Goal: Information Seeking & Learning: Learn about a topic

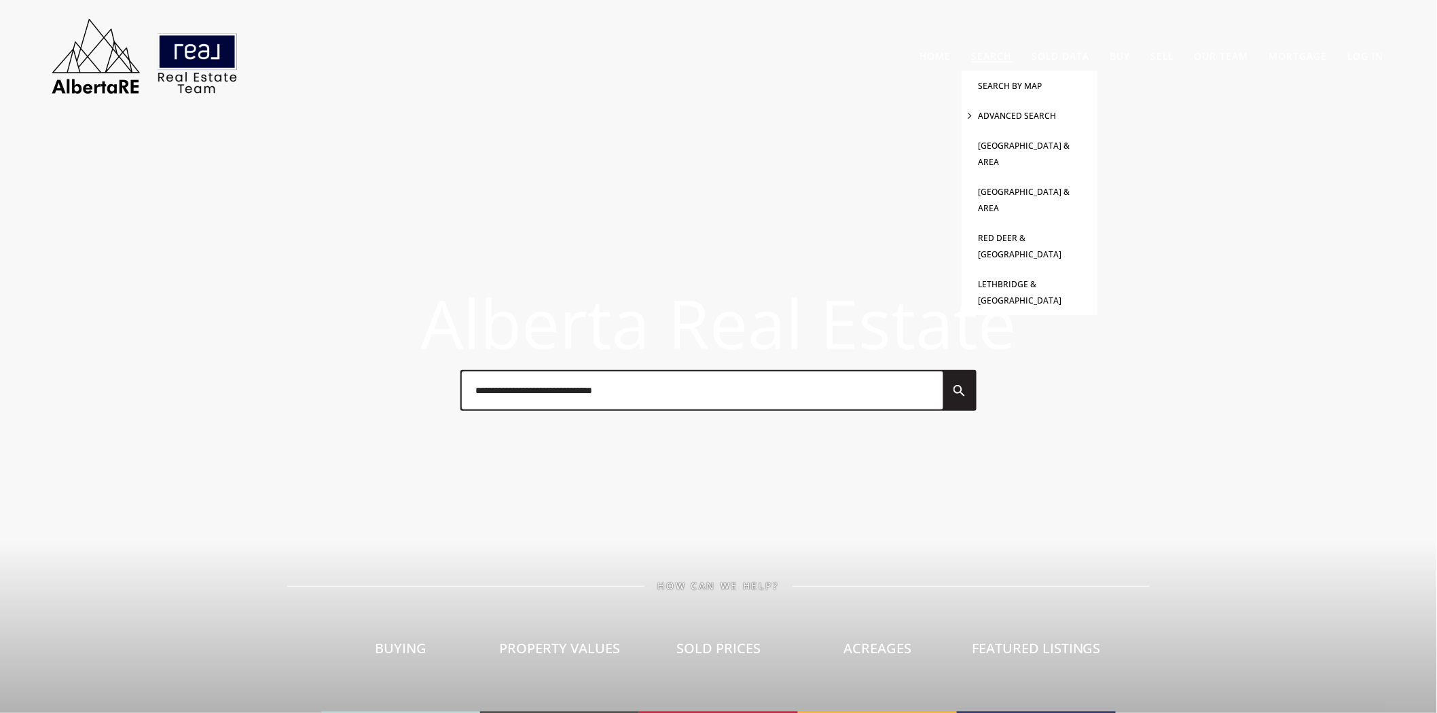
click at [997, 112] on link "Advanced Search" at bounding box center [1018, 116] width 78 height 12
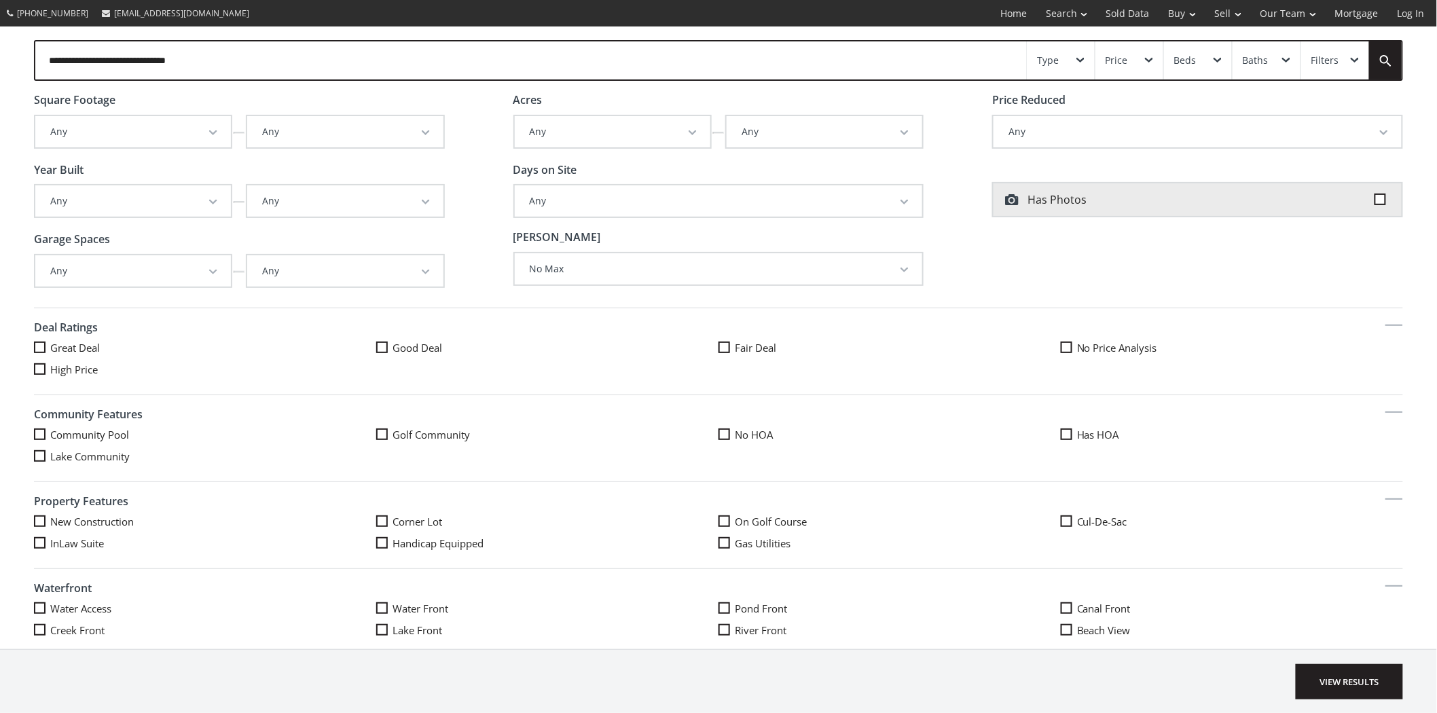
click at [412, 200] on button "Any" at bounding box center [345, 200] width 196 height 31
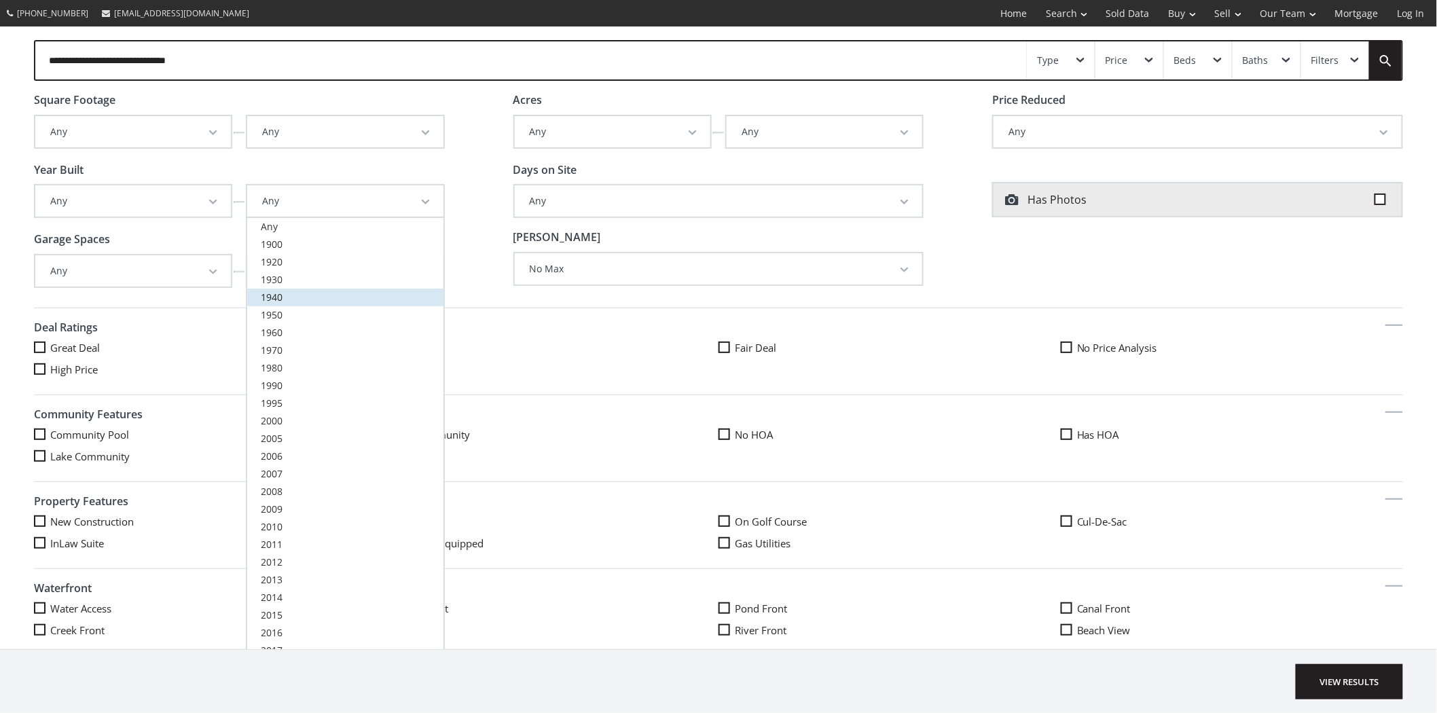
click at [283, 294] on link "1940" at bounding box center [345, 298] width 196 height 18
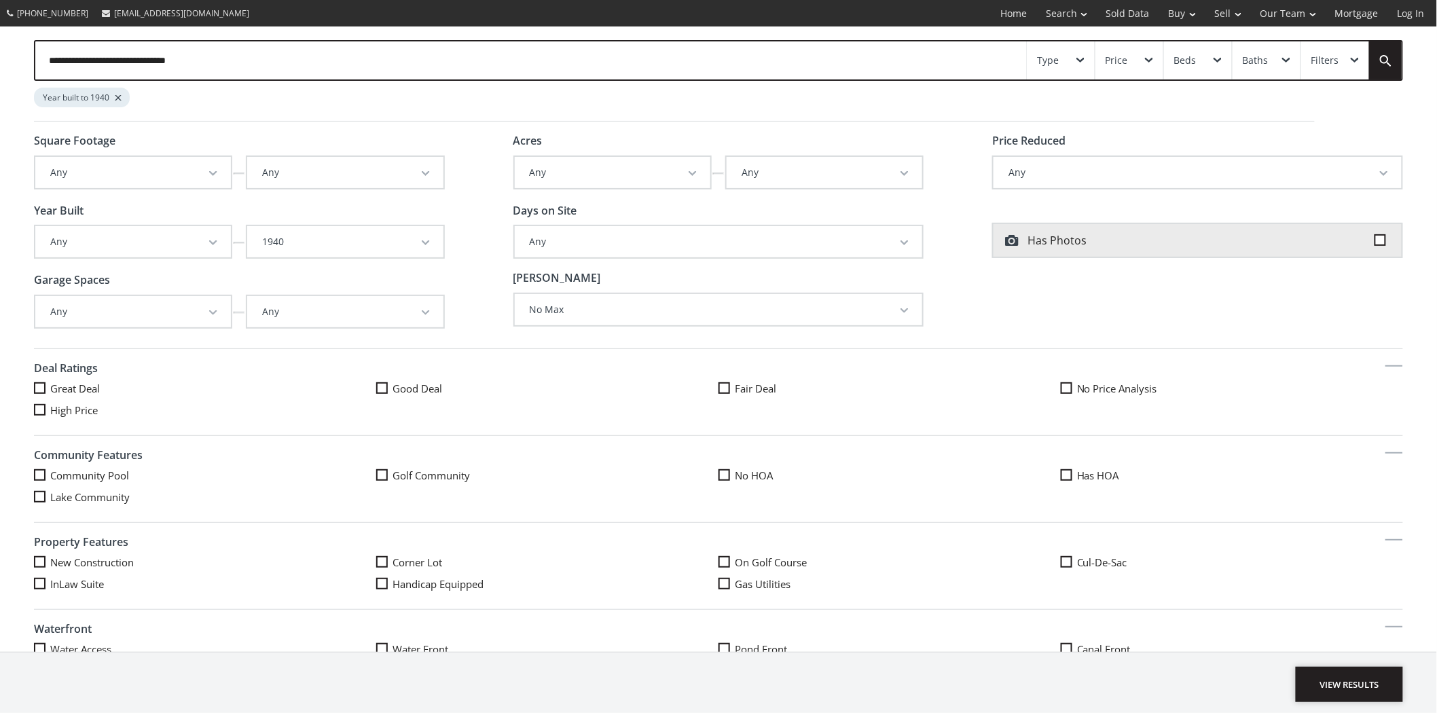
click at [1360, 677] on span "View Results" at bounding box center [1349, 684] width 107 height 35
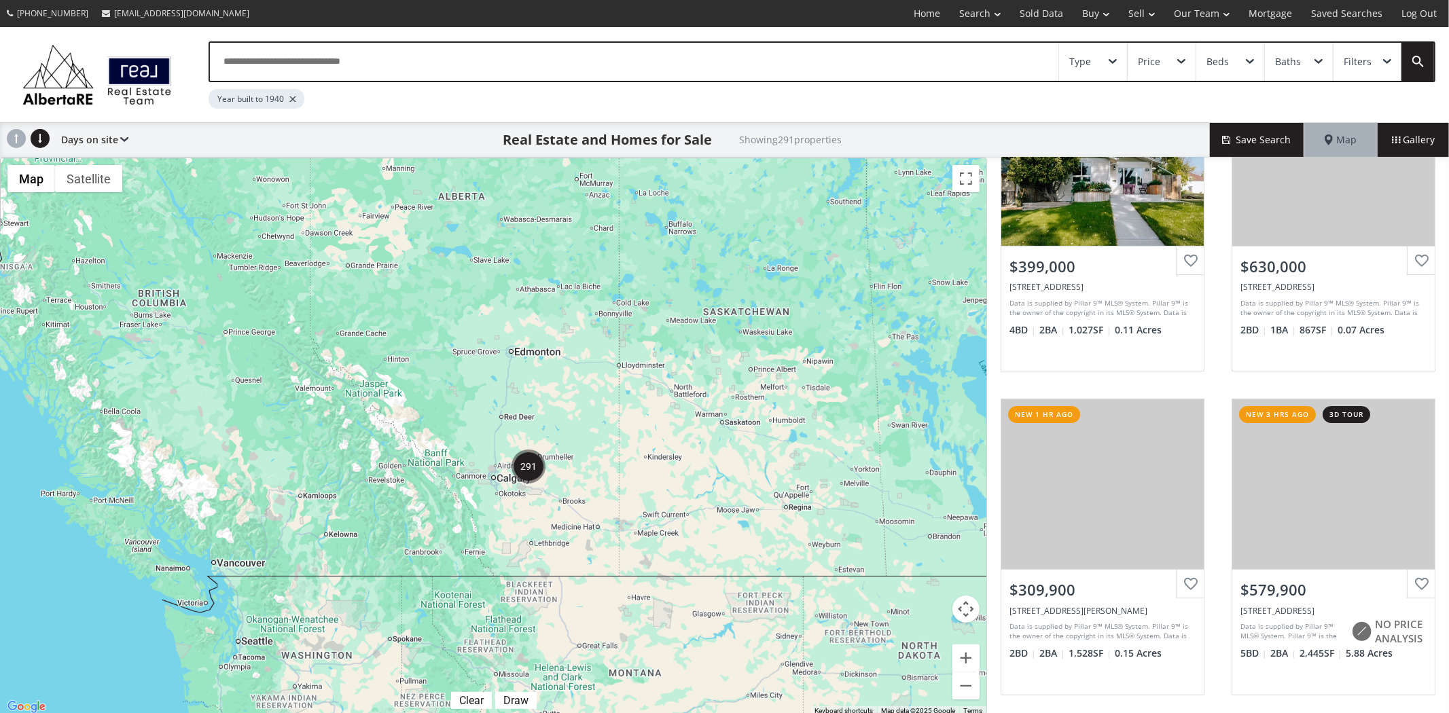
scroll to position [141, 0]
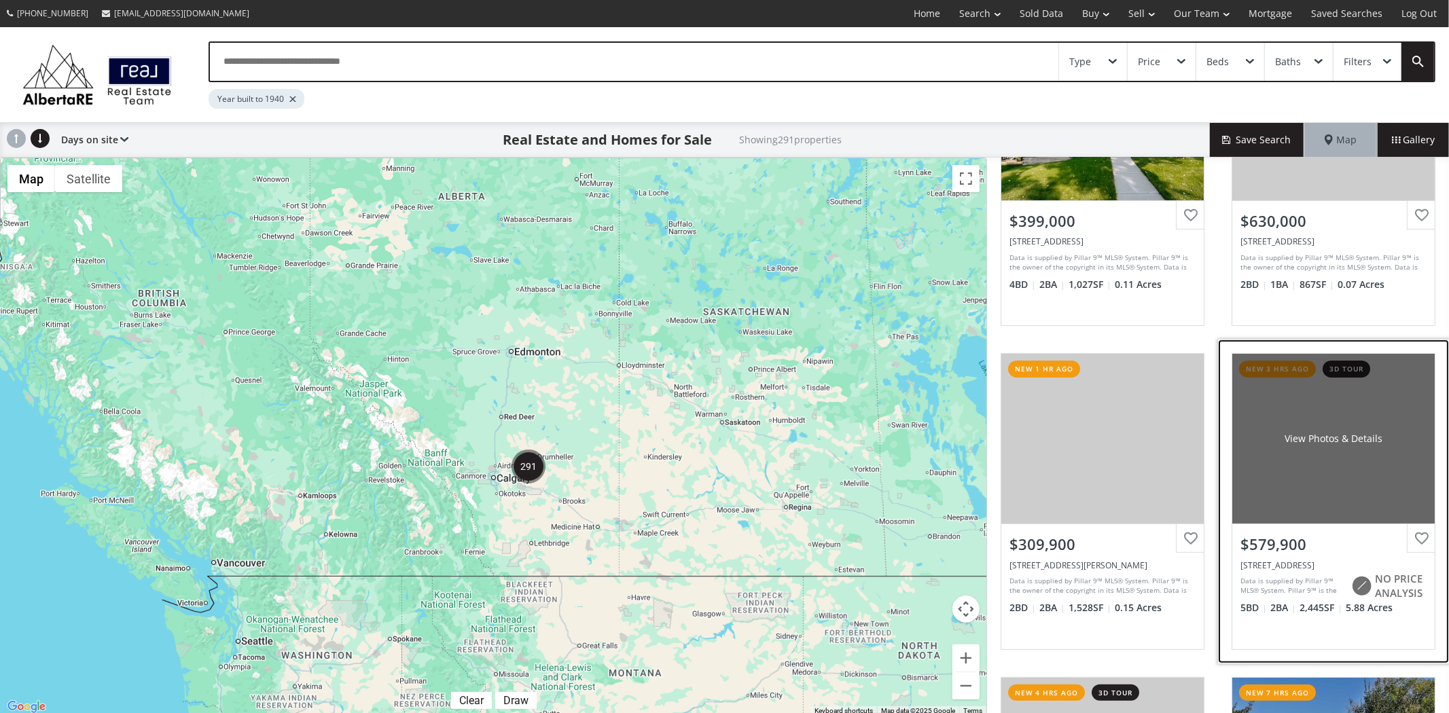
click at [1374, 415] on div "View Photos & Details" at bounding box center [1333, 439] width 202 height 170
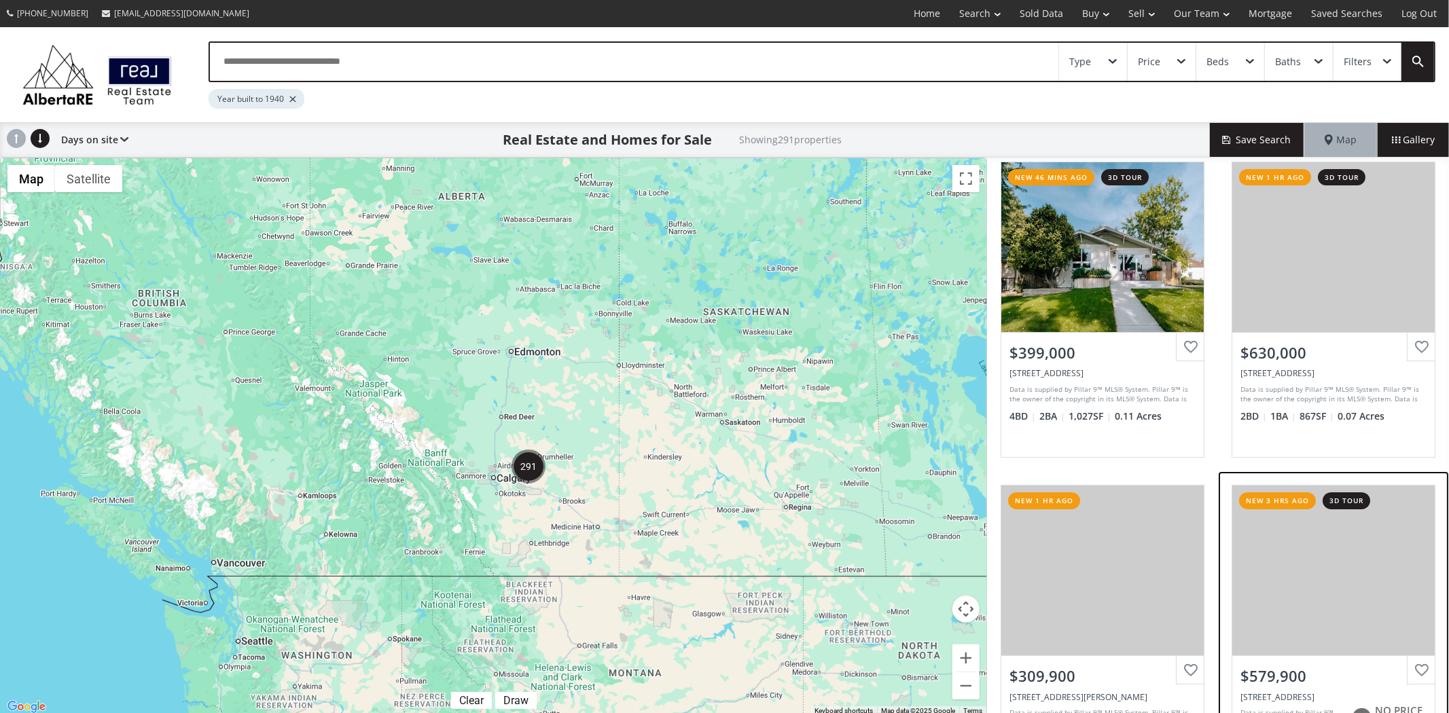
scroll to position [0, 0]
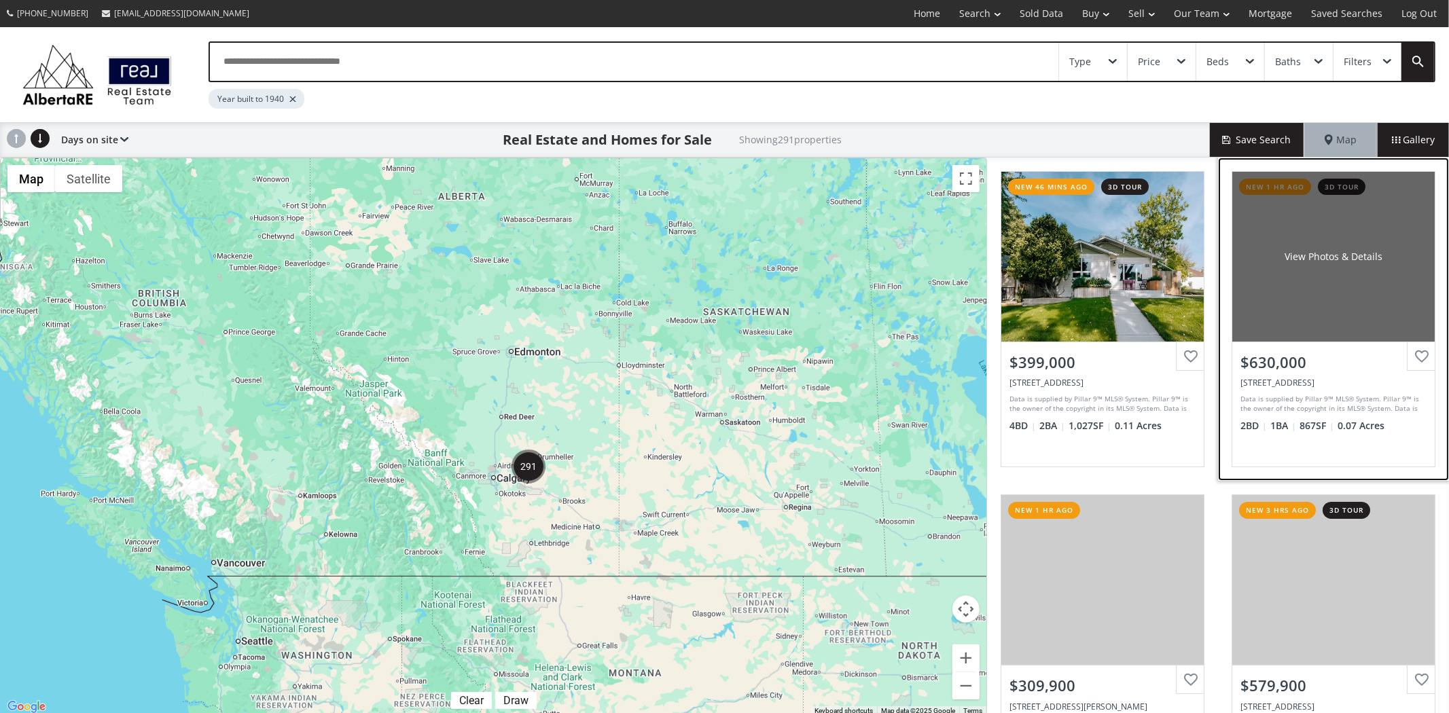
click at [1367, 291] on div "View Photos & Details" at bounding box center [1333, 257] width 202 height 170
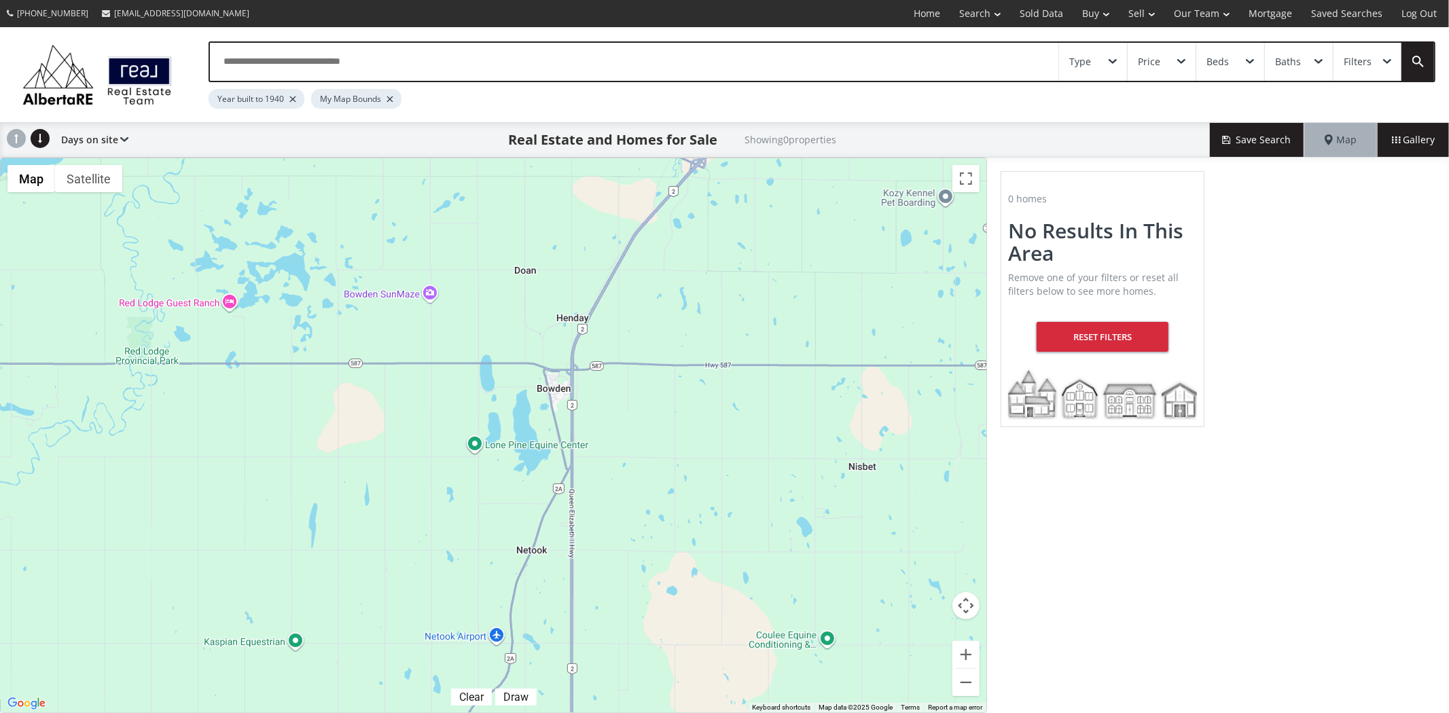
click at [1357, 65] on div "Filters" at bounding box center [1358, 62] width 28 height 10
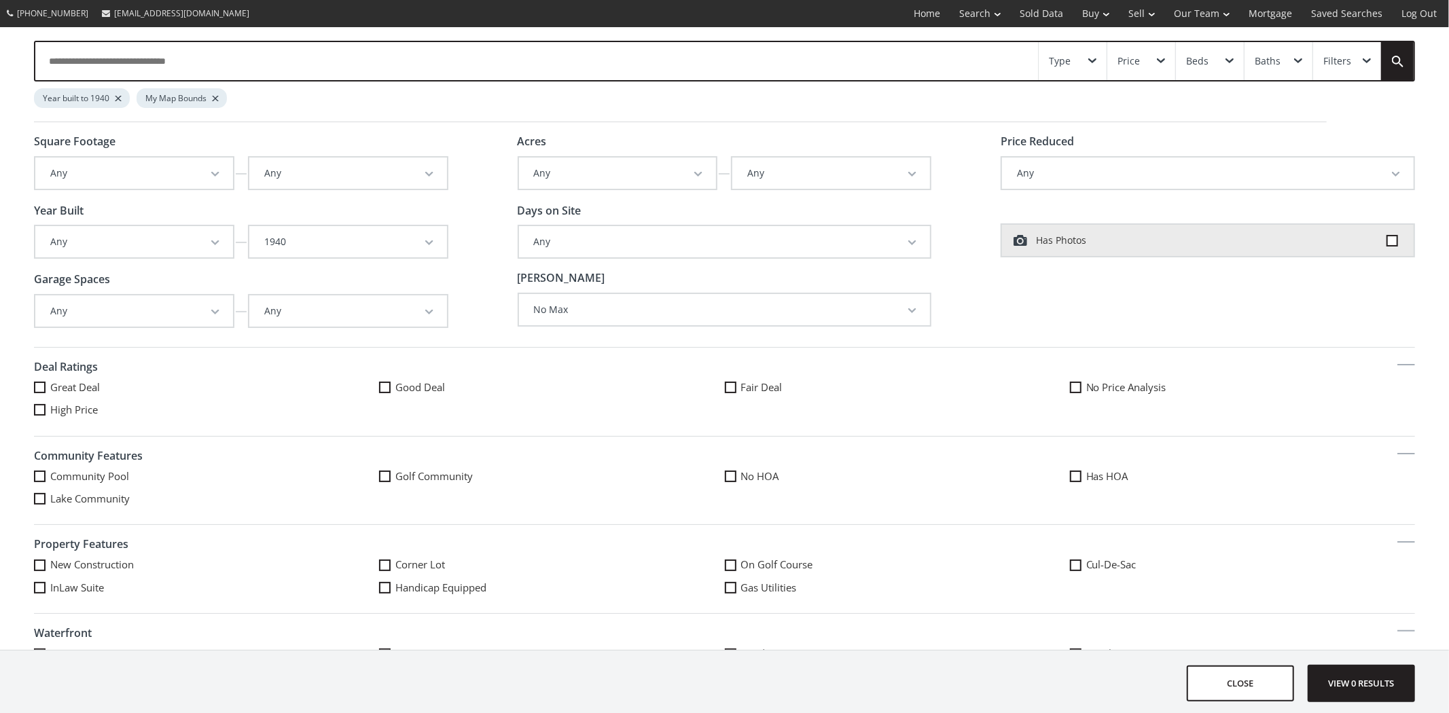
click at [1097, 64] on div "Type" at bounding box center [1073, 61] width 68 height 38
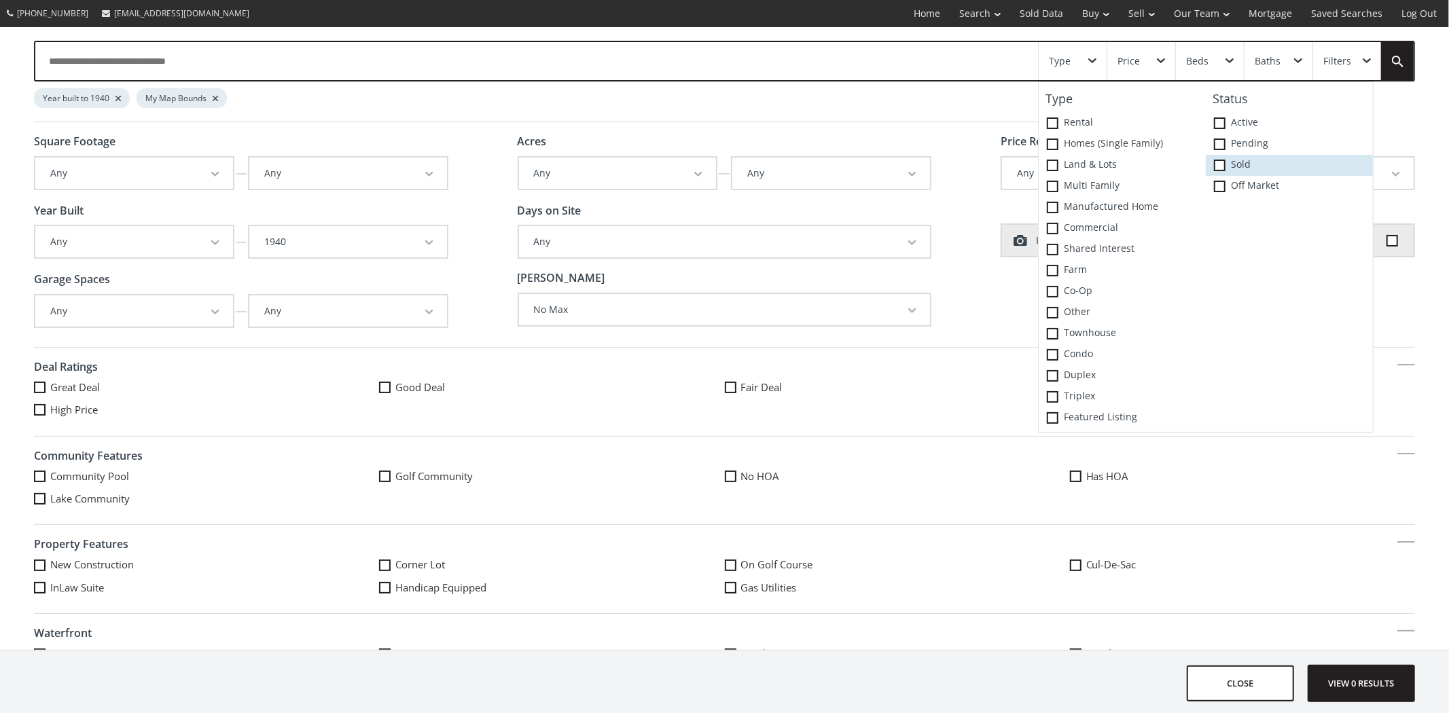
click at [1214, 171] on span at bounding box center [1220, 166] width 12 height 12
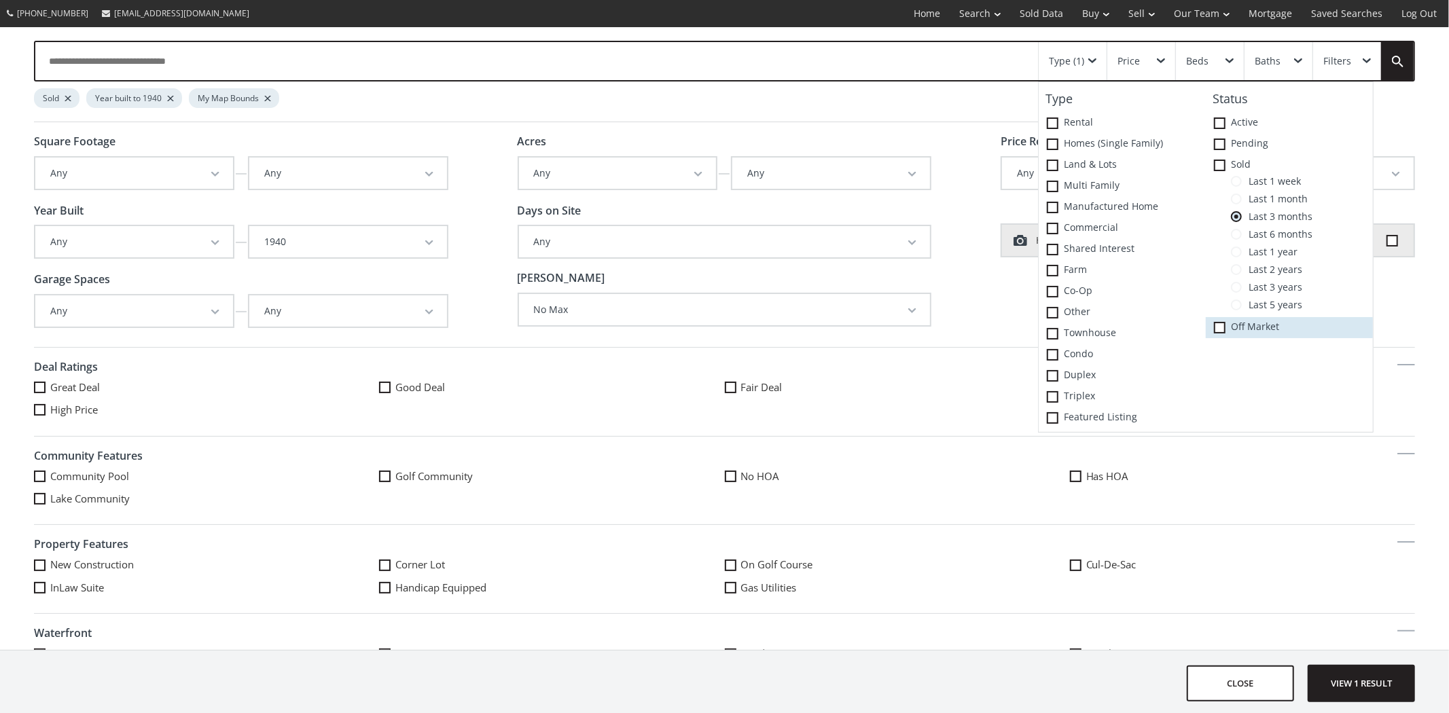
click at [1214, 334] on span at bounding box center [1220, 328] width 12 height 12
click at [1401, 694] on span "View 2 results" at bounding box center [1361, 684] width 99 height 36
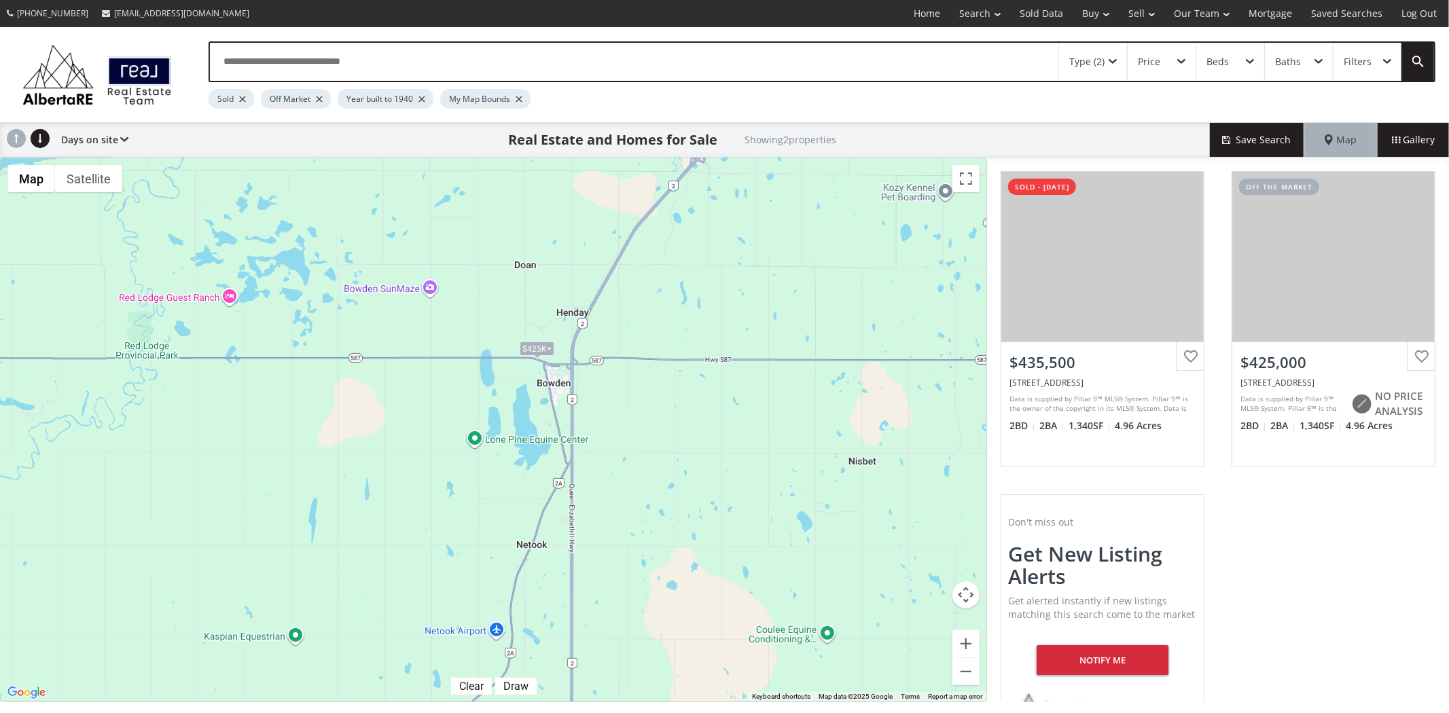
click at [1117, 69] on div "Type (2)" at bounding box center [1093, 62] width 68 height 38
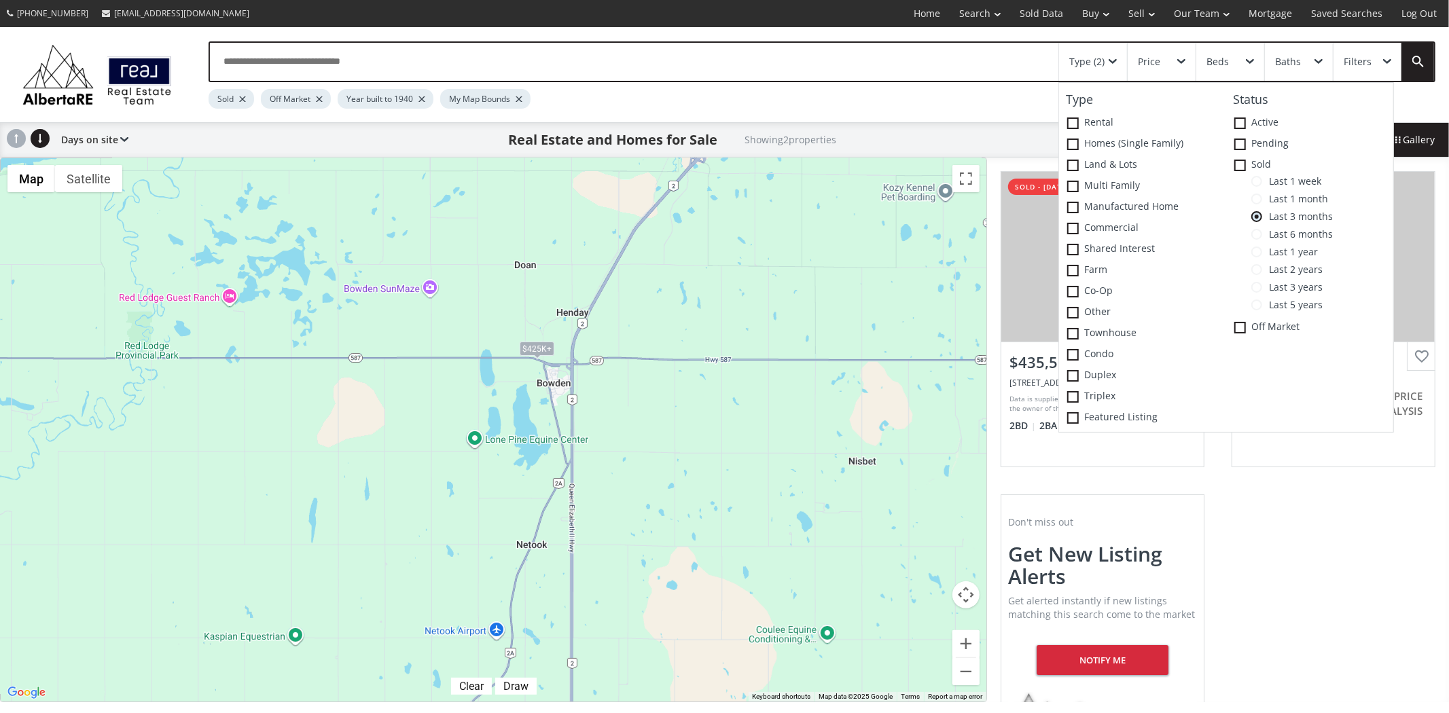
click at [725, 450] on div "$425K+ $425K+" at bounding box center [494, 429] width 986 height 543
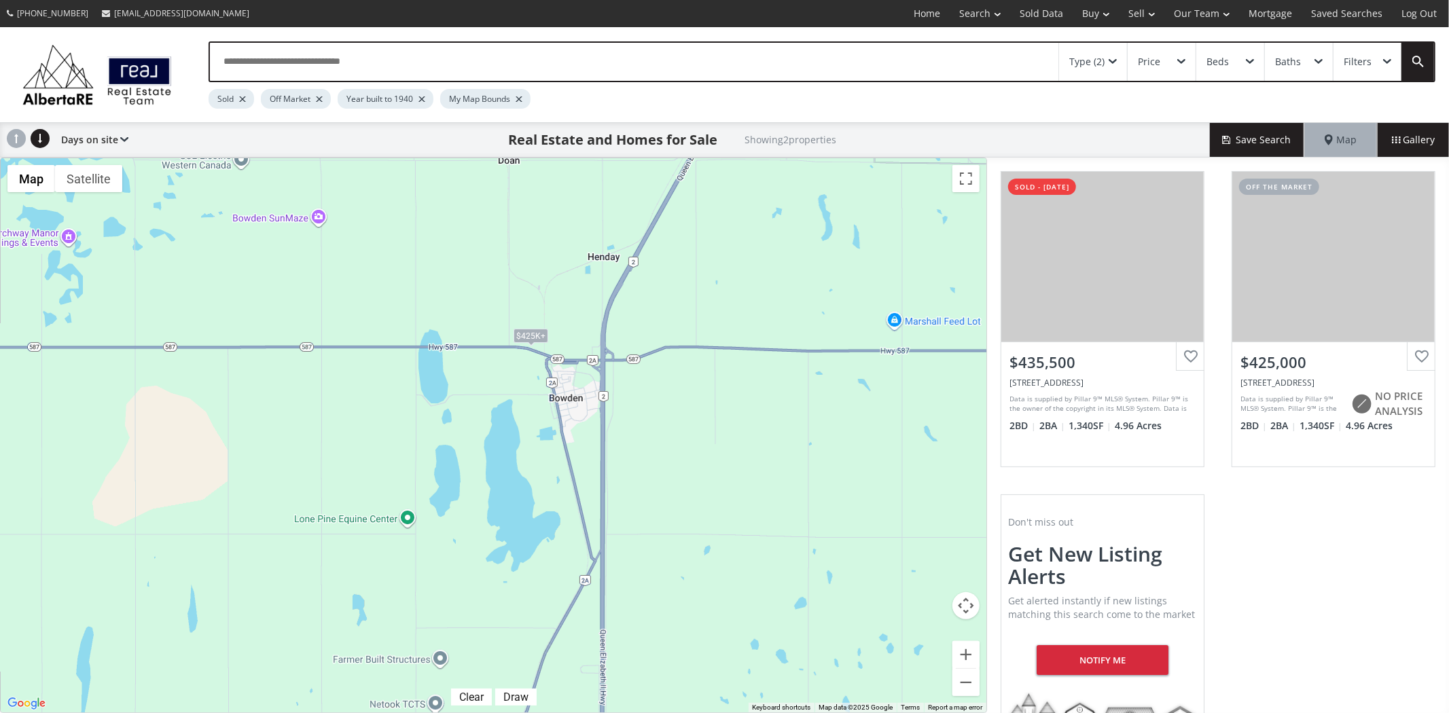
click at [1096, 57] on div "Type (2)" at bounding box center [1086, 62] width 35 height 10
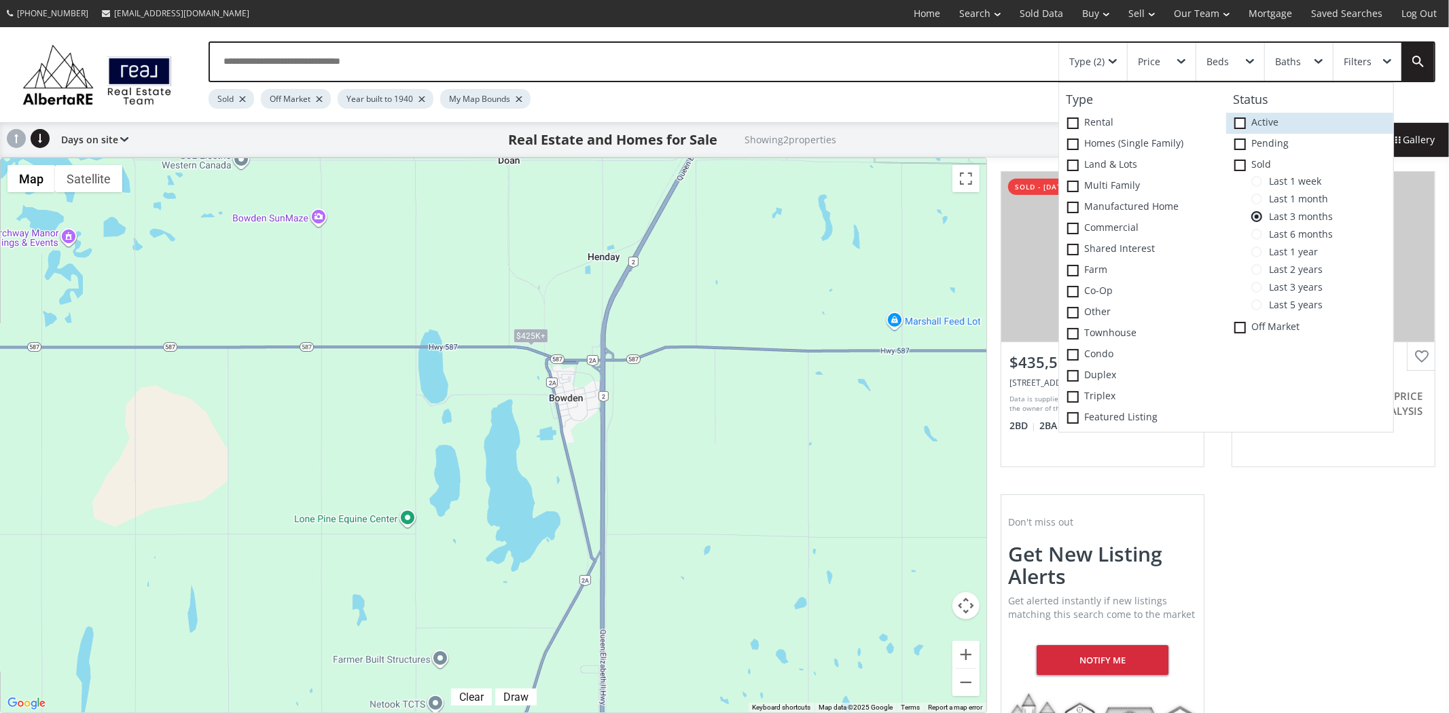
click at [1234, 129] on span at bounding box center [1240, 124] width 12 height 12
click at [1234, 150] on span at bounding box center [1240, 145] width 12 height 12
click at [544, 99] on div at bounding box center [547, 98] width 7 height 5
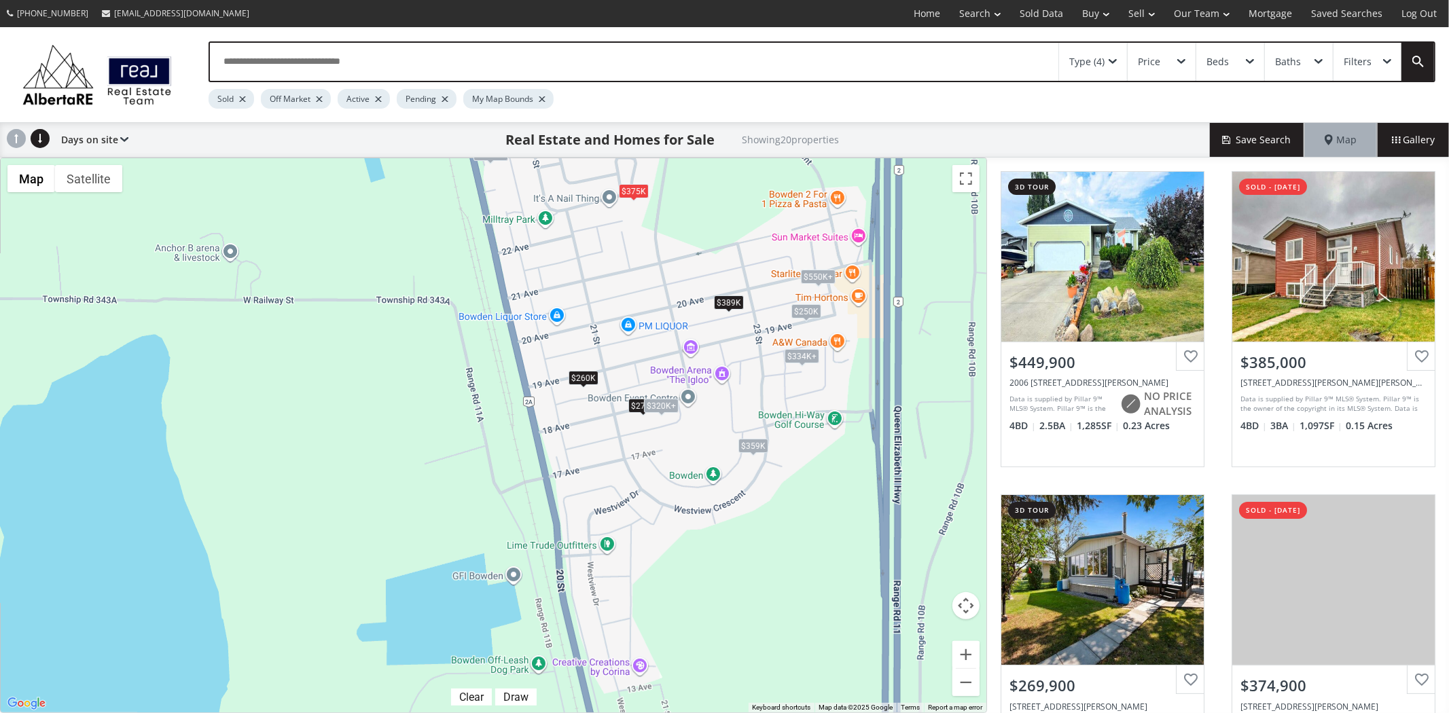
drag, startPoint x: 621, startPoint y: 425, endPoint x: 662, endPoint y: 289, distance: 141.2
click at [662, 289] on div "$450K $385K+ $270K $375K $250K $265K+ $320K+ $334K+ $410K $260K $352K+ $320K+ $…" at bounding box center [494, 435] width 986 height 554
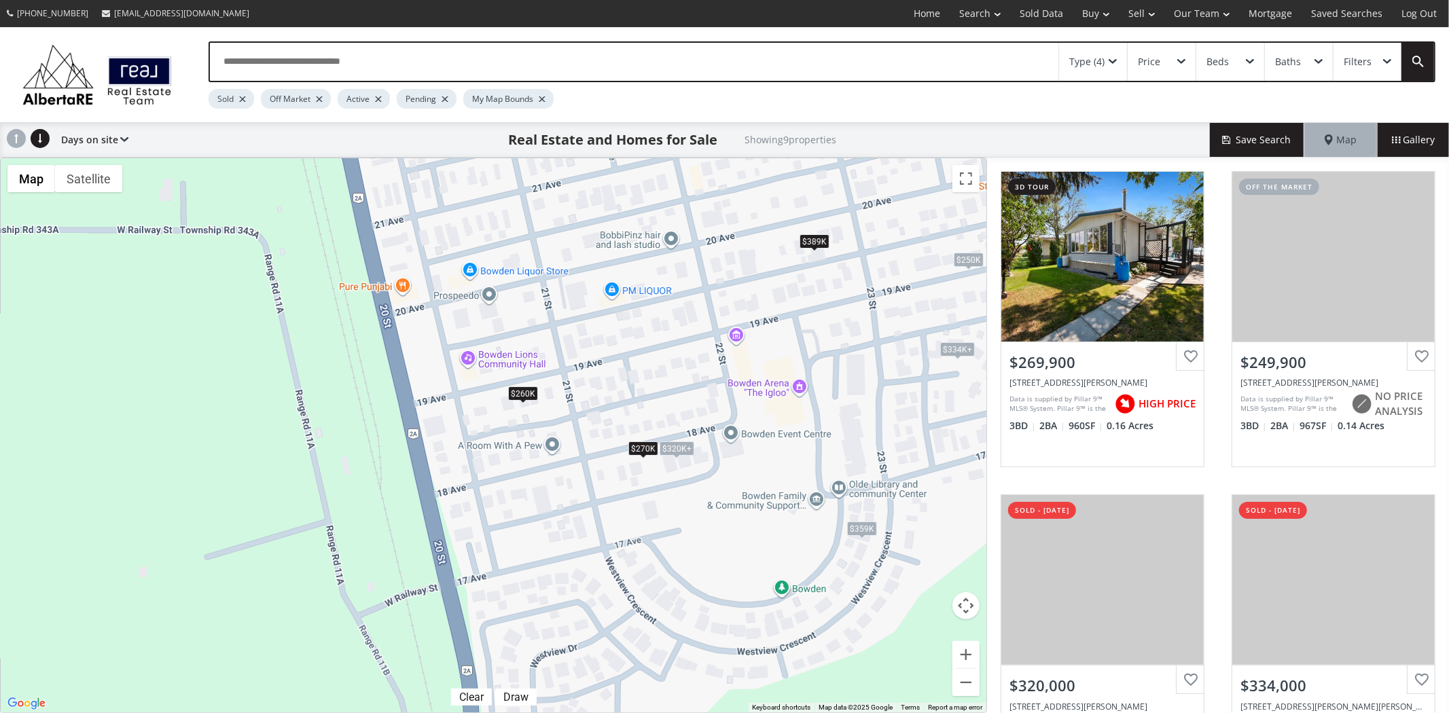
click at [683, 450] on div "$320K+" at bounding box center [676, 449] width 35 height 14
click at [640, 500] on li "2121 18 Avenue" at bounding box center [666, 495] width 180 height 22
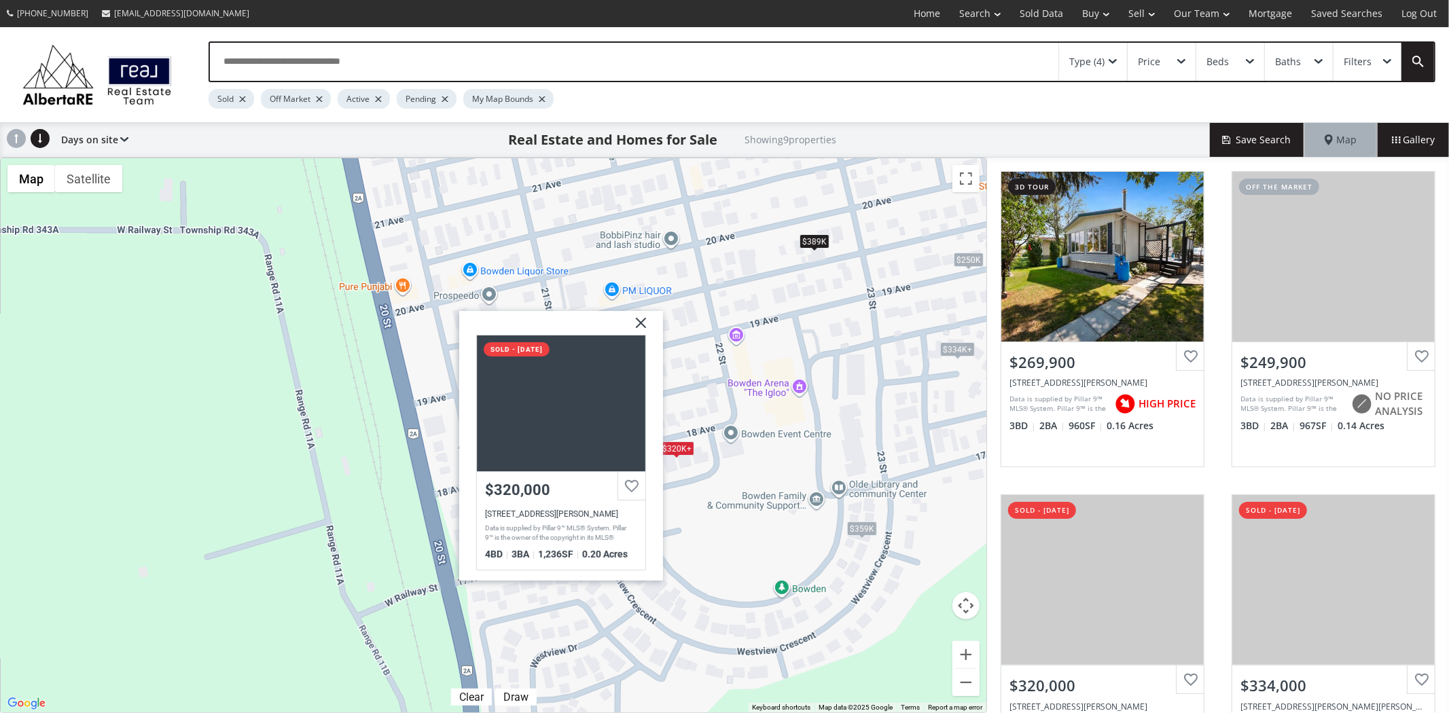
click at [637, 320] on img at bounding box center [635, 328] width 34 height 34
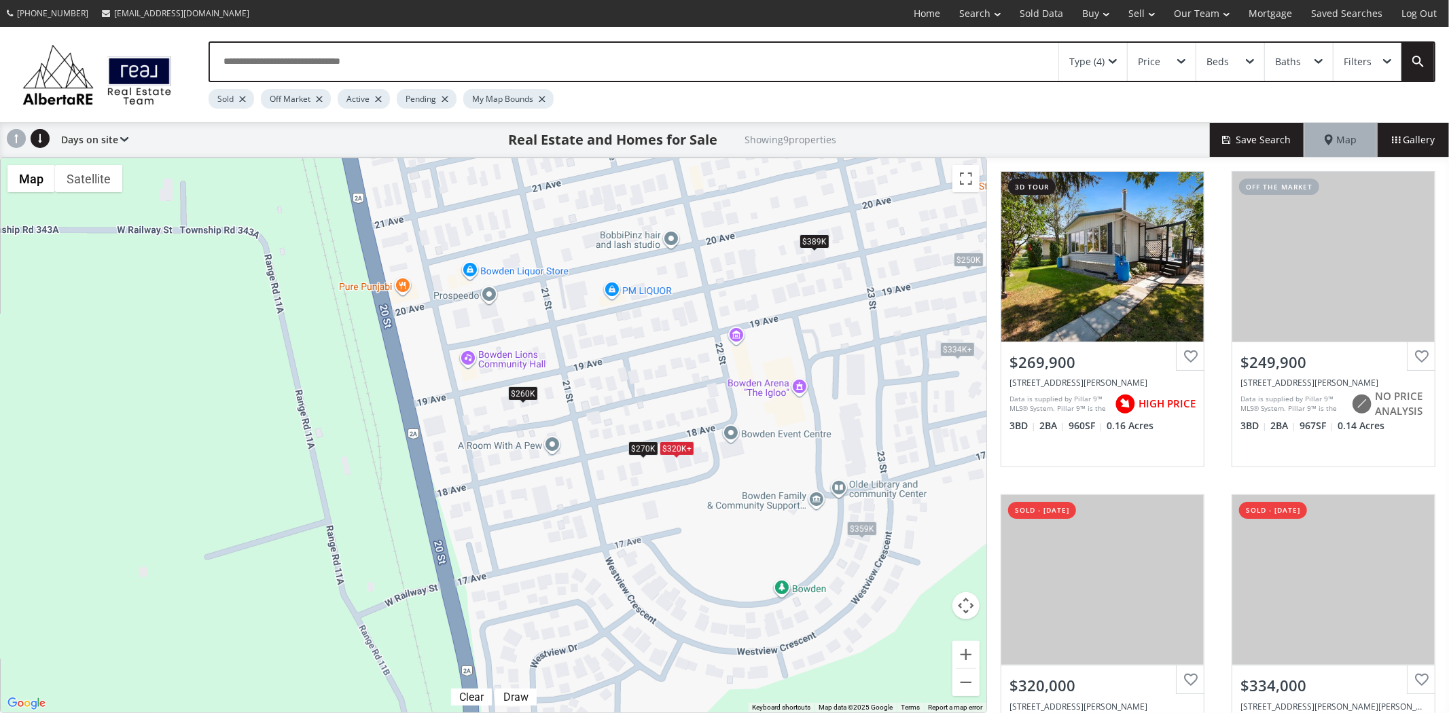
click at [640, 453] on div "$270K" at bounding box center [643, 449] width 30 height 14
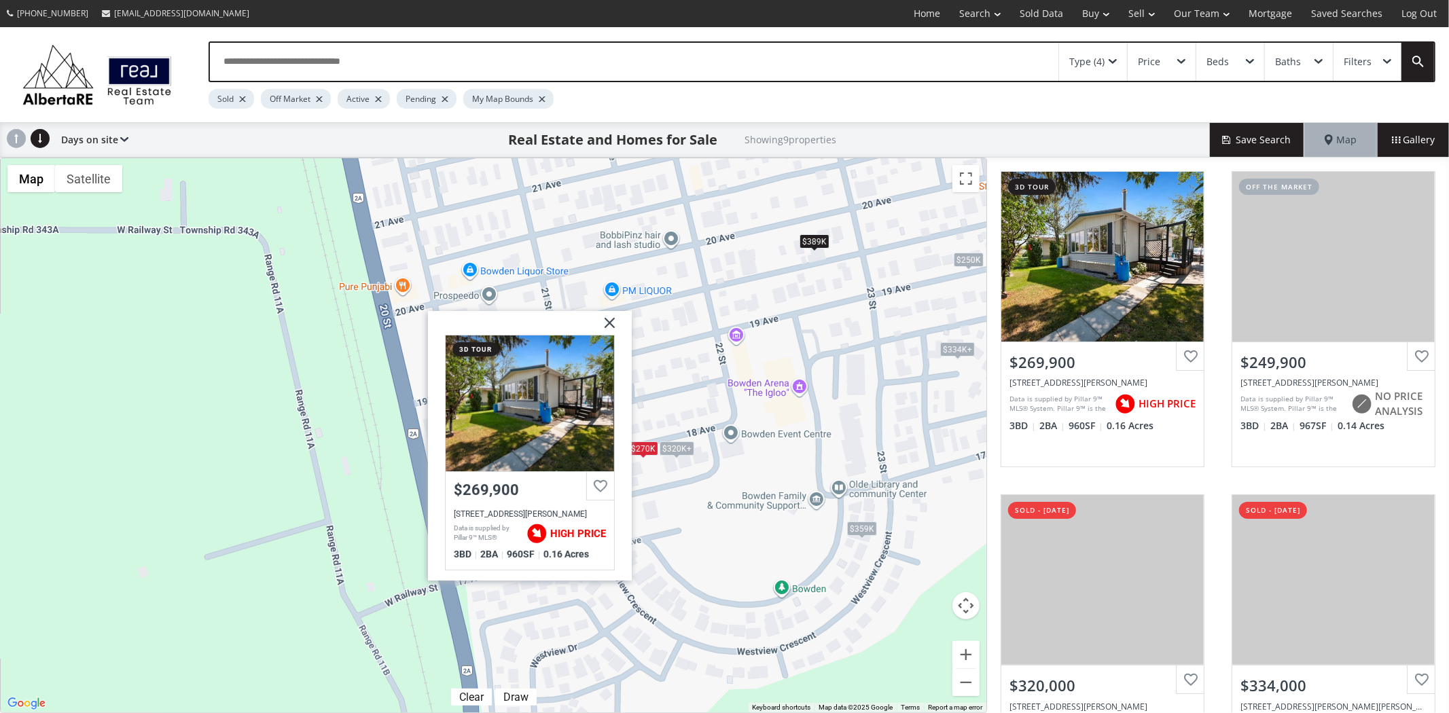
click at [792, 360] on div "$270K $250K $320K+ $334K+ $260K $320K+ $359K $334K+ $389K 18 Avenue Bowden AB T…" at bounding box center [494, 435] width 986 height 554
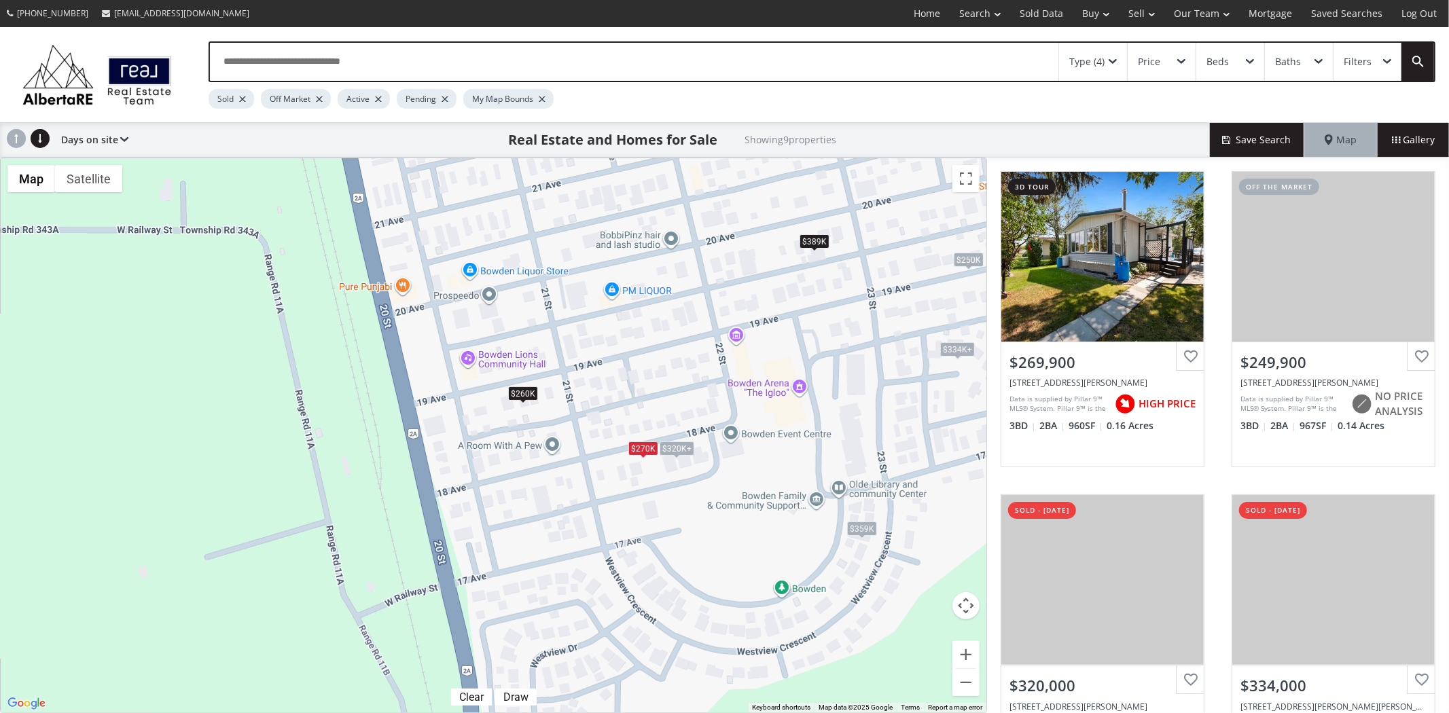
click at [1109, 61] on span at bounding box center [1113, 61] width 8 height 5
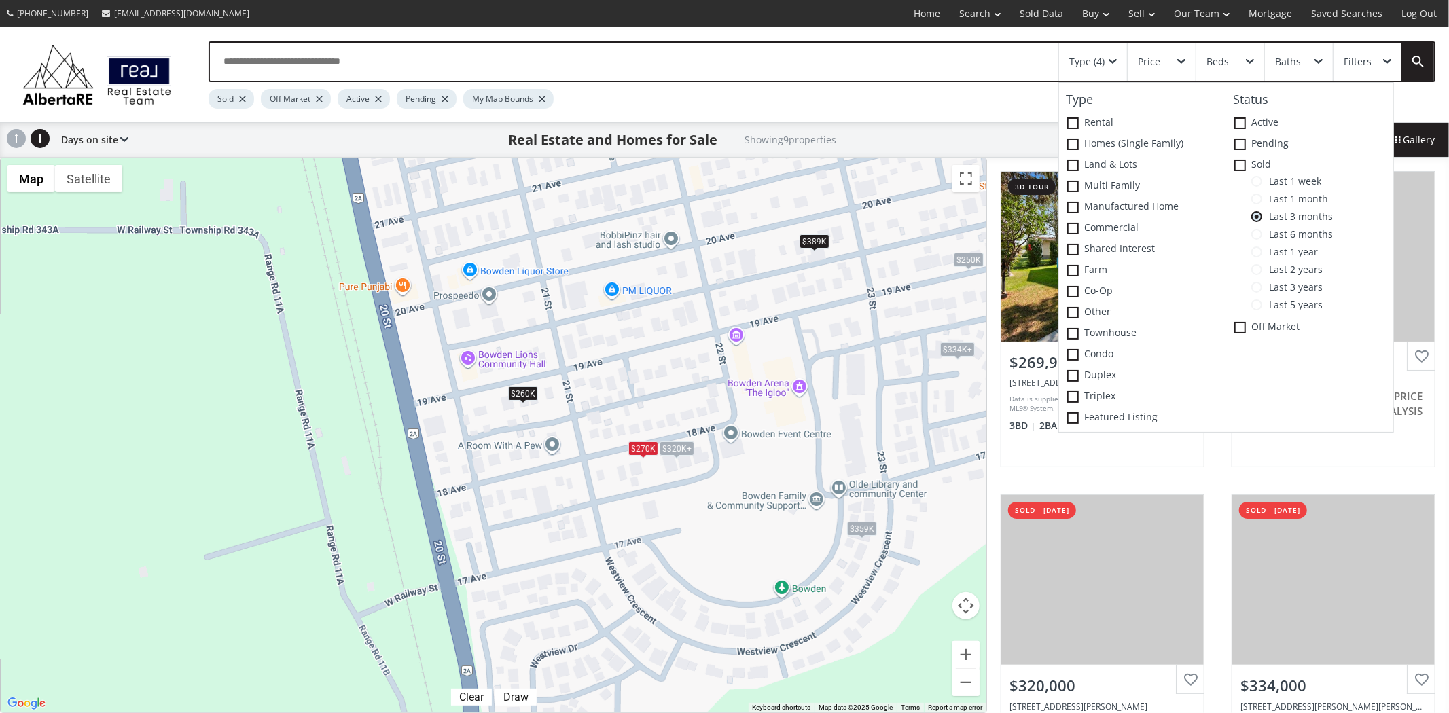
click at [1379, 63] on div "Filters" at bounding box center [1368, 62] width 68 height 38
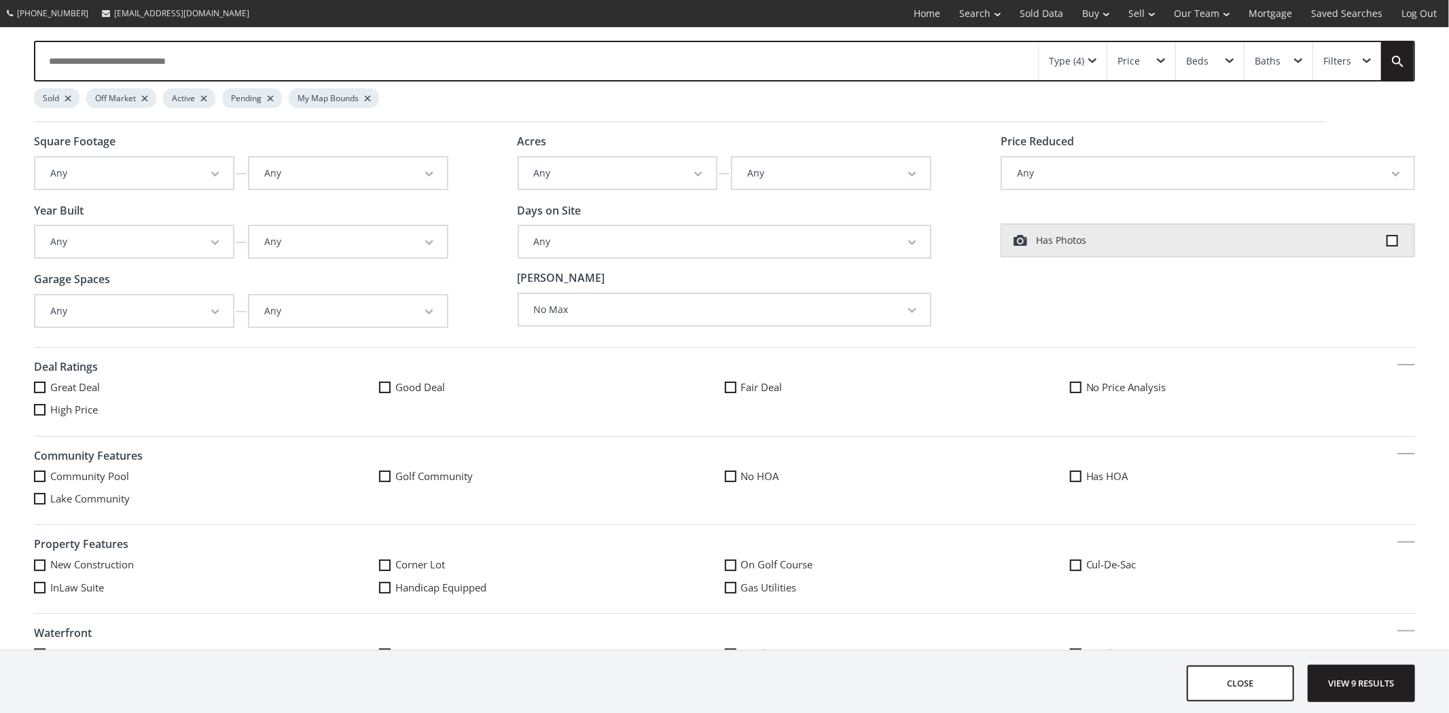
click at [412, 239] on button "Any" at bounding box center [348, 241] width 198 height 31
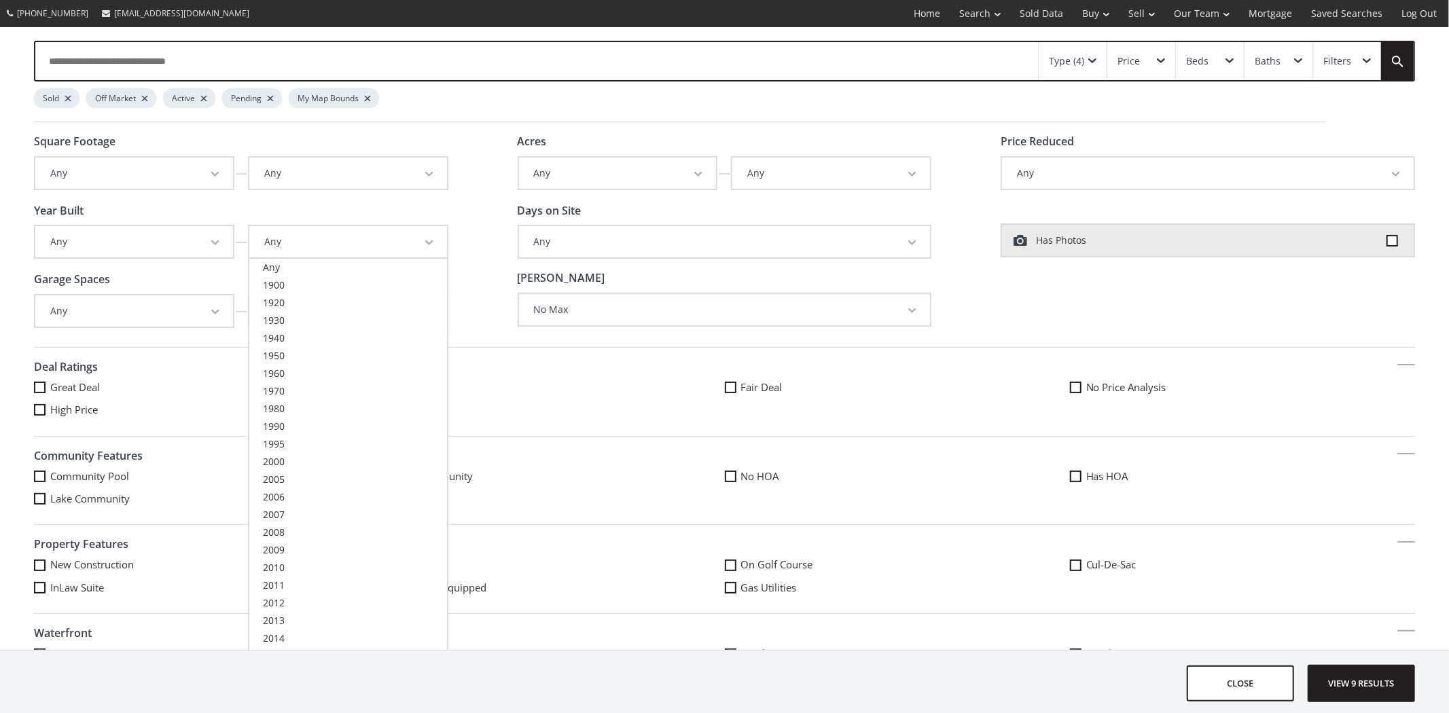
click at [961, 329] on div "Square Footage Any Any 500 550 600 650 700 750 800 850 900 950 1,000 1,050 1,10…" at bounding box center [724, 239] width 1381 height 207
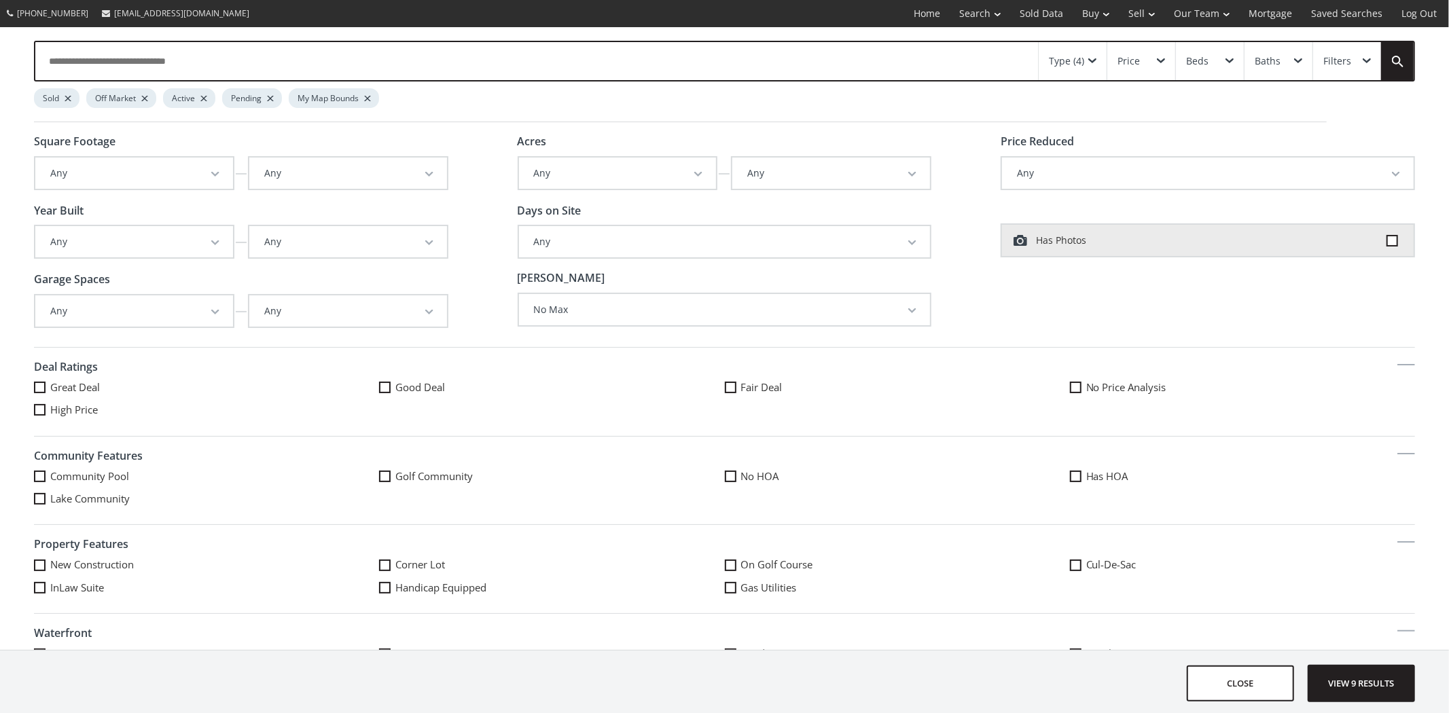
click at [1105, 59] on div "Type (4)" at bounding box center [1073, 61] width 68 height 38
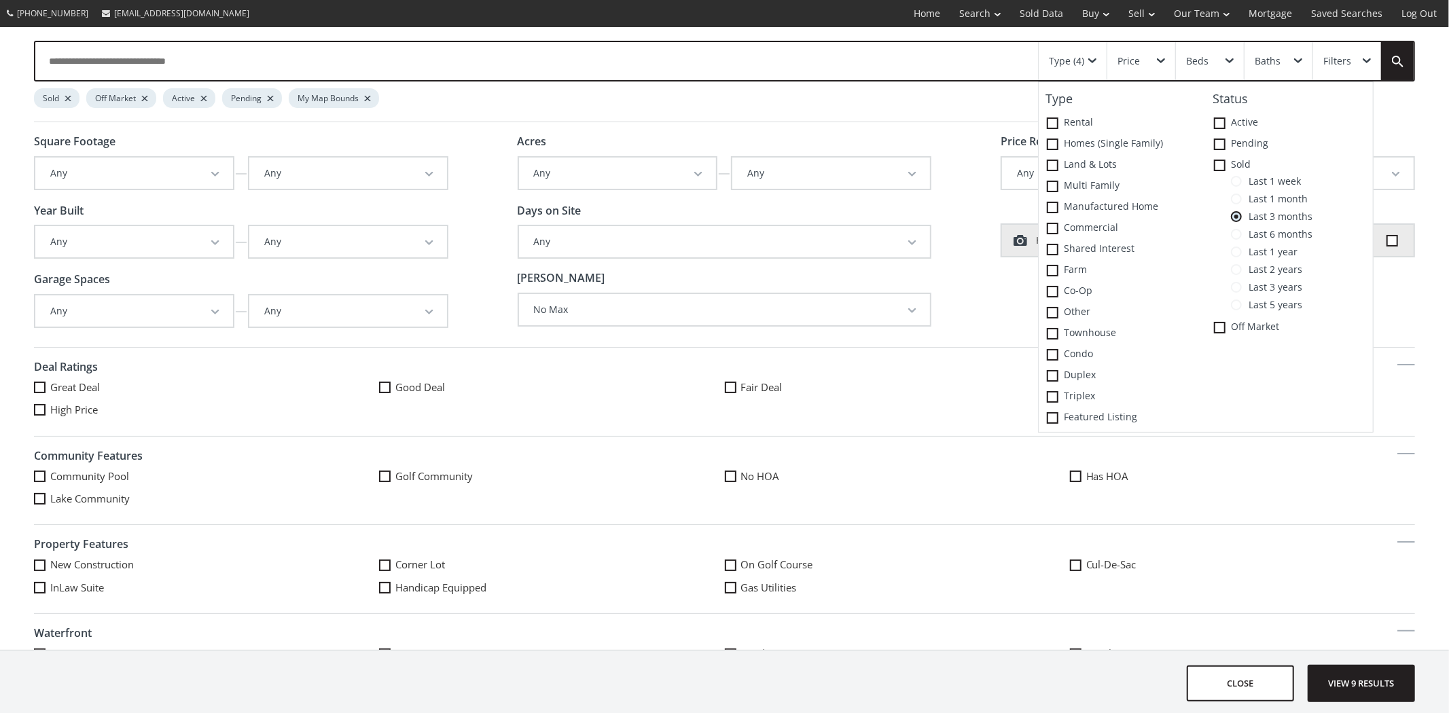
click at [1231, 310] on span at bounding box center [1236, 305] width 11 height 11
click at [1390, 687] on span "View 95 results" at bounding box center [1361, 684] width 99 height 36
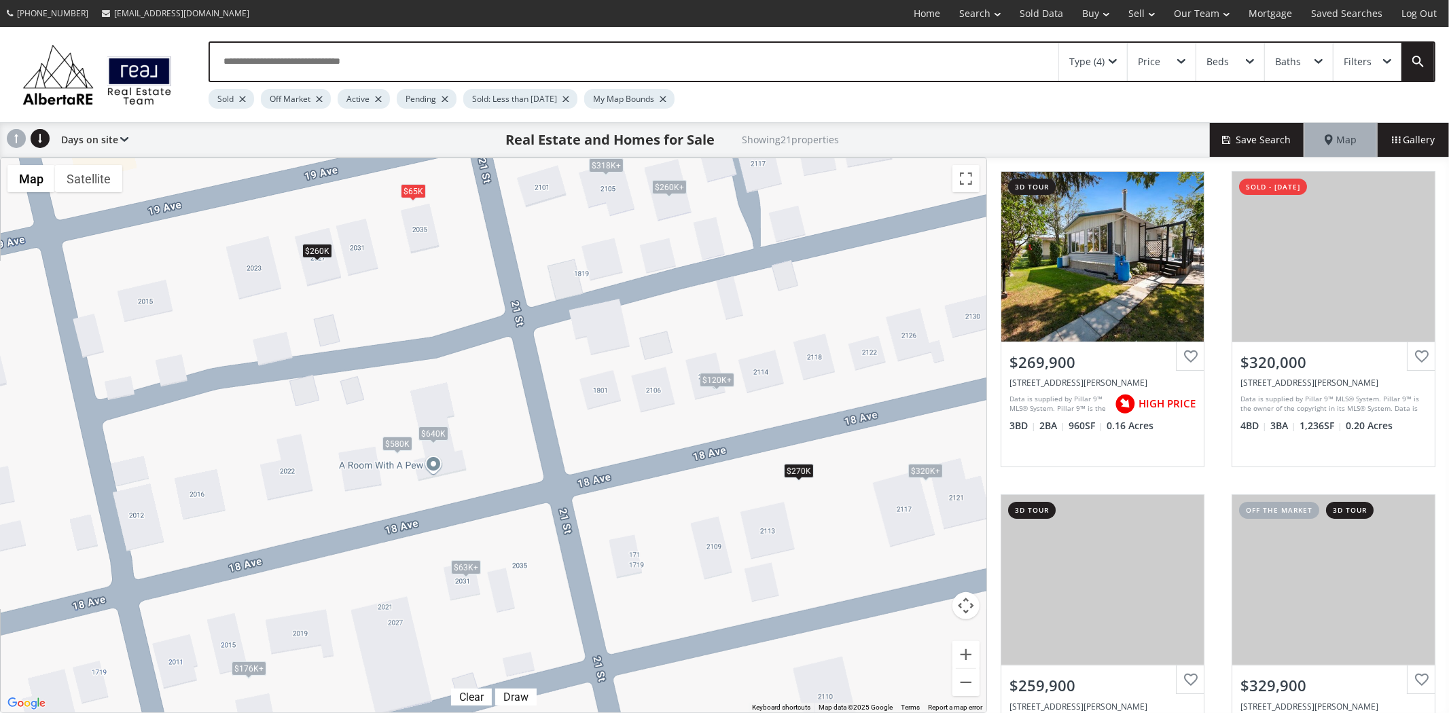
click at [427, 431] on div "$640K" at bounding box center [433, 434] width 30 height 14
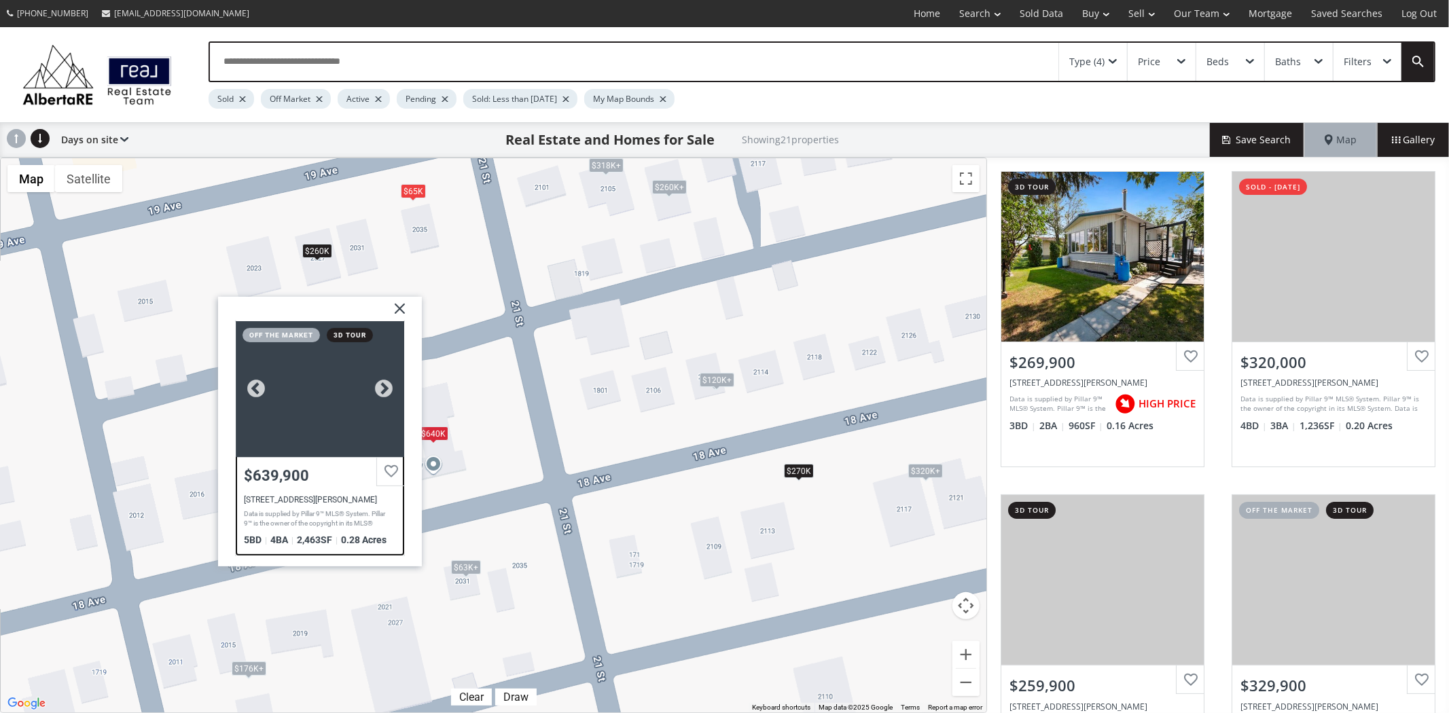
click at [382, 409] on div at bounding box center [320, 389] width 168 height 136
click at [818, 303] on div "$270K $320K+ $260K $320K+ $580K $260K+ $640K $640K $260K+ $260K+ $318K+ $318K+ …" at bounding box center [494, 435] width 986 height 554
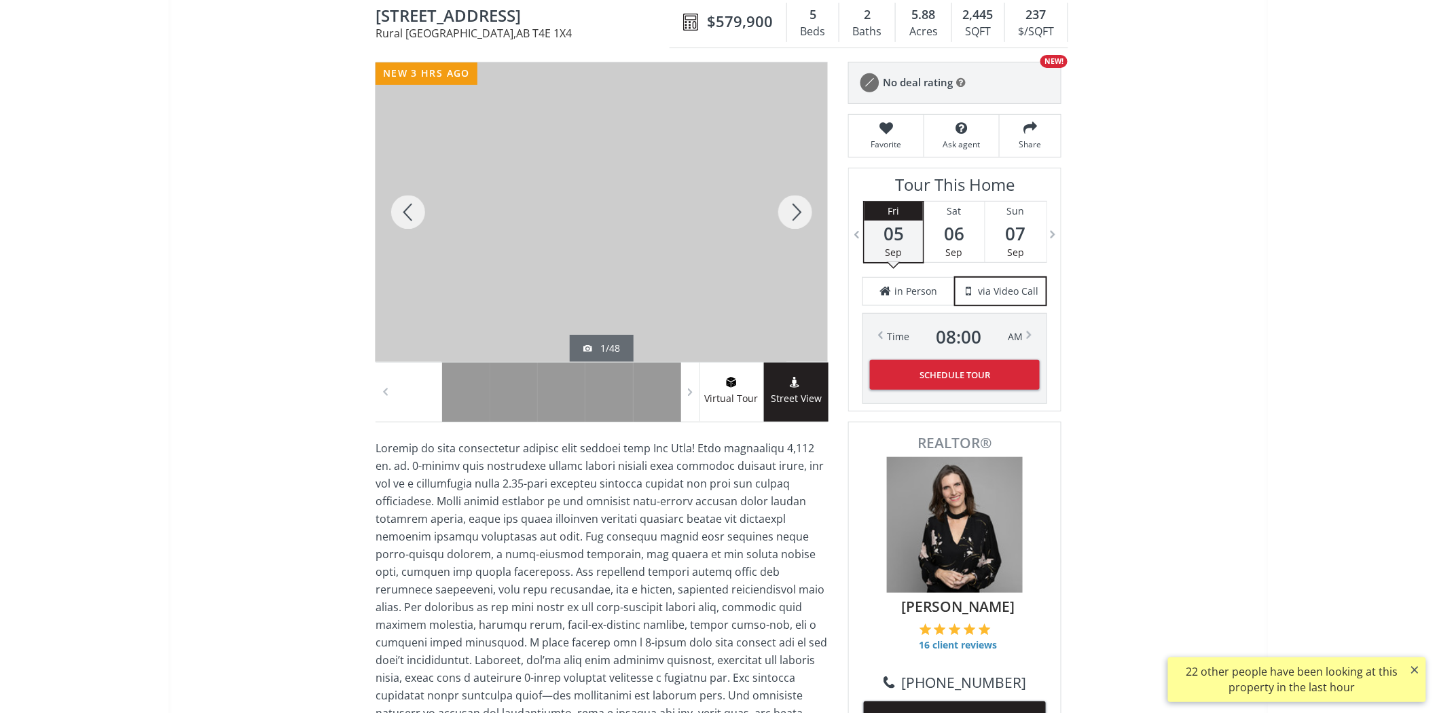
scroll to position [151, 0]
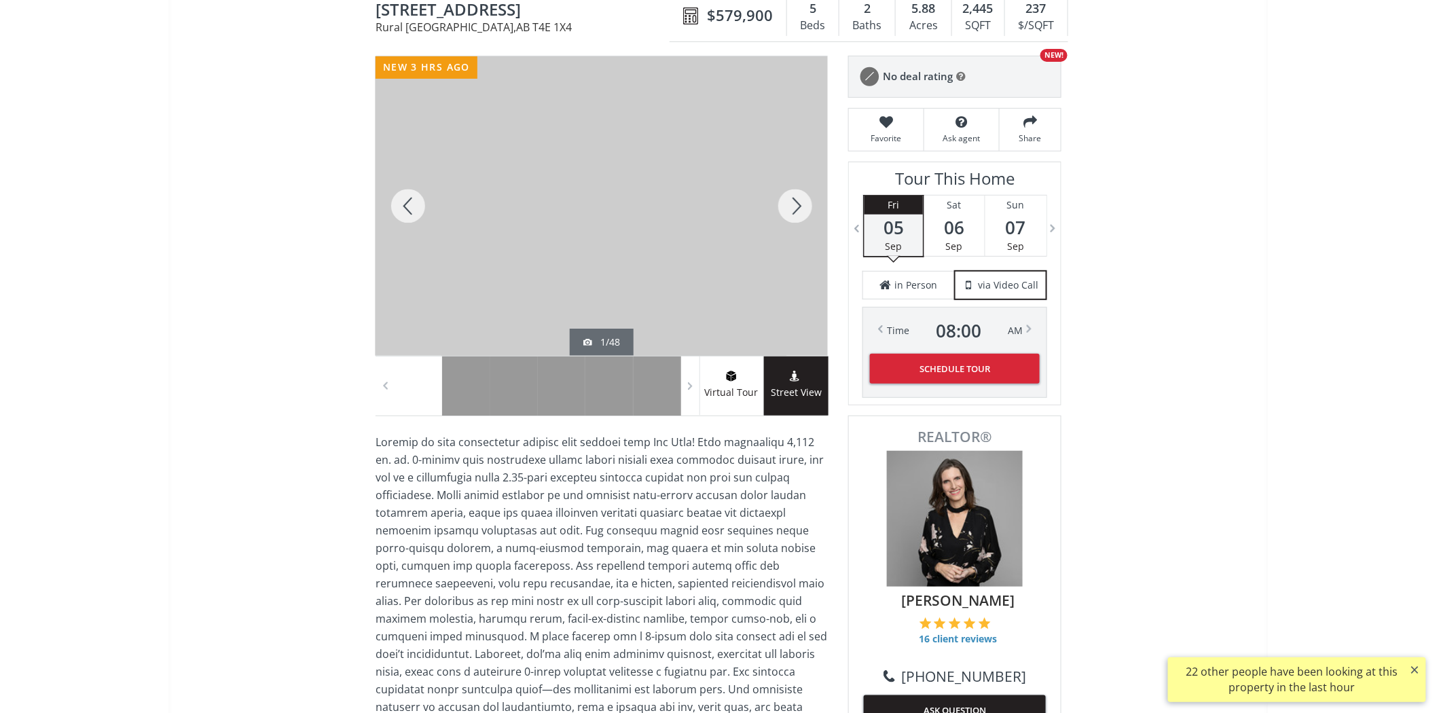
click at [634, 243] on div at bounding box center [602, 206] width 452 height 300
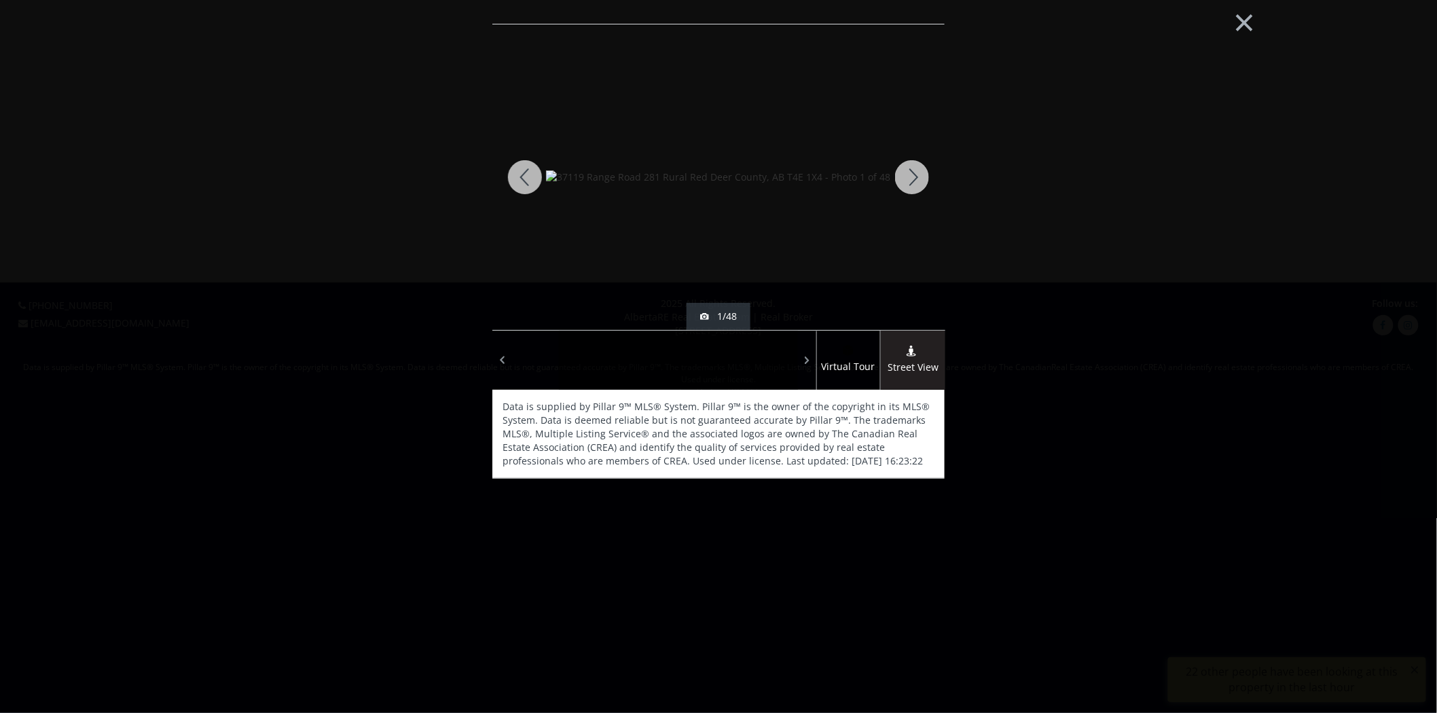
scroll to position [0, 0]
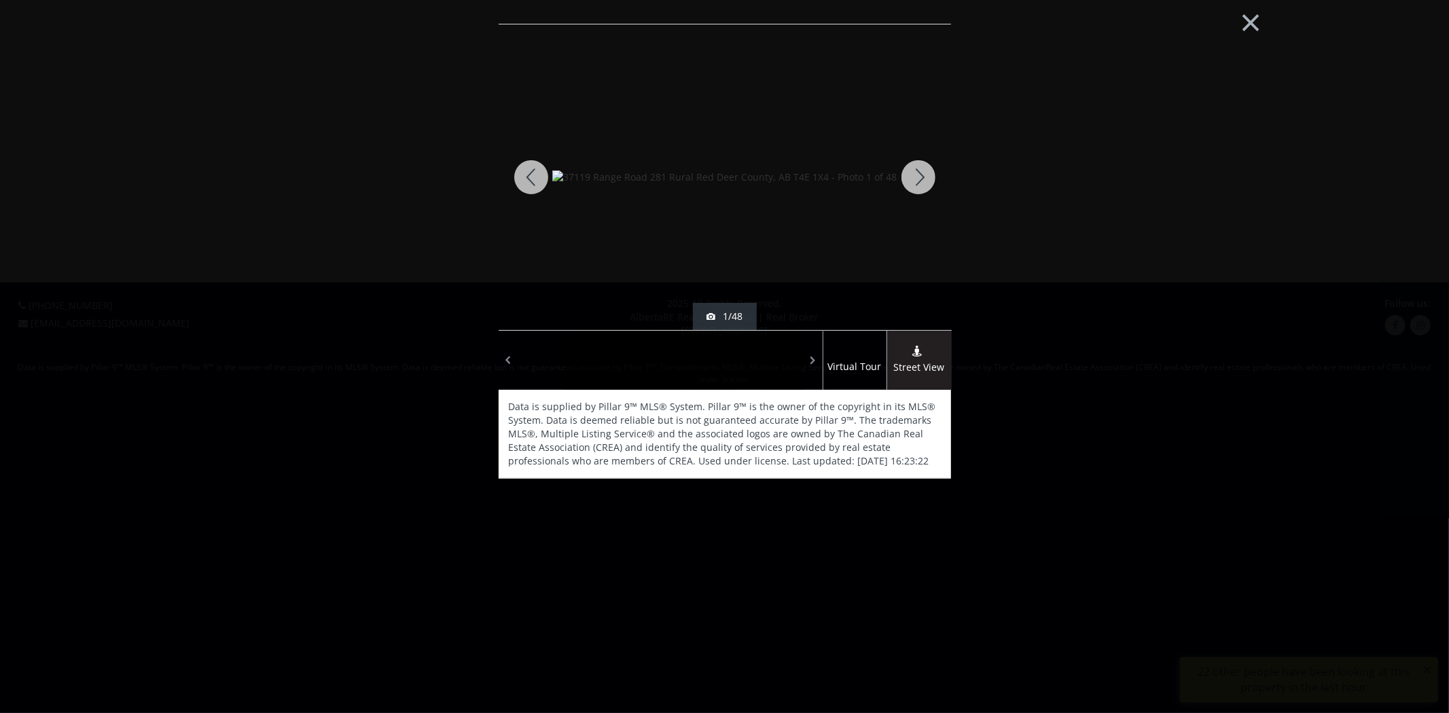
click at [906, 185] on div at bounding box center [918, 177] width 65 height 306
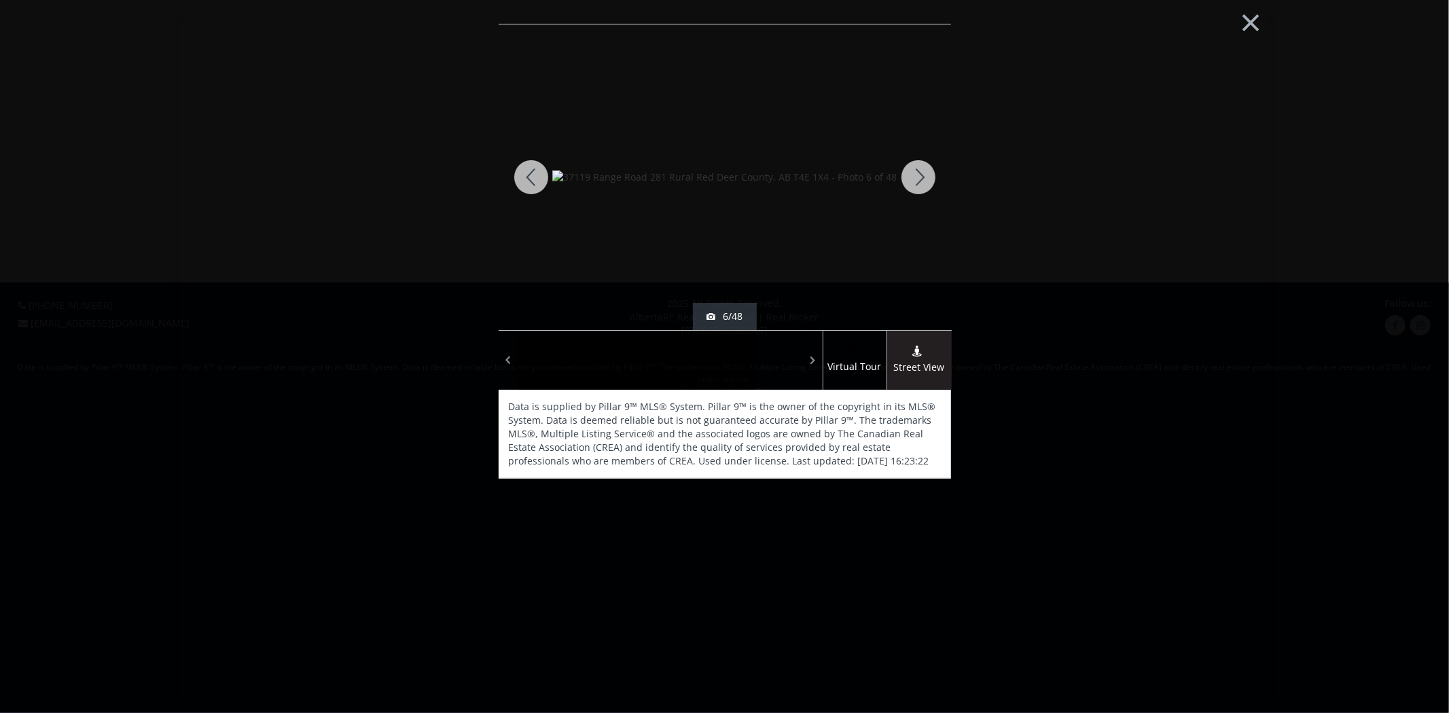
click at [906, 185] on div at bounding box center [918, 177] width 65 height 306
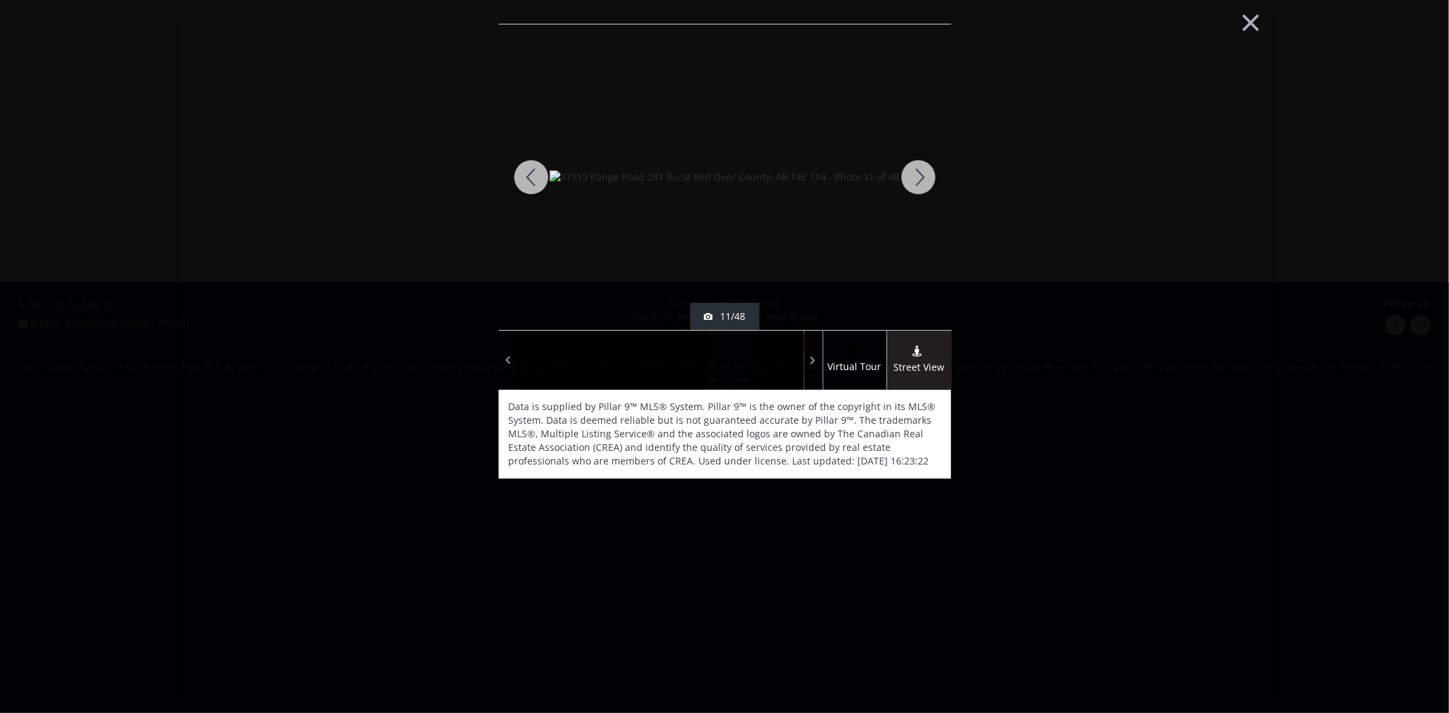
click at [912, 186] on div at bounding box center [918, 177] width 65 height 306
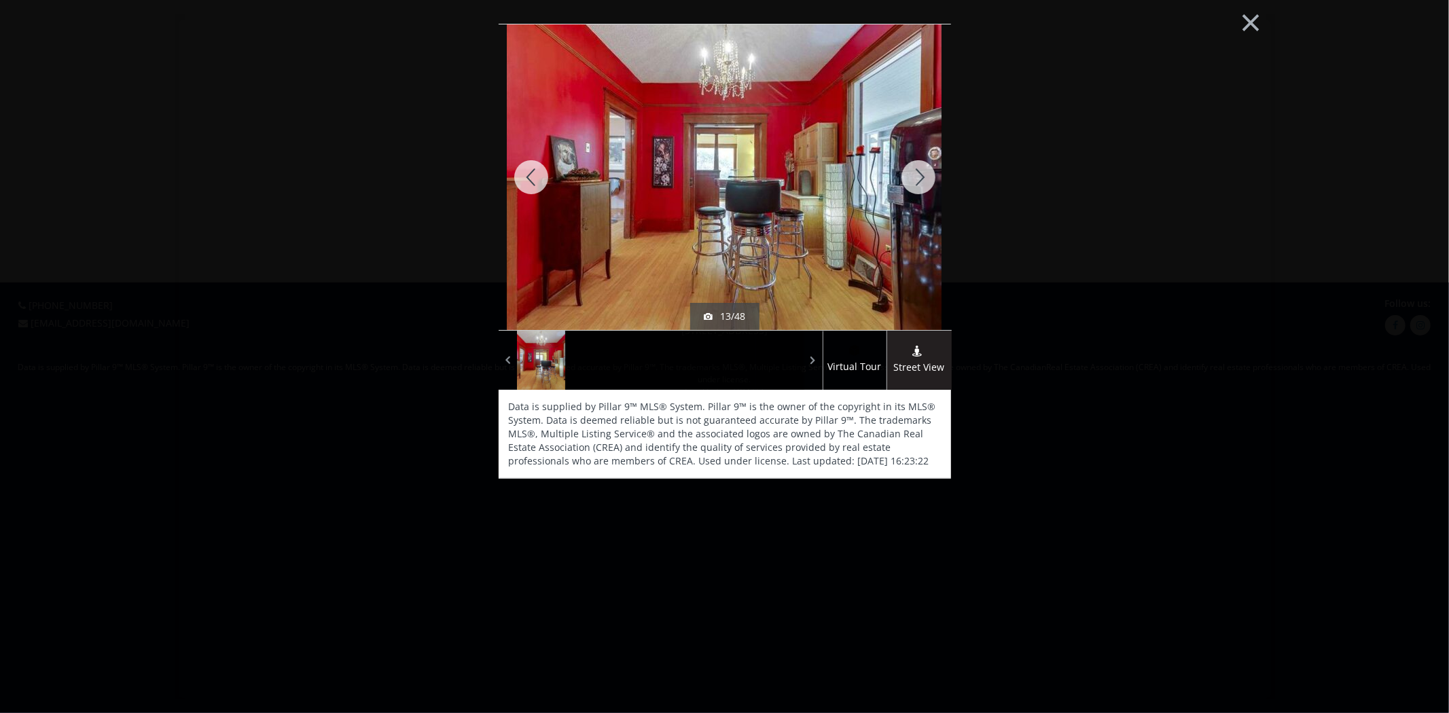
click at [912, 186] on div at bounding box center [918, 177] width 65 height 306
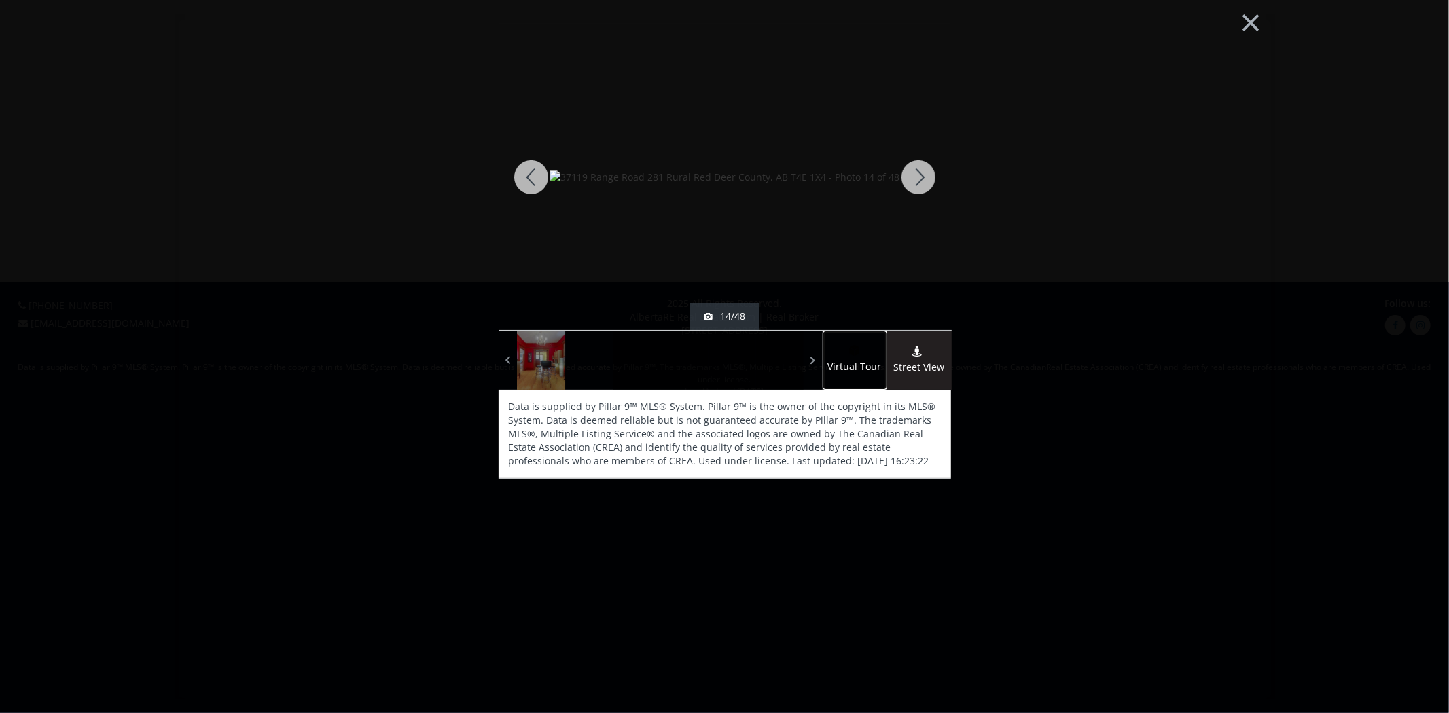
click at [868, 365] on span "Virtual Tour" at bounding box center [855, 367] width 64 height 16
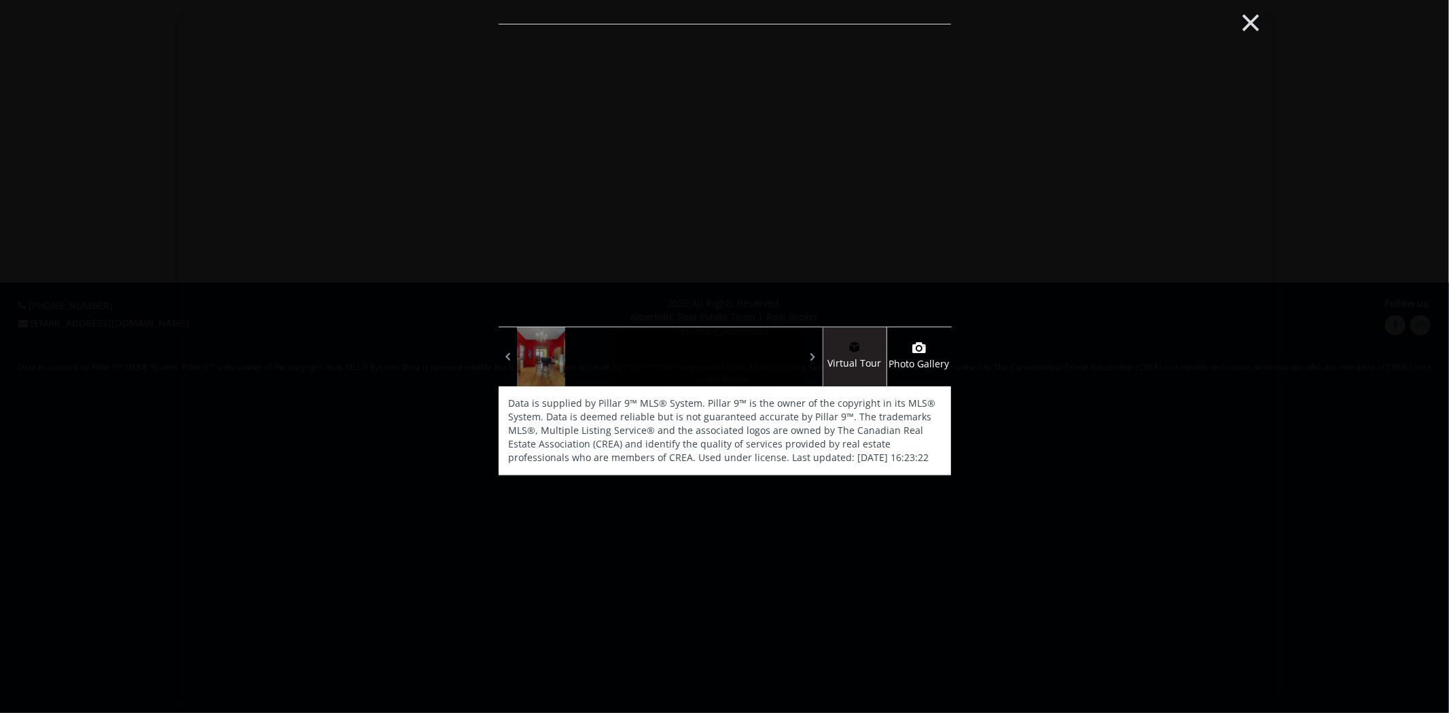
click at [1249, 31] on button "×" at bounding box center [1251, 21] width 75 height 56
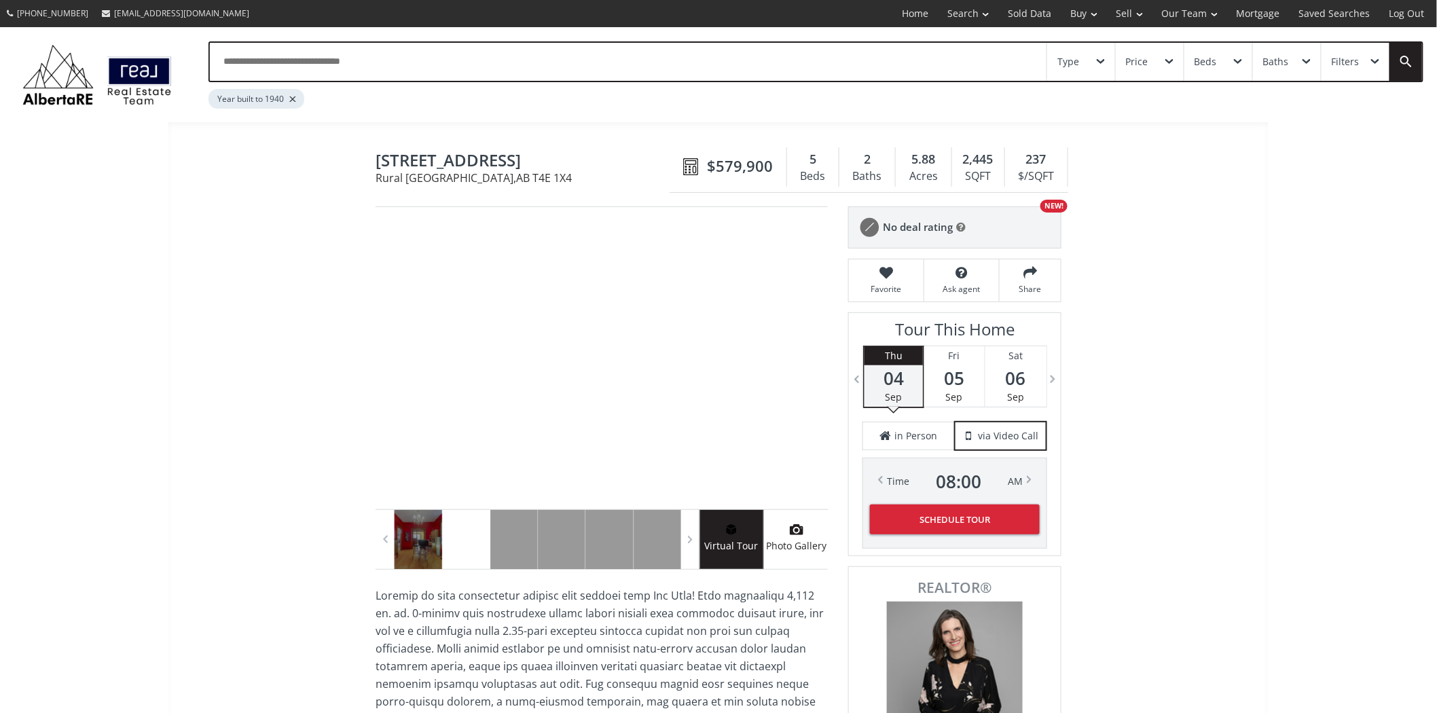
click at [822, 543] on span "Photo Gallery" at bounding box center [796, 547] width 65 height 16
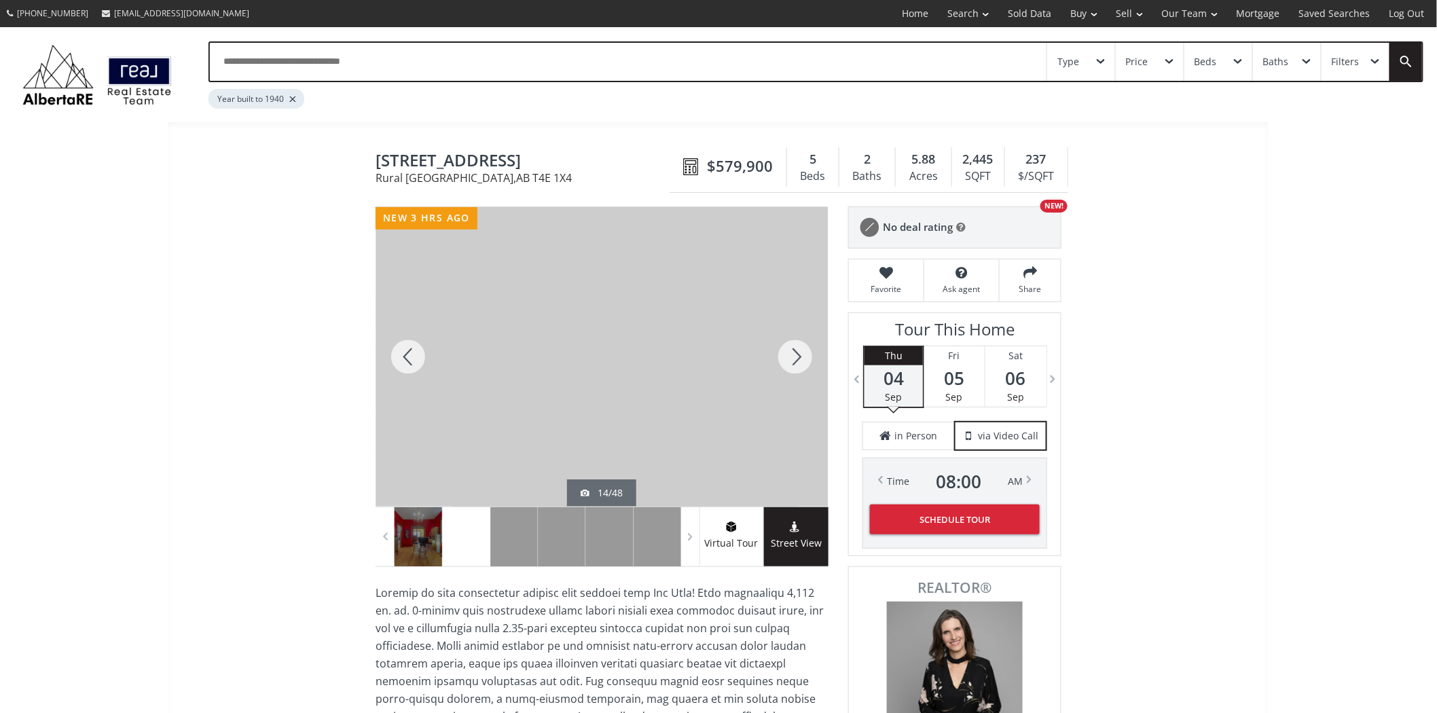
click at [800, 345] on div at bounding box center [795, 357] width 65 height 300
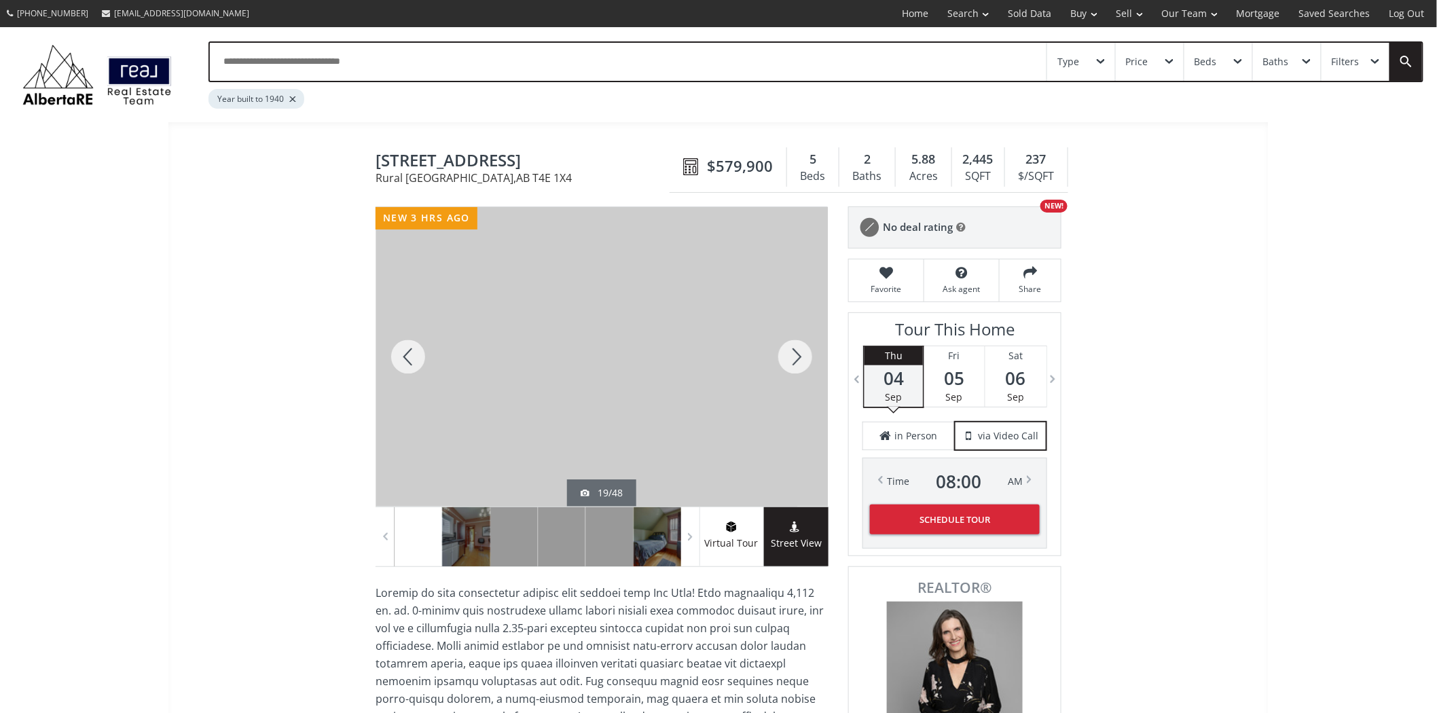
click at [800, 345] on div at bounding box center [795, 357] width 65 height 300
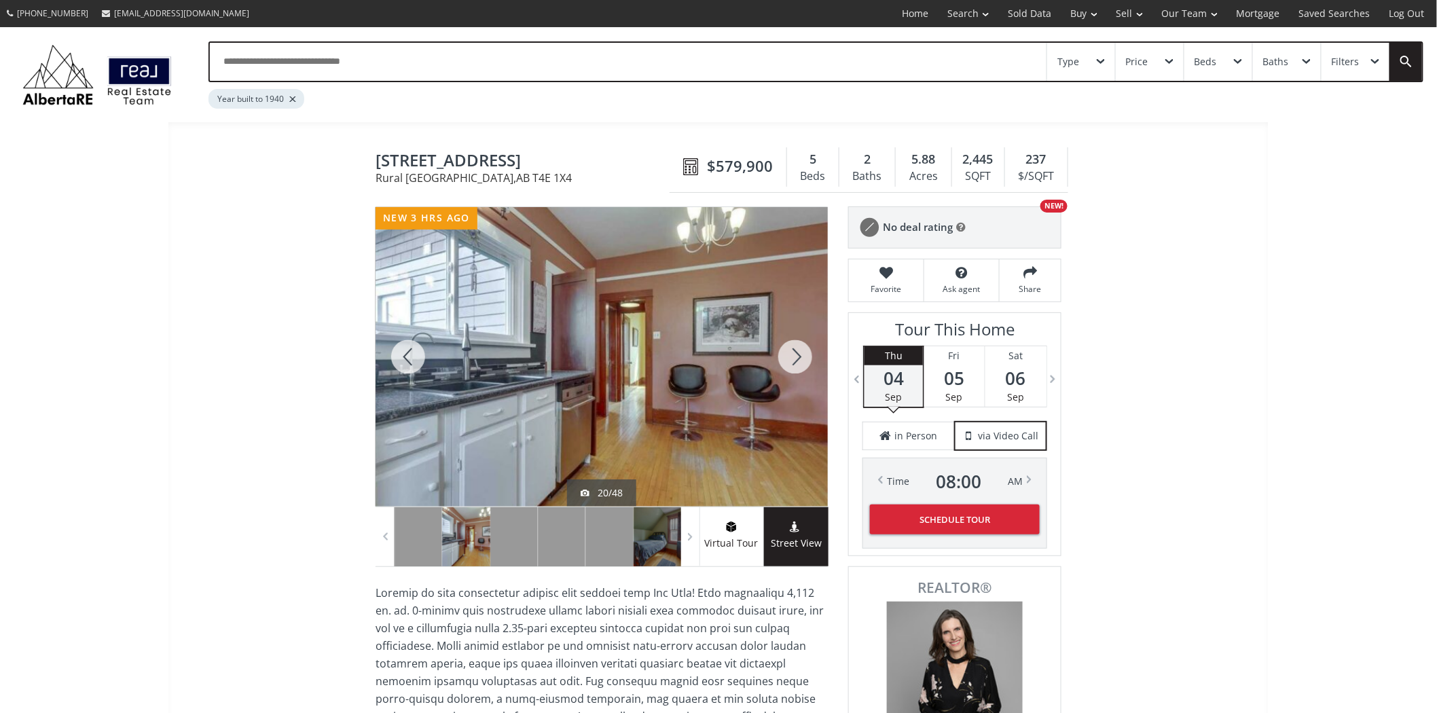
click at [800, 345] on div at bounding box center [795, 357] width 65 height 300
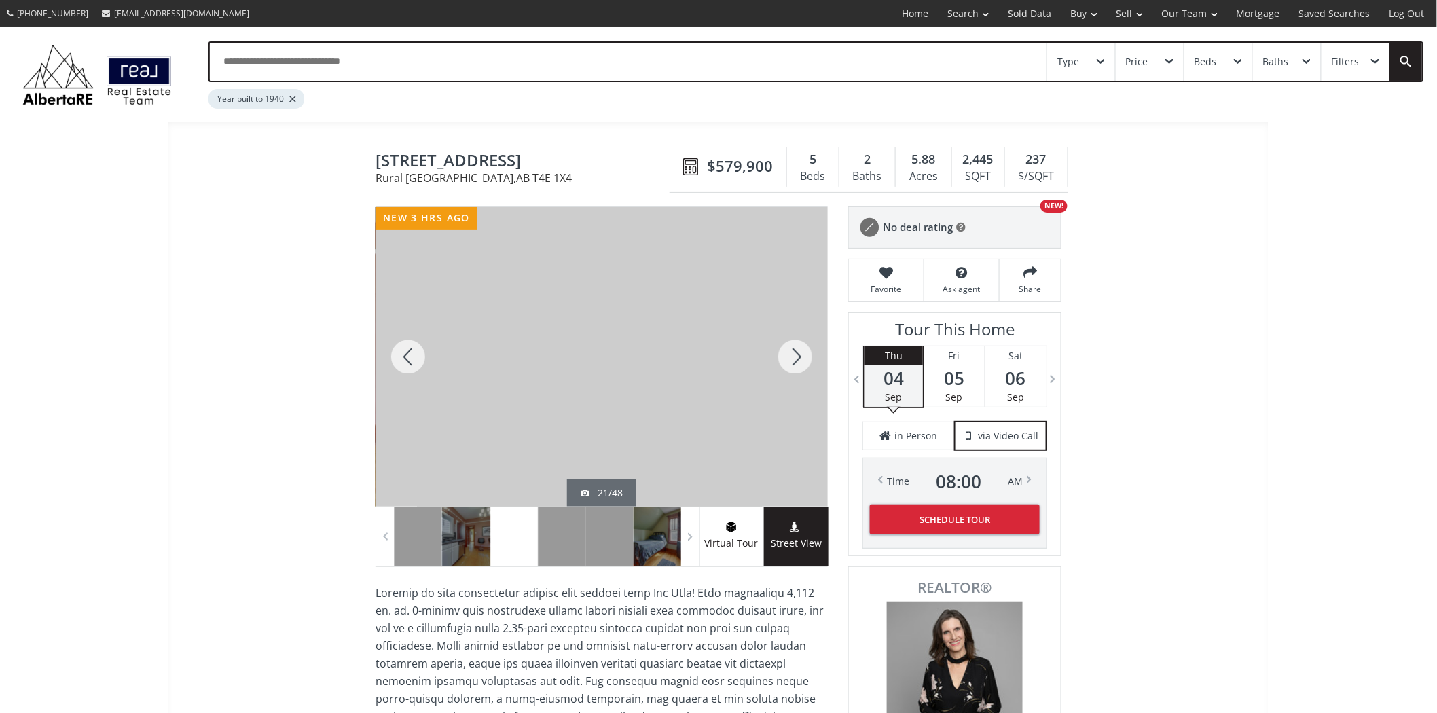
click at [800, 345] on div at bounding box center [795, 357] width 65 height 300
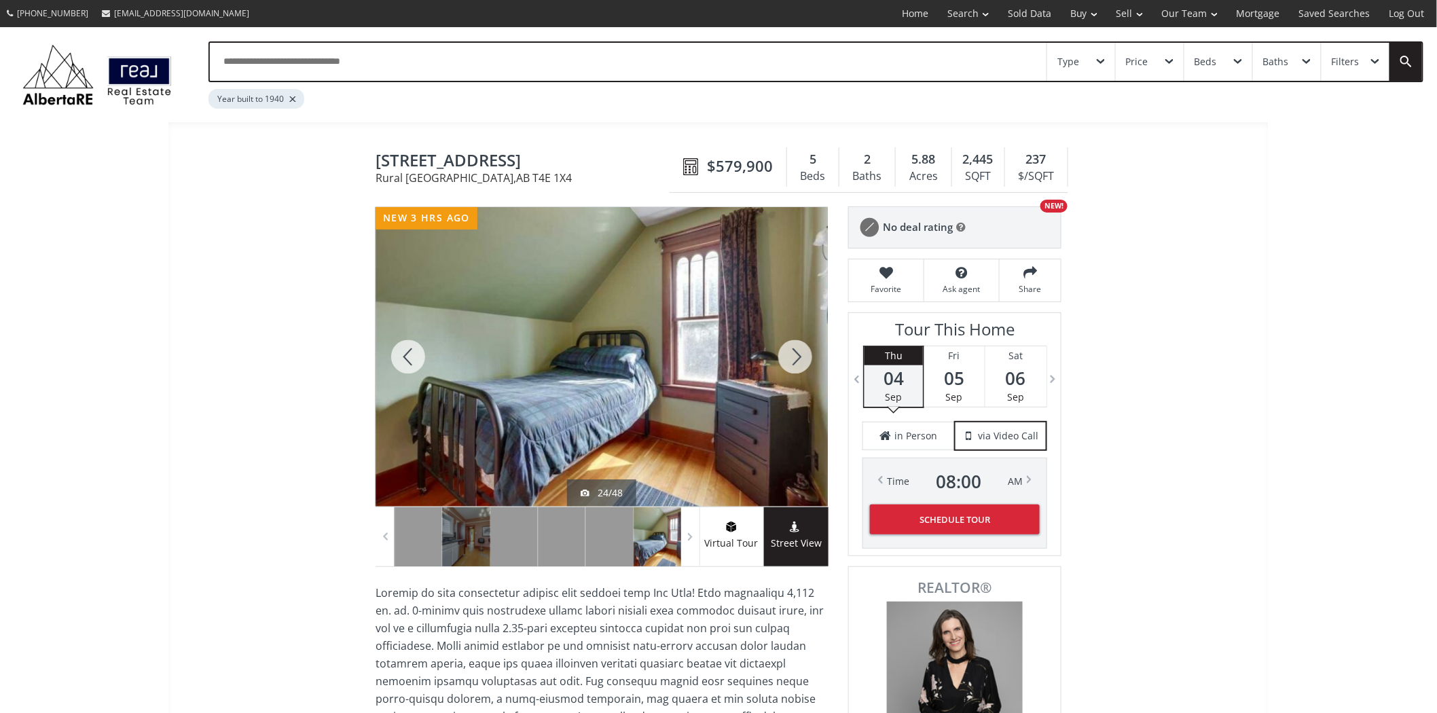
click at [800, 345] on div at bounding box center [795, 357] width 65 height 300
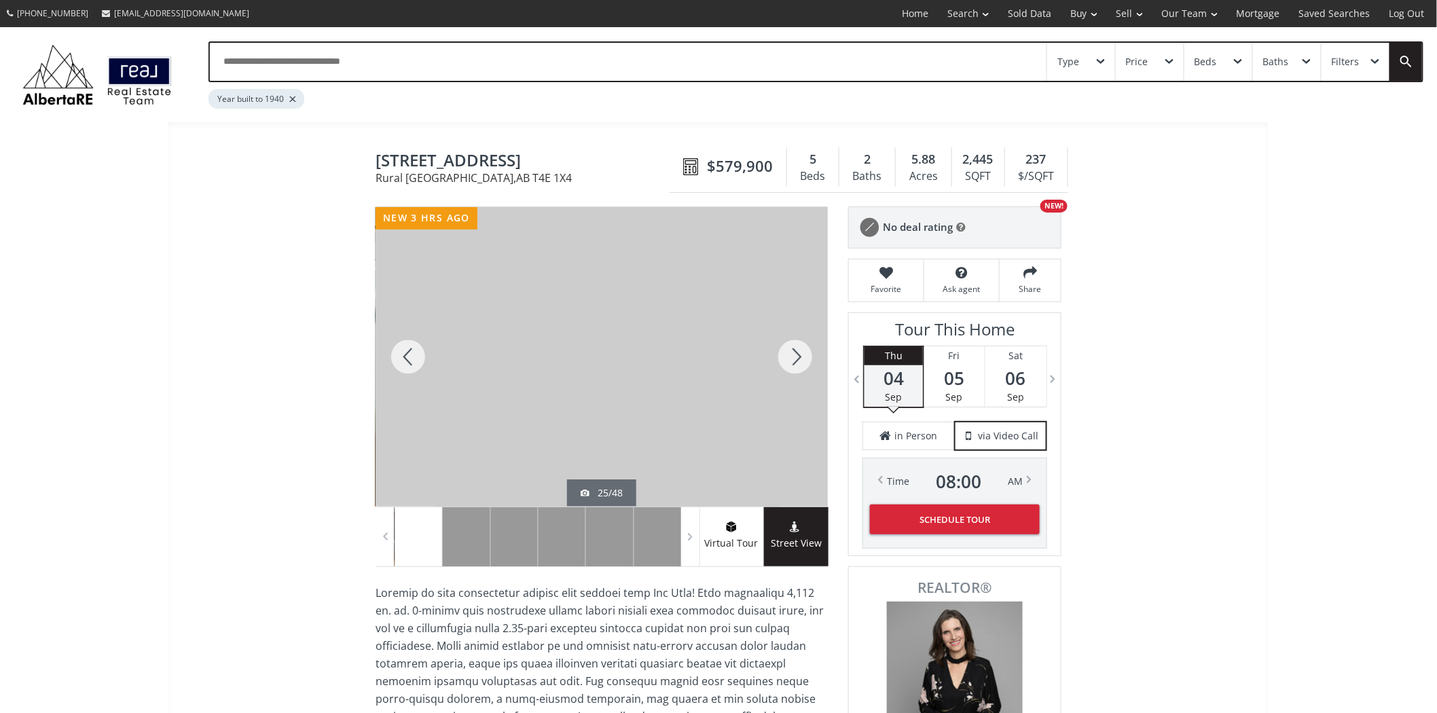
click at [800, 345] on div at bounding box center [795, 357] width 65 height 300
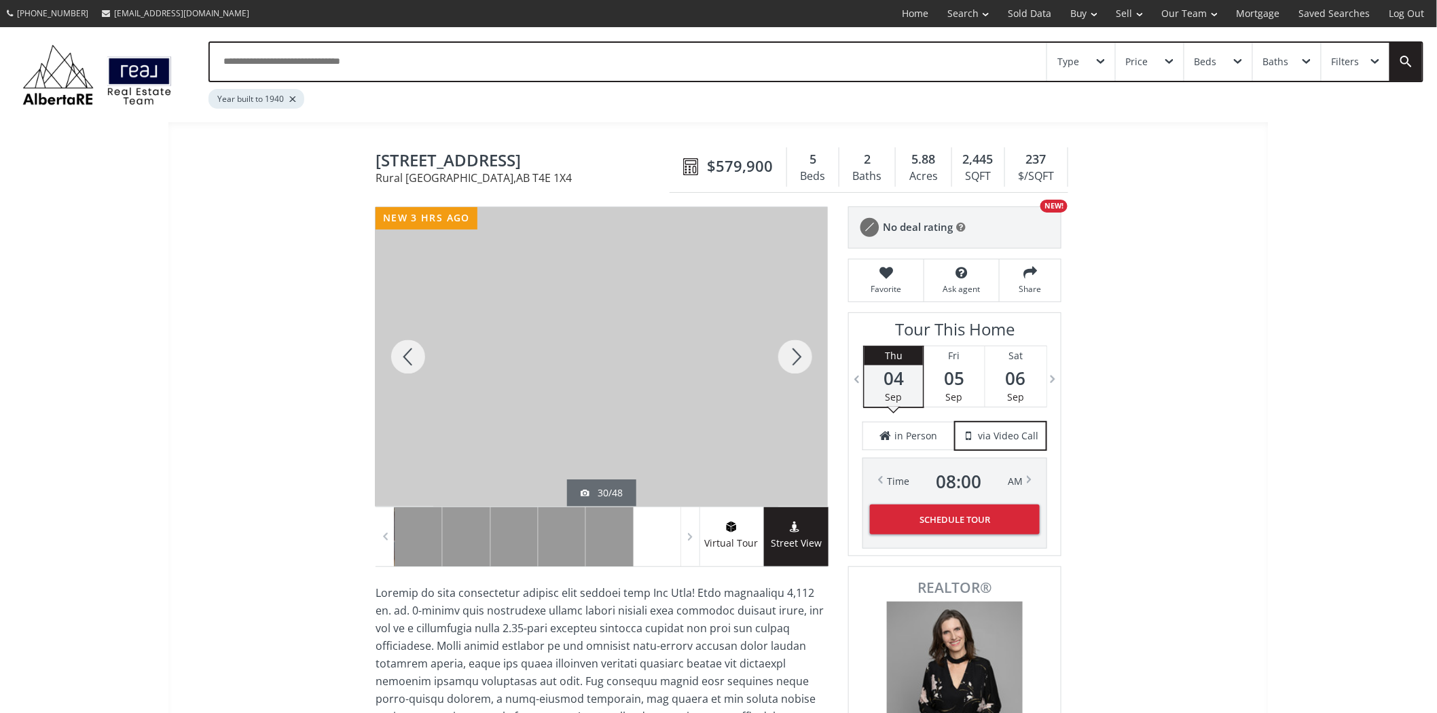
click at [800, 345] on div at bounding box center [795, 357] width 65 height 300
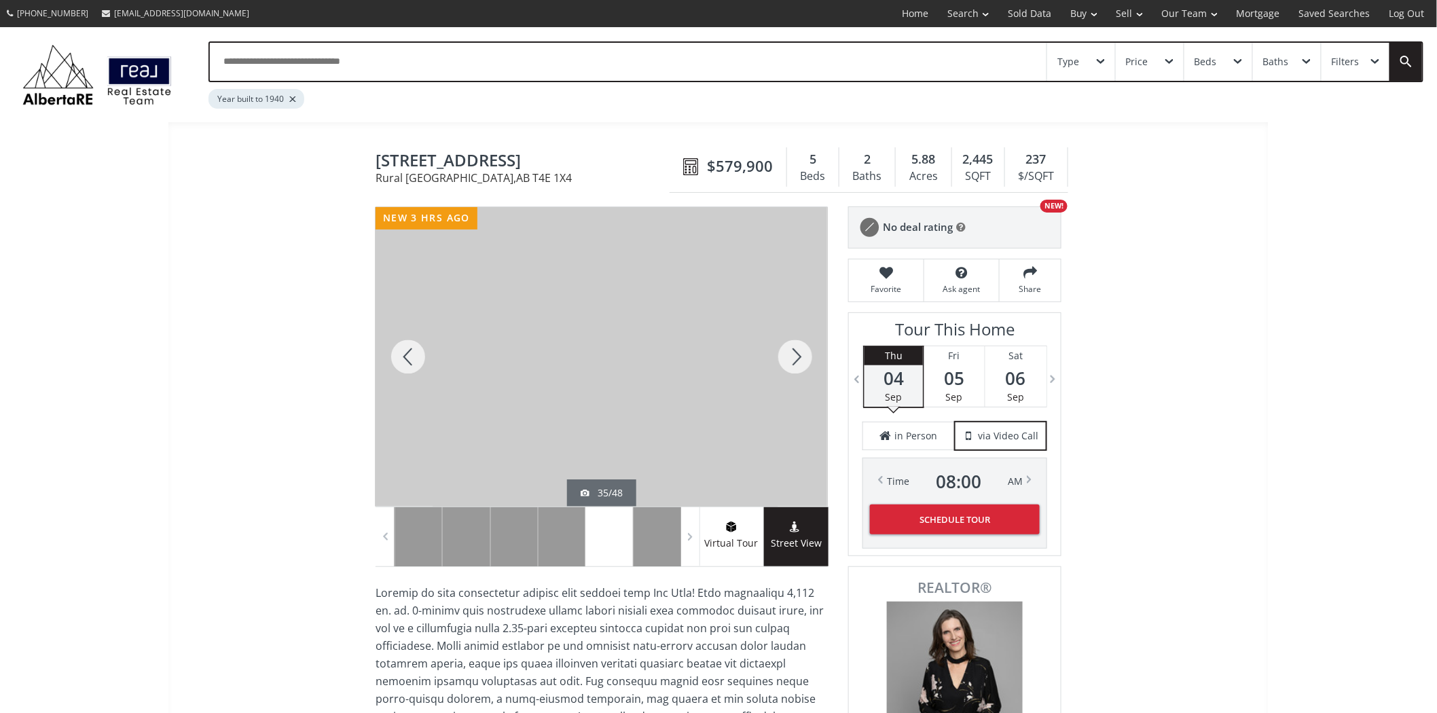
click at [800, 345] on div at bounding box center [795, 357] width 65 height 300
click at [398, 351] on div at bounding box center [408, 357] width 65 height 300
click at [798, 342] on div at bounding box center [795, 357] width 65 height 300
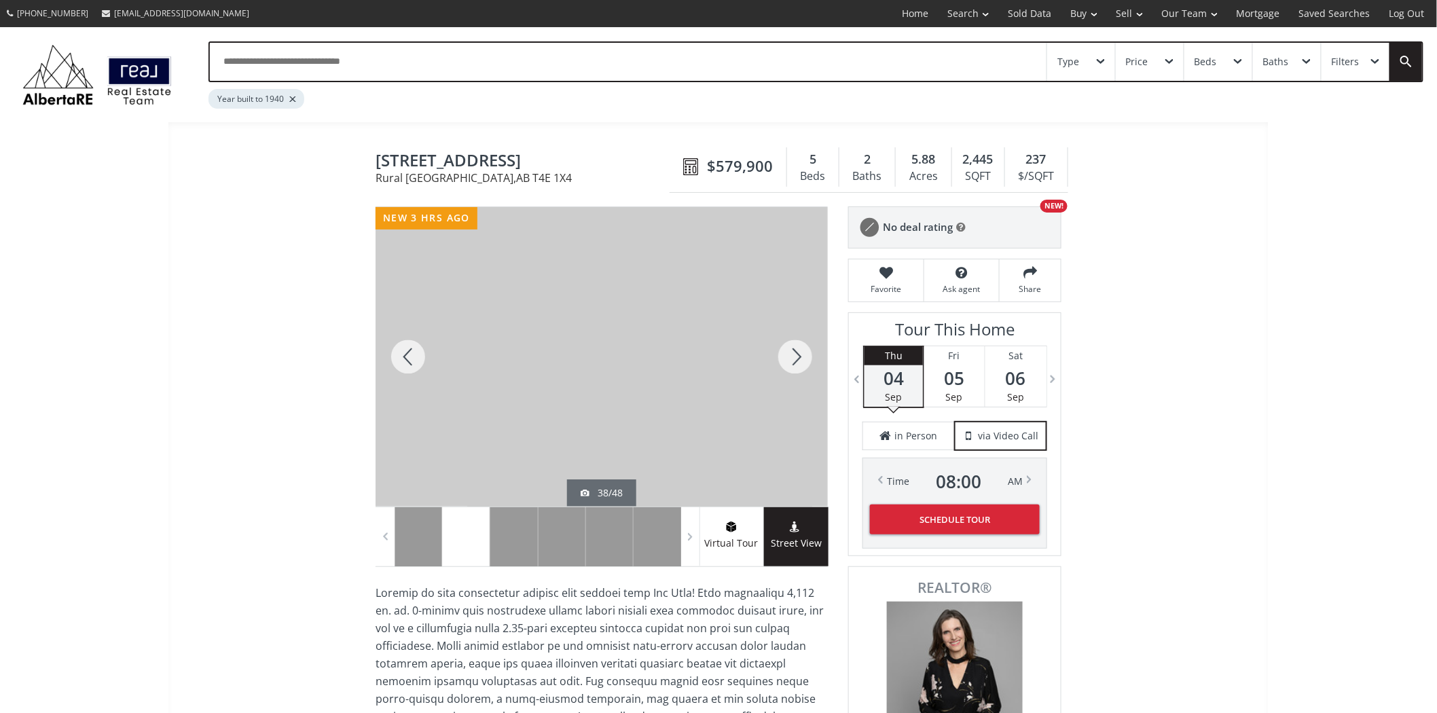
click at [798, 342] on div at bounding box center [795, 357] width 65 height 300
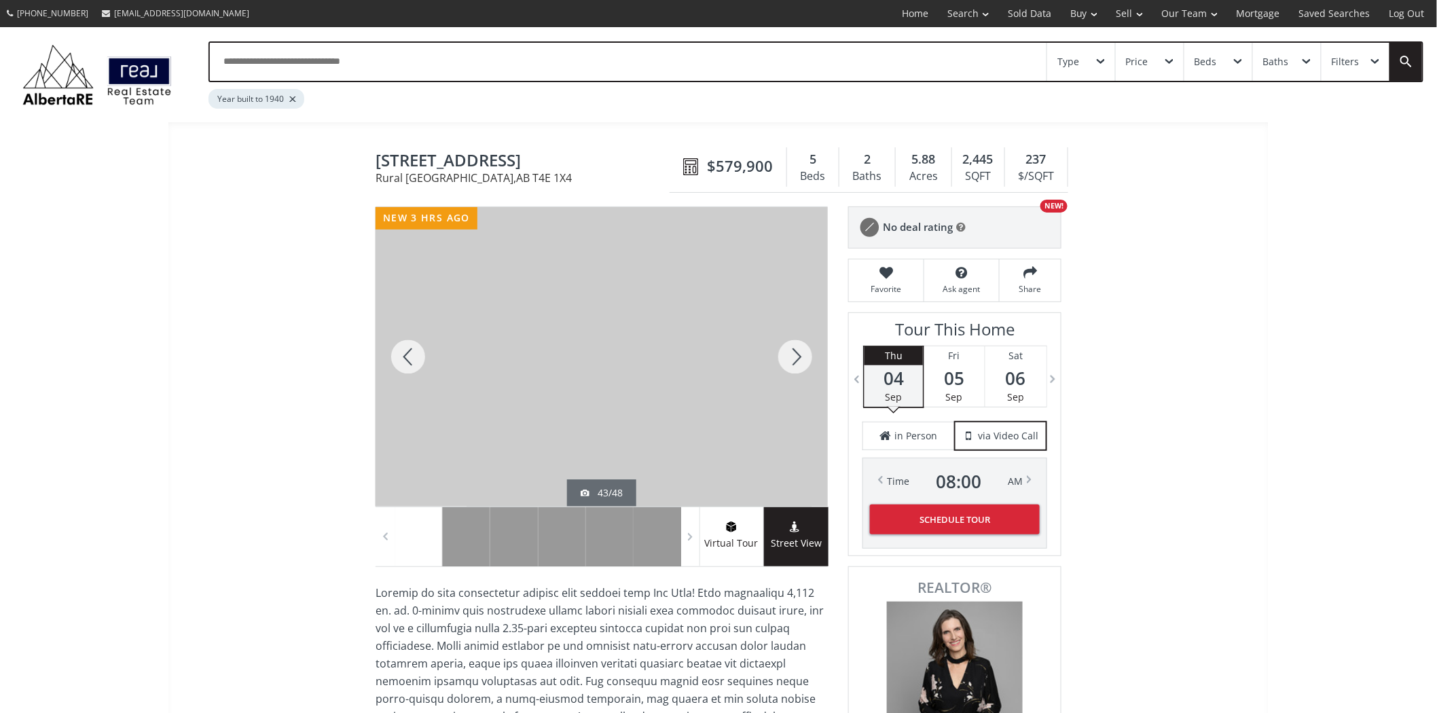
click at [798, 342] on div at bounding box center [795, 357] width 65 height 300
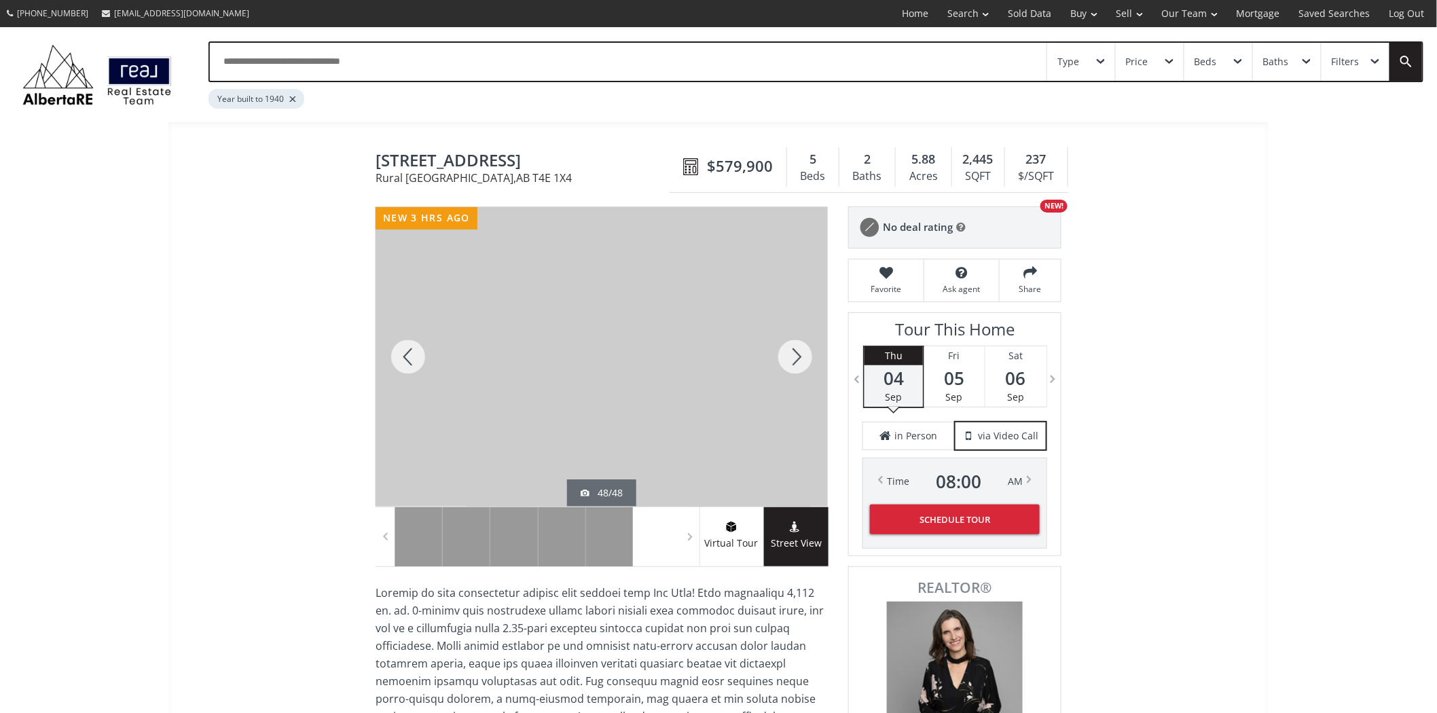
click at [798, 342] on div at bounding box center [795, 357] width 65 height 300
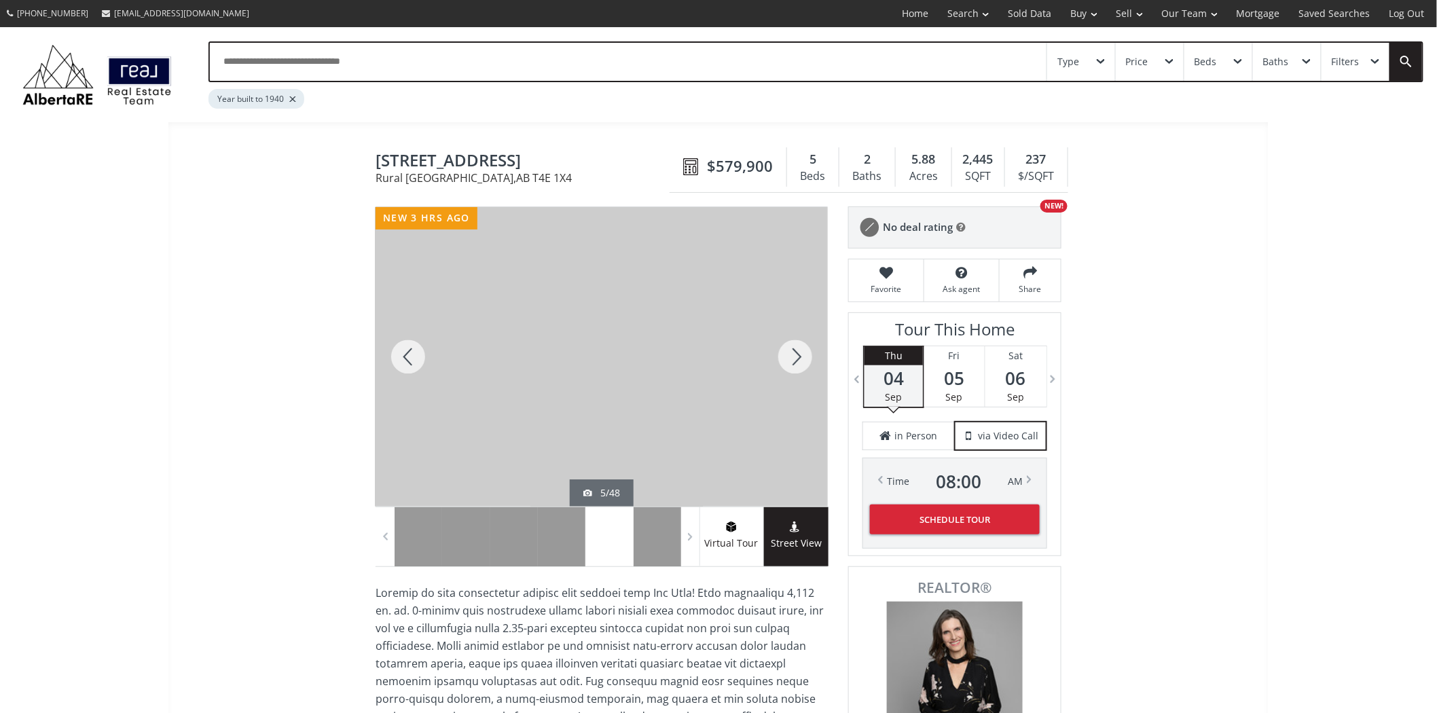
click at [798, 342] on div at bounding box center [795, 357] width 65 height 300
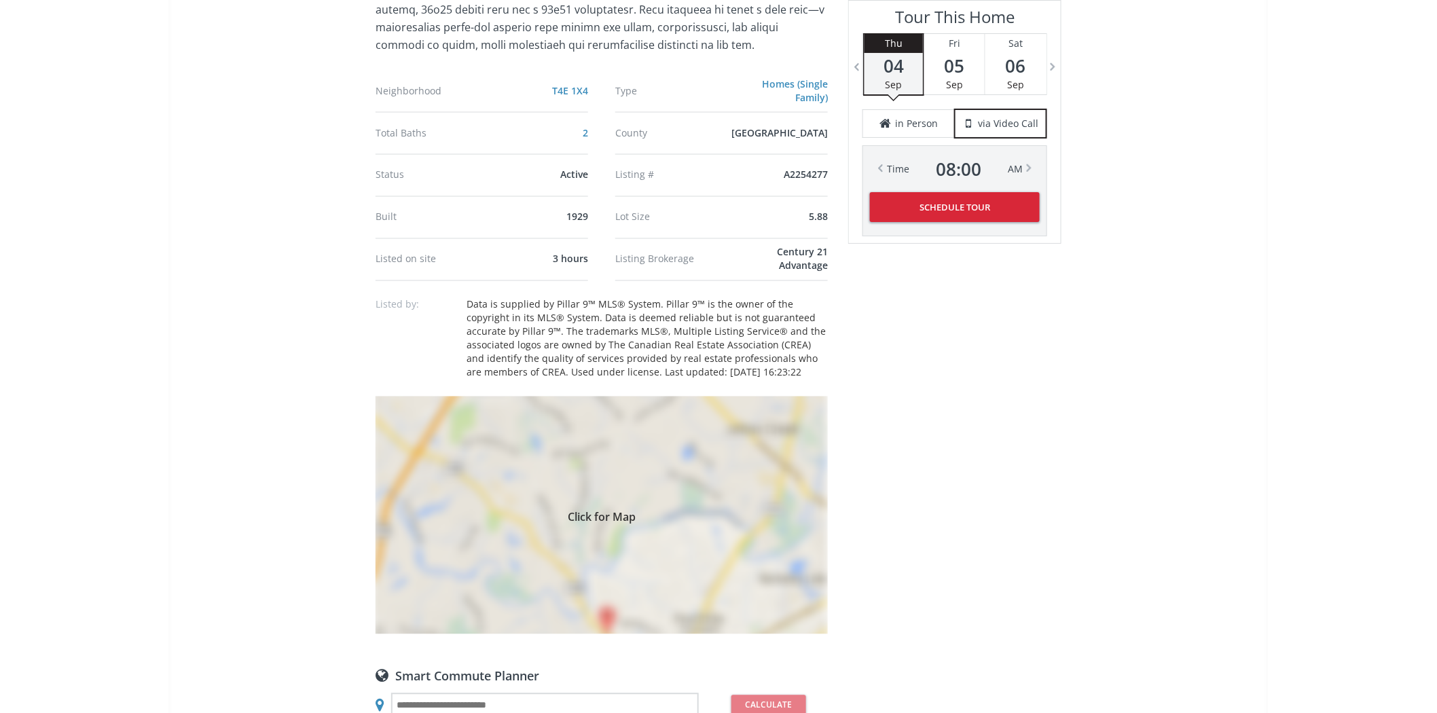
scroll to position [1056, 0]
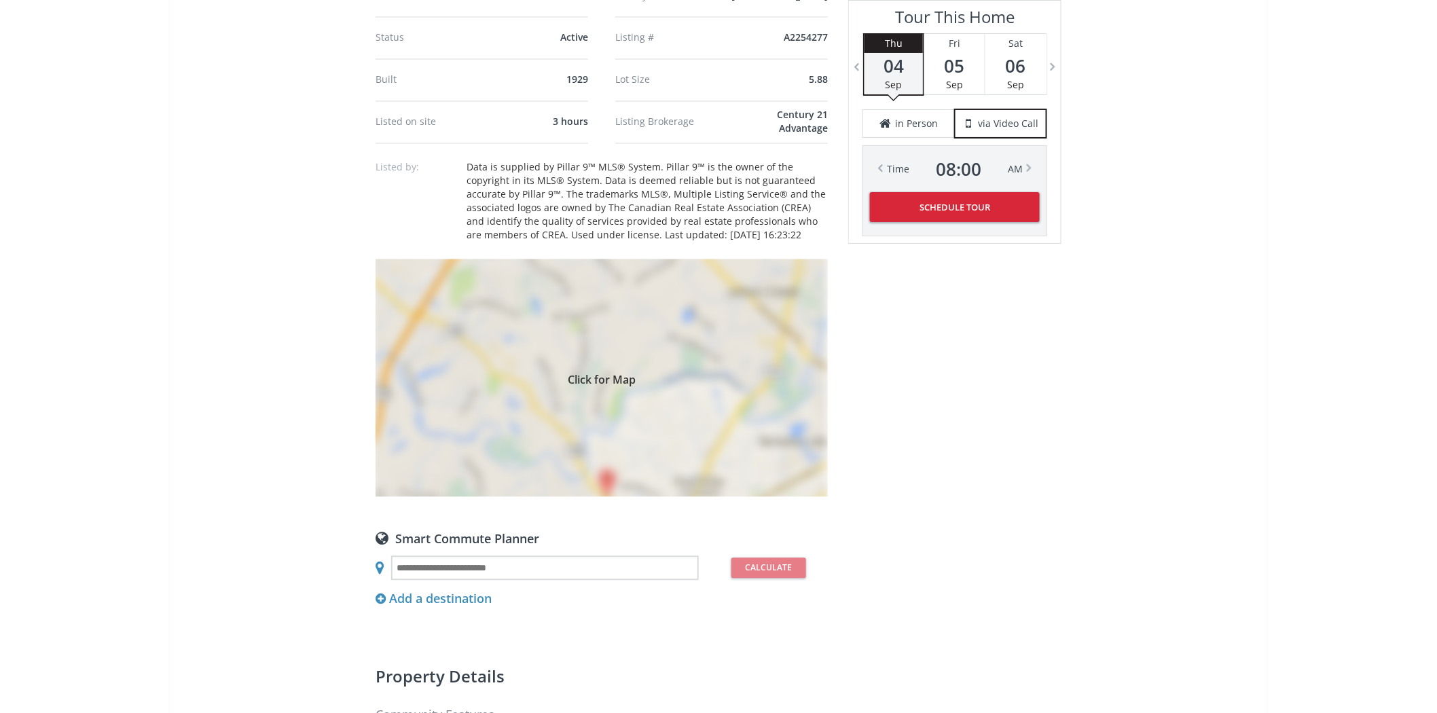
click at [581, 390] on div "Click for Map" at bounding box center [602, 379] width 452 height 238
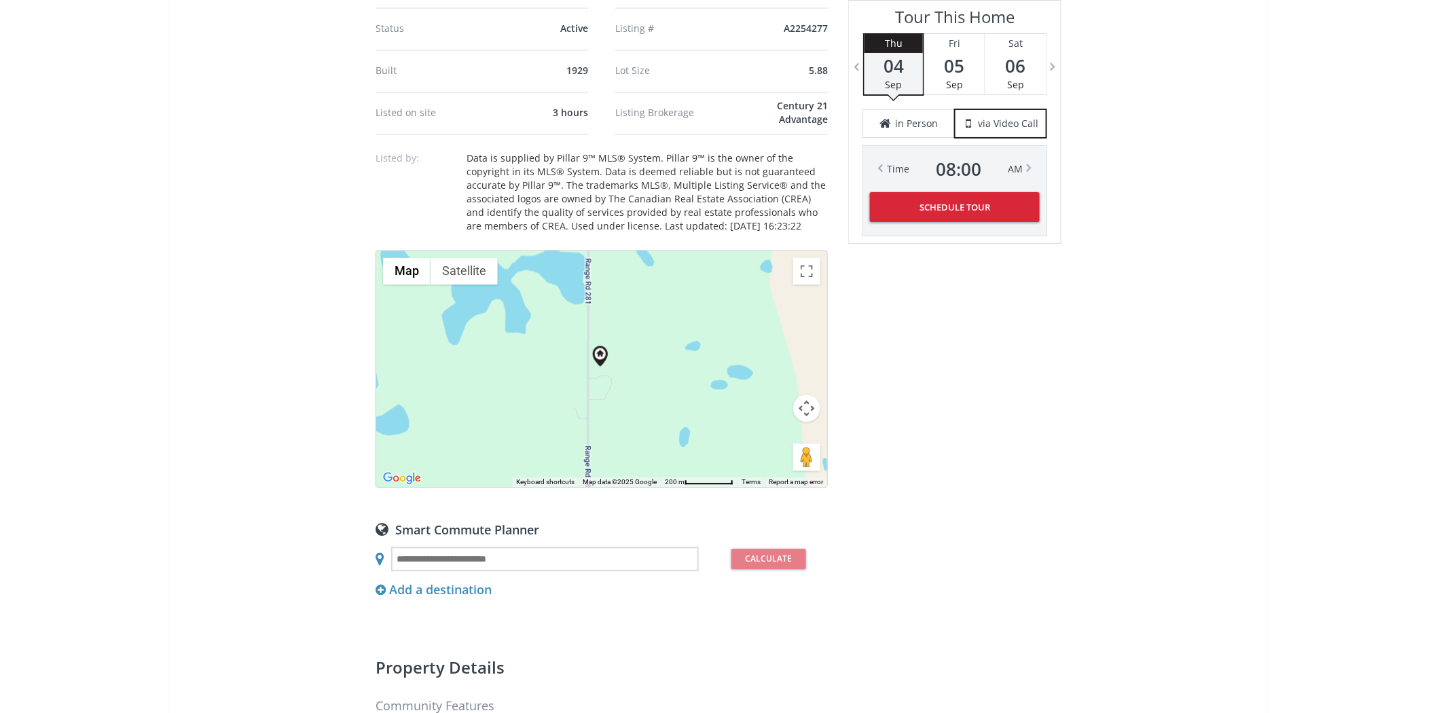
scroll to position [906, 0]
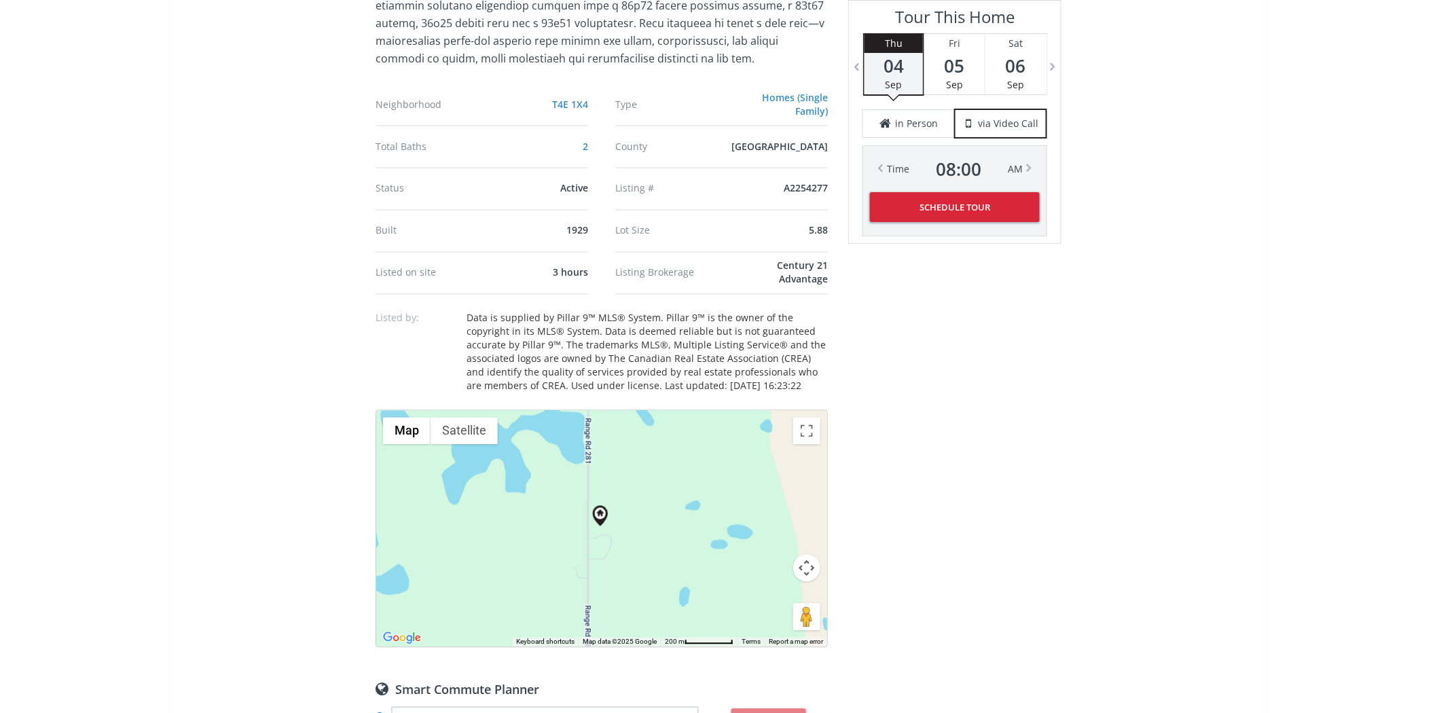
click at [807, 572] on button "Map camera controls" at bounding box center [806, 568] width 27 height 27
click at [780, 600] on button "Zoom out" at bounding box center [772, 602] width 27 height 27
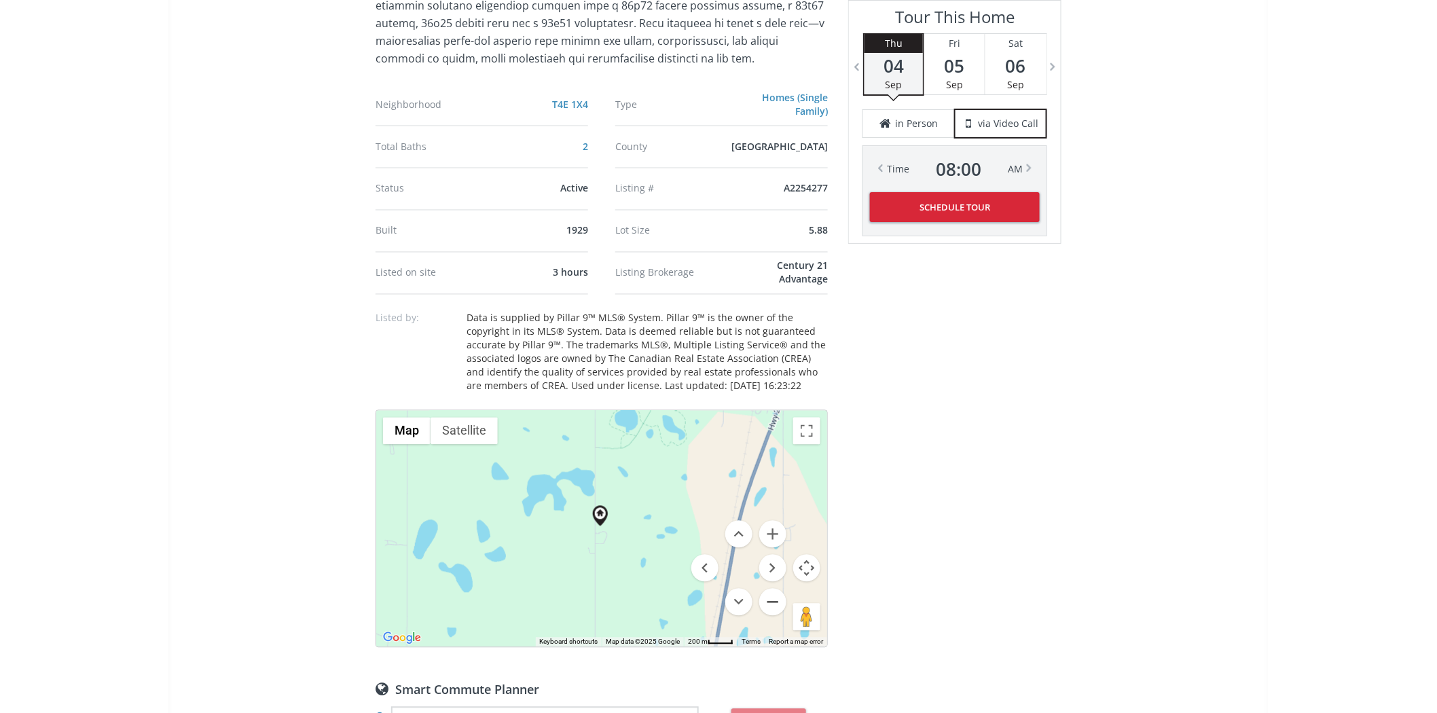
click at [780, 600] on button "Zoom out" at bounding box center [772, 602] width 27 height 27
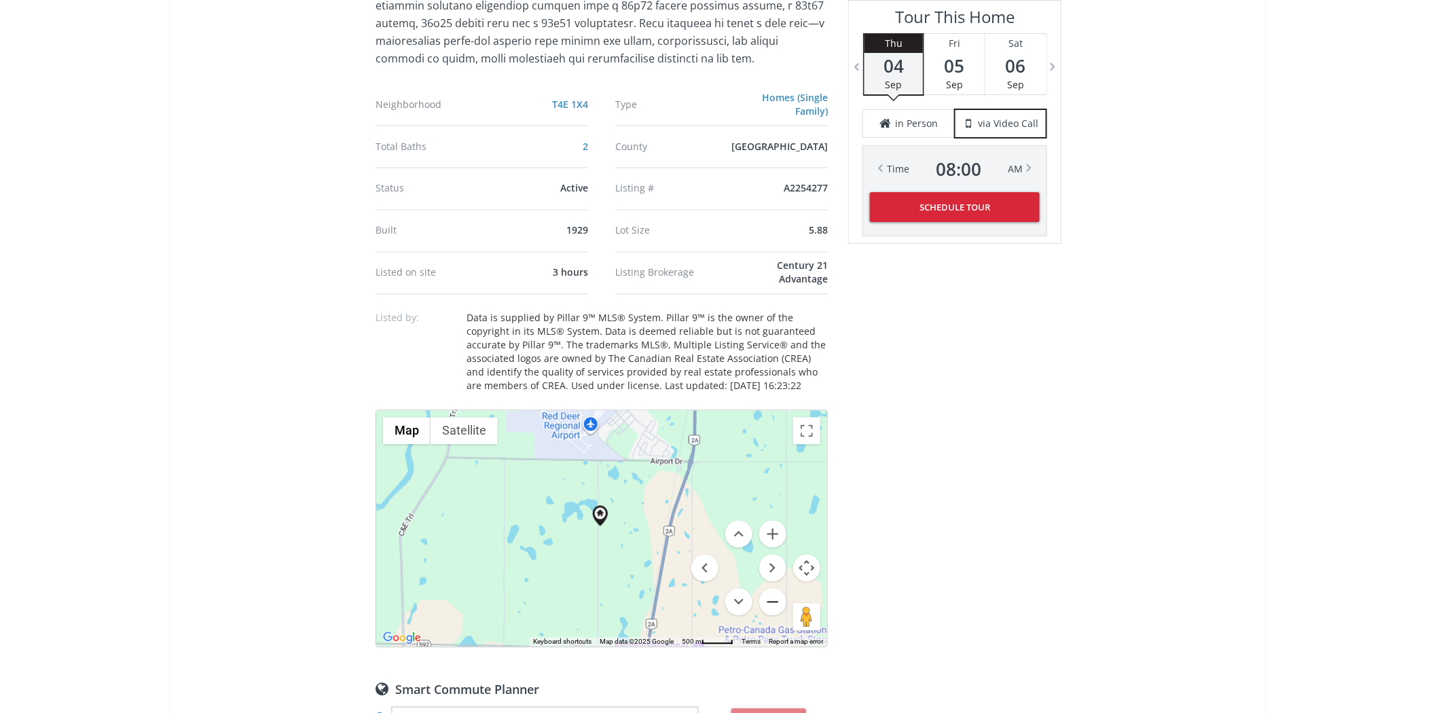
click at [780, 600] on button "Zoom out" at bounding box center [772, 602] width 27 height 27
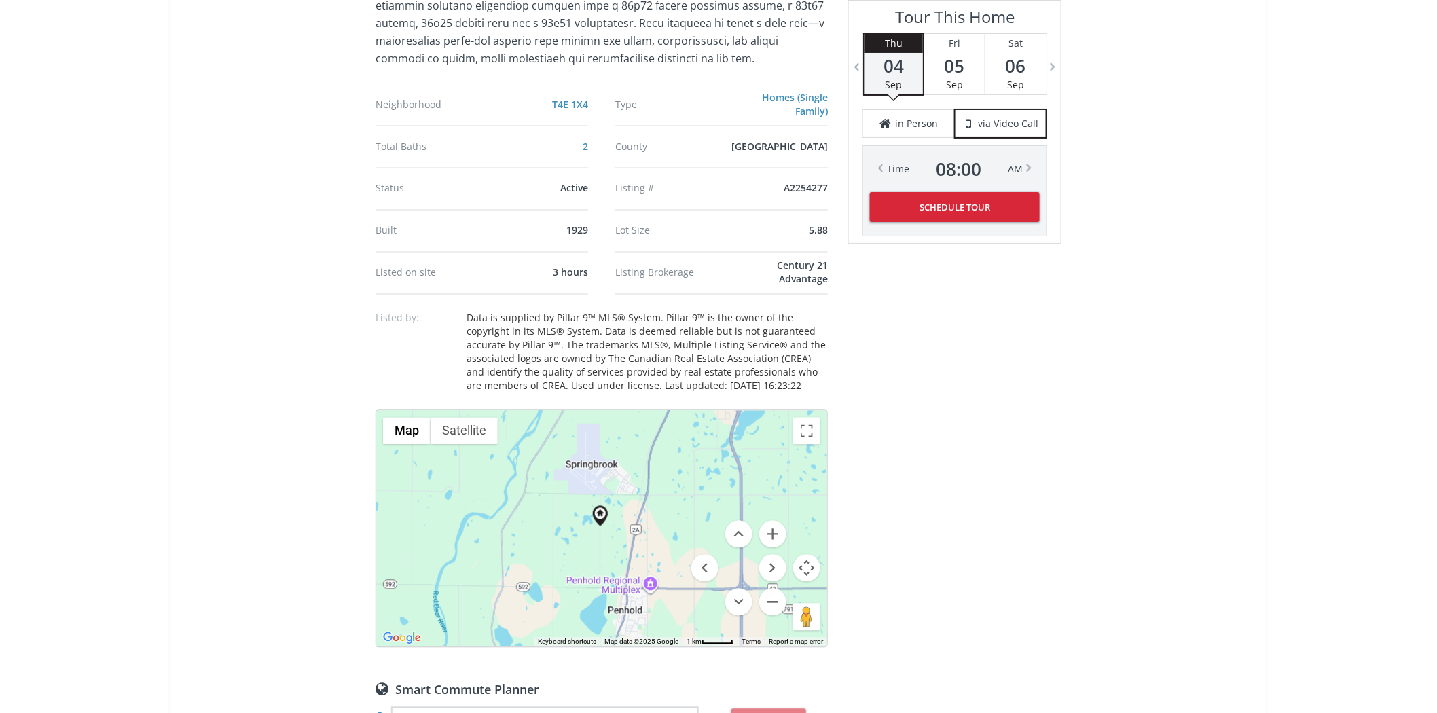
click at [780, 600] on button "Zoom out" at bounding box center [772, 602] width 27 height 27
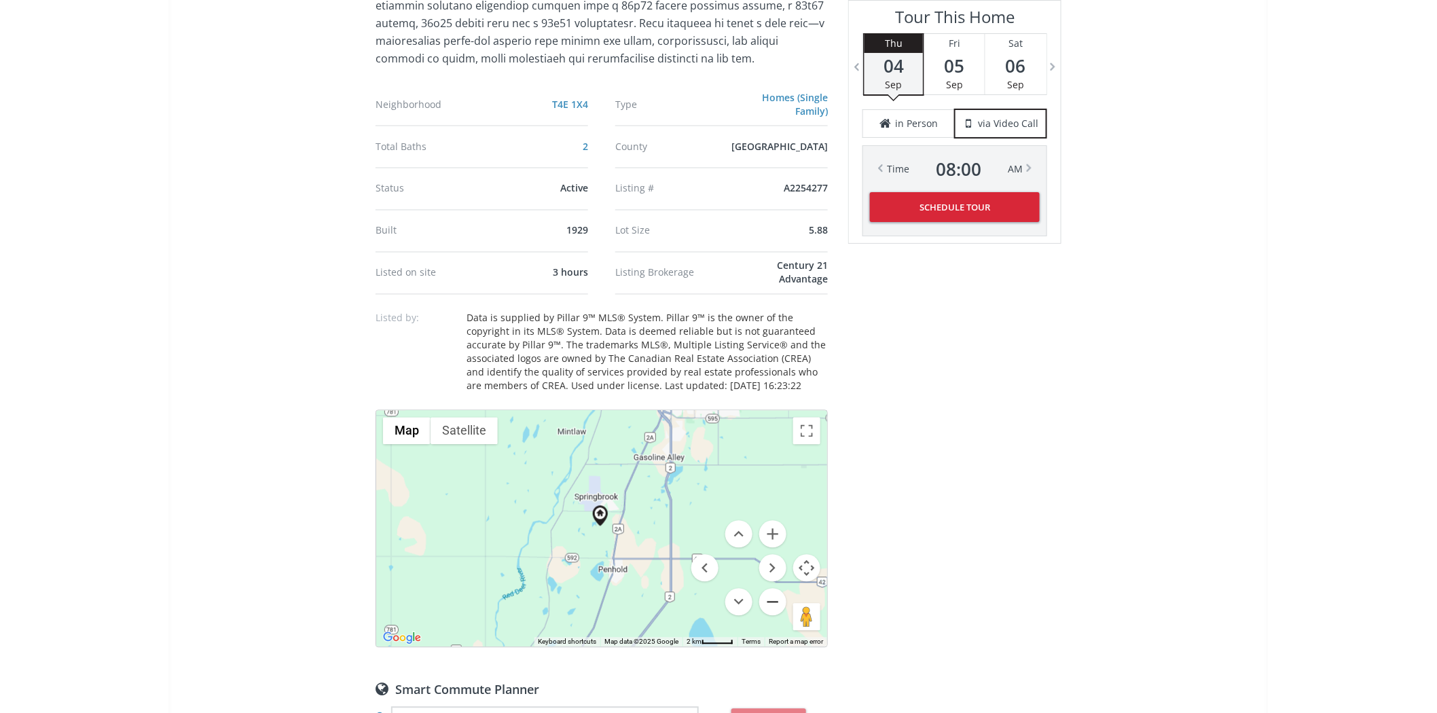
click at [780, 600] on button "Zoom out" at bounding box center [772, 602] width 27 height 27
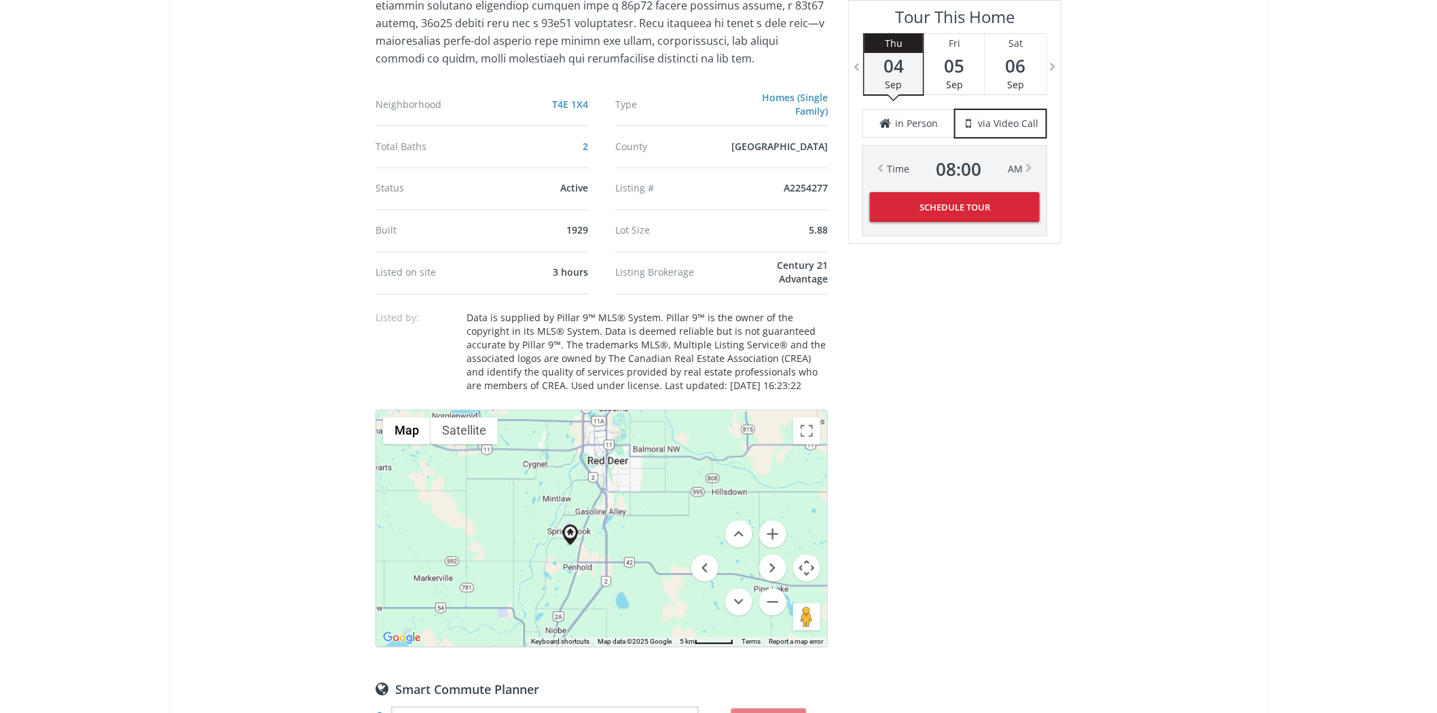
drag, startPoint x: 656, startPoint y: 503, endPoint x: 626, endPoint y: 520, distance: 34.7
click at [626, 520] on div at bounding box center [601, 529] width 451 height 236
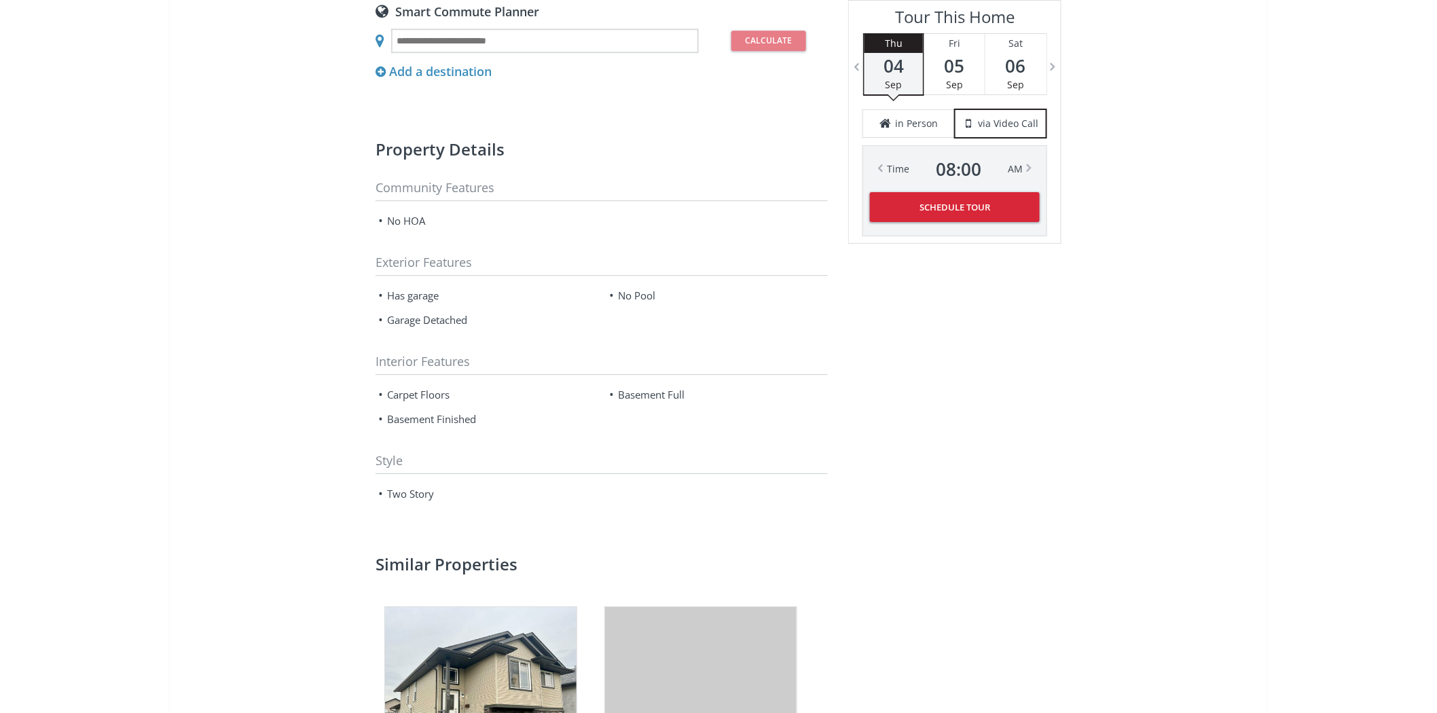
scroll to position [1585, 0]
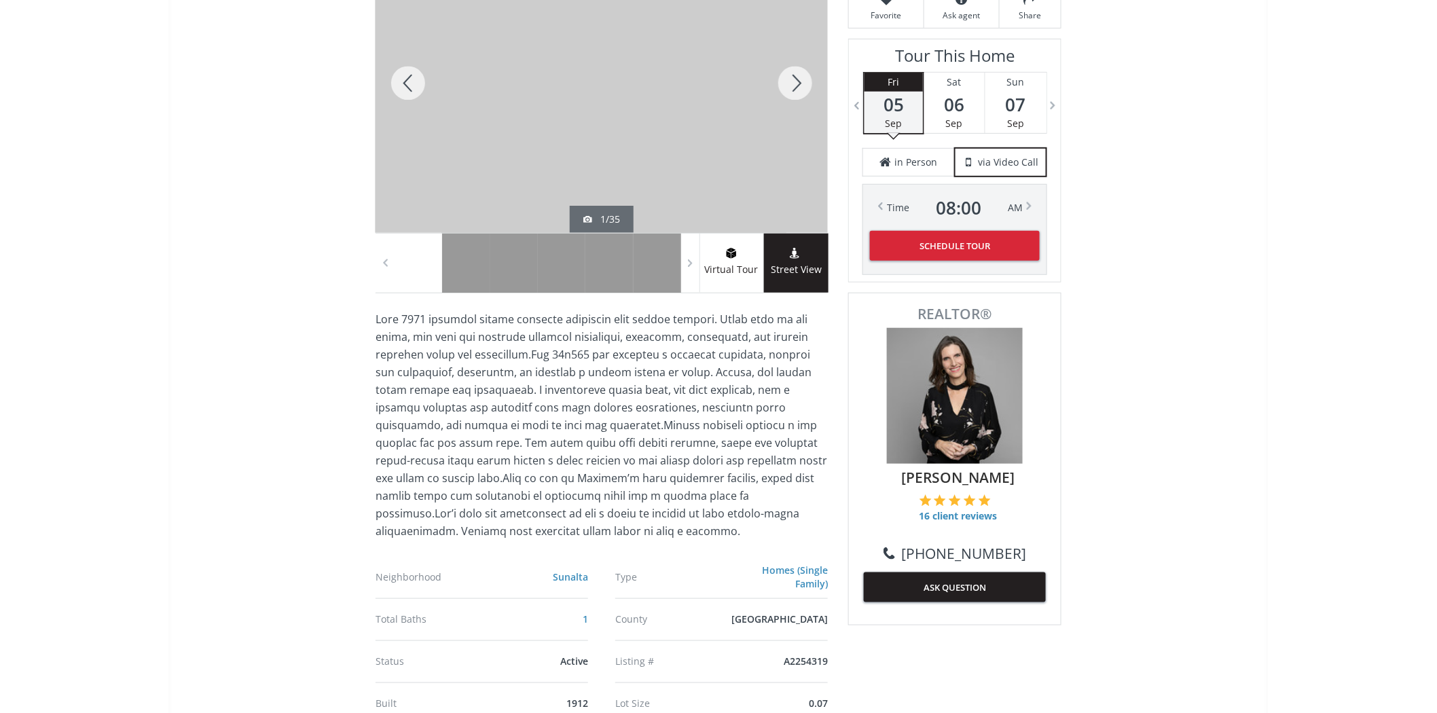
scroll to position [79, 0]
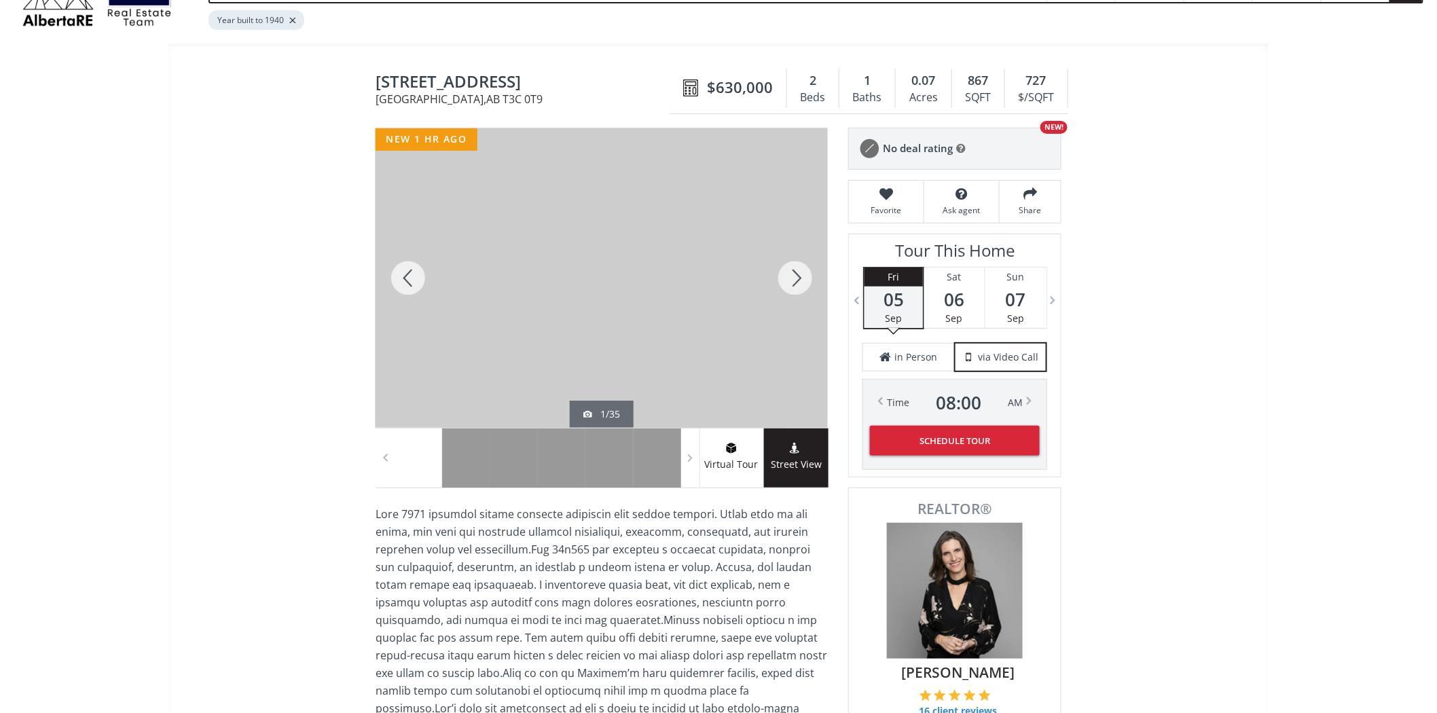
click at [670, 218] on div at bounding box center [602, 278] width 452 height 300
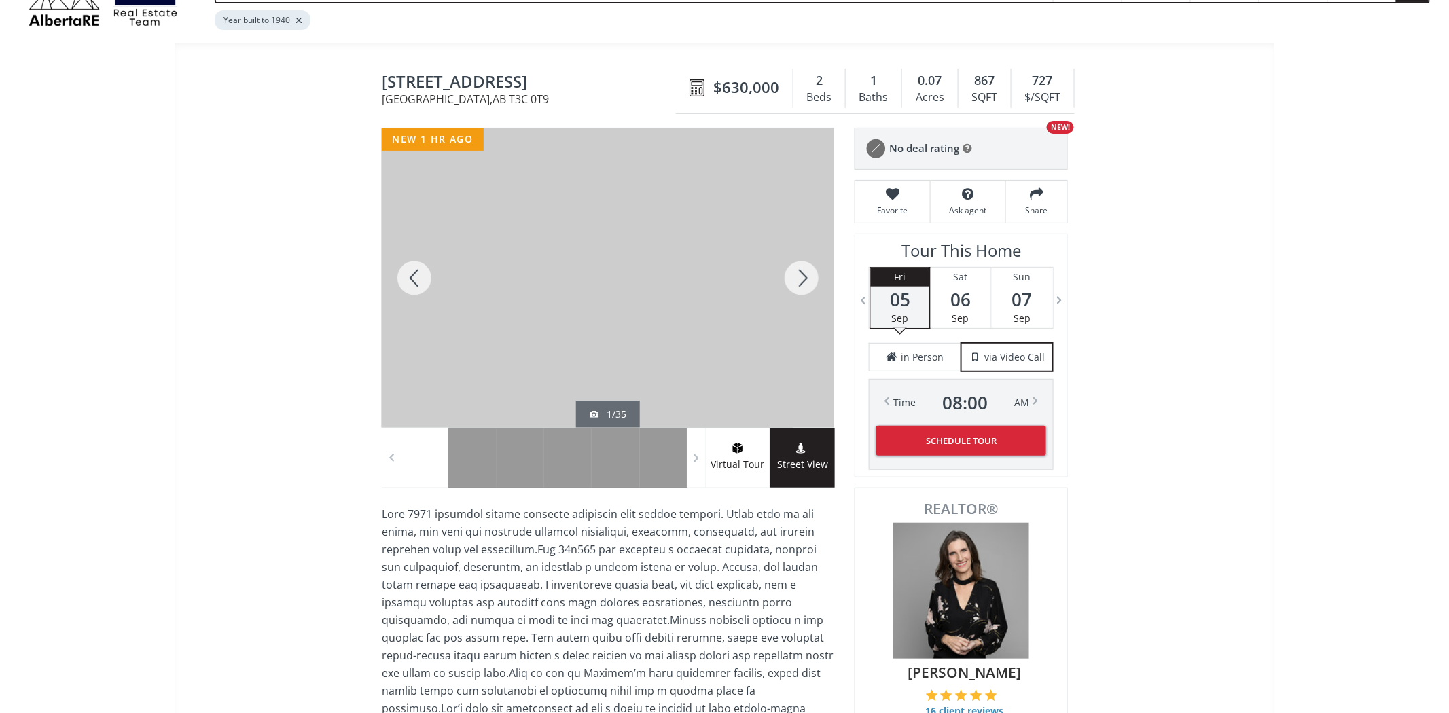
scroll to position [0, 0]
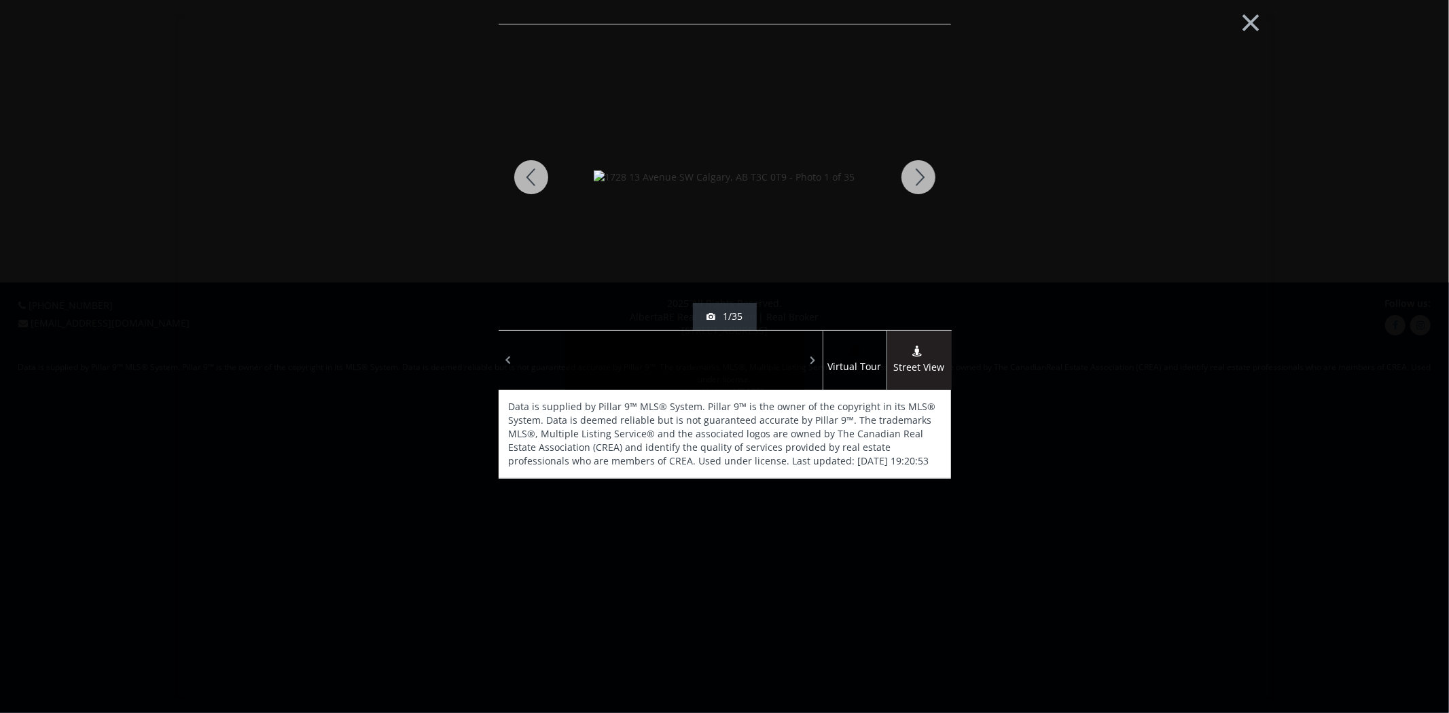
click at [911, 177] on div at bounding box center [918, 177] width 65 height 306
click at [909, 177] on div at bounding box center [918, 177] width 65 height 306
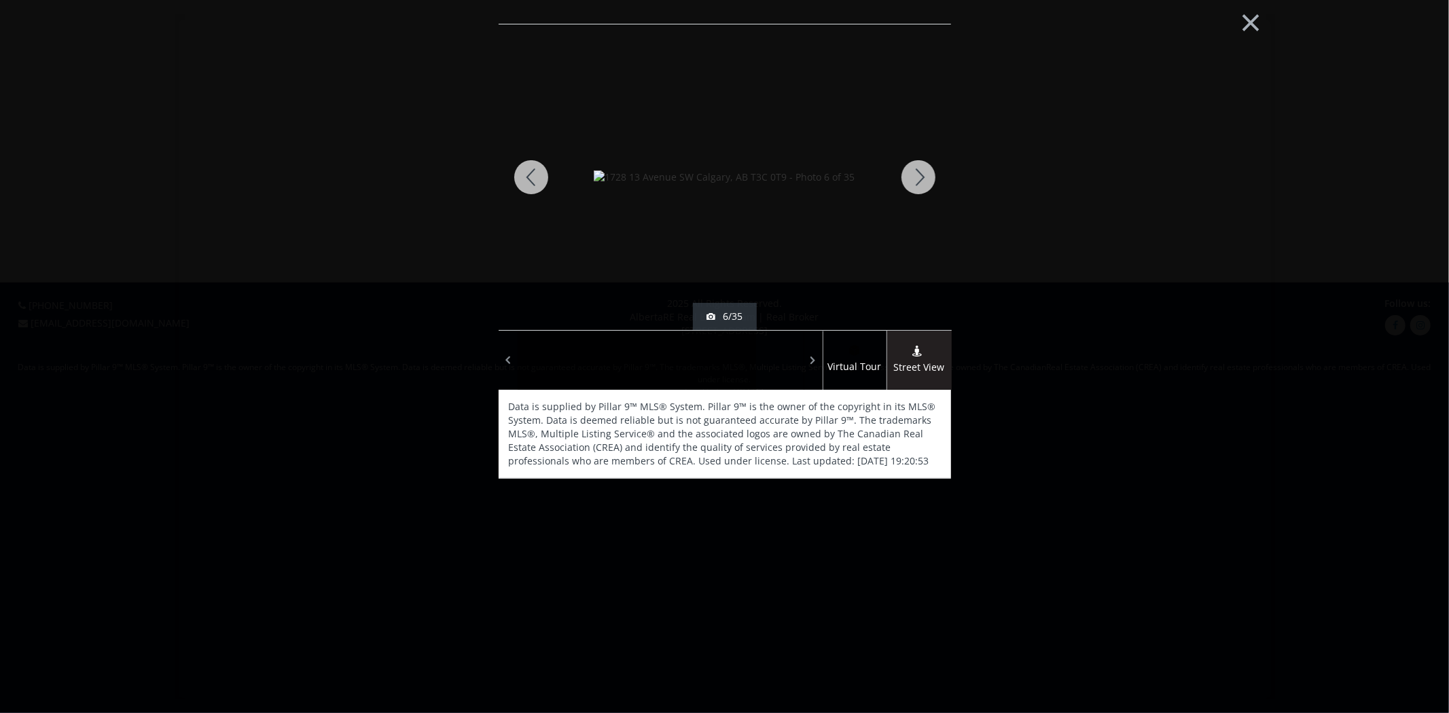
click at [909, 177] on div at bounding box center [918, 177] width 65 height 306
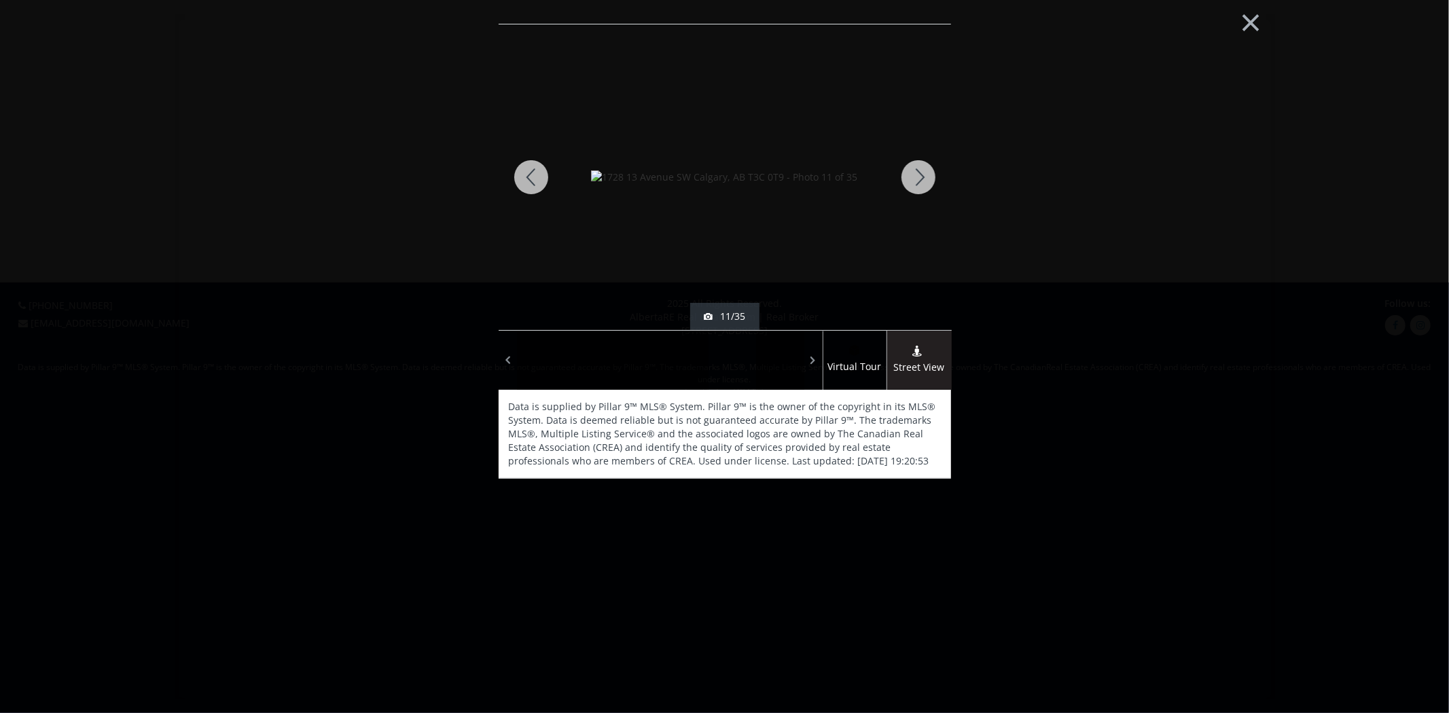
click at [909, 177] on div at bounding box center [918, 177] width 65 height 306
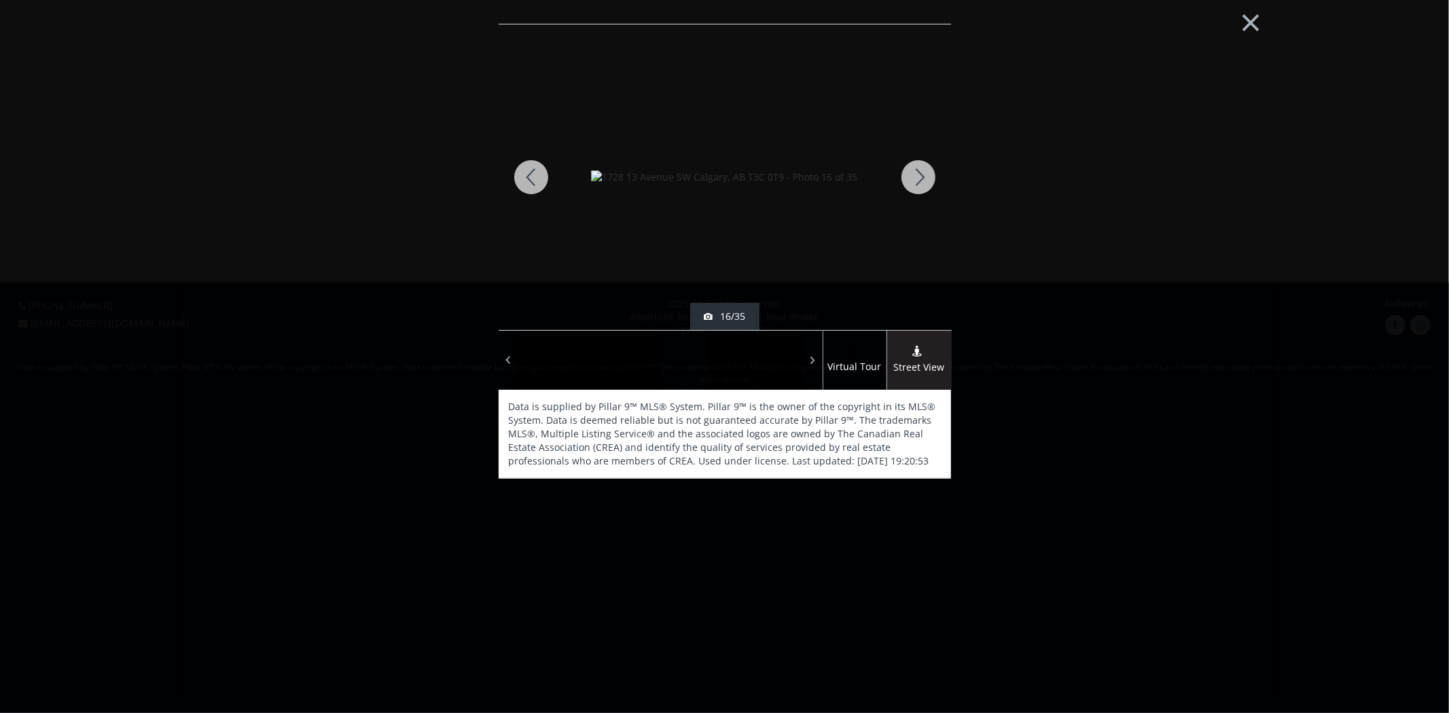
click at [909, 177] on div at bounding box center [918, 177] width 65 height 306
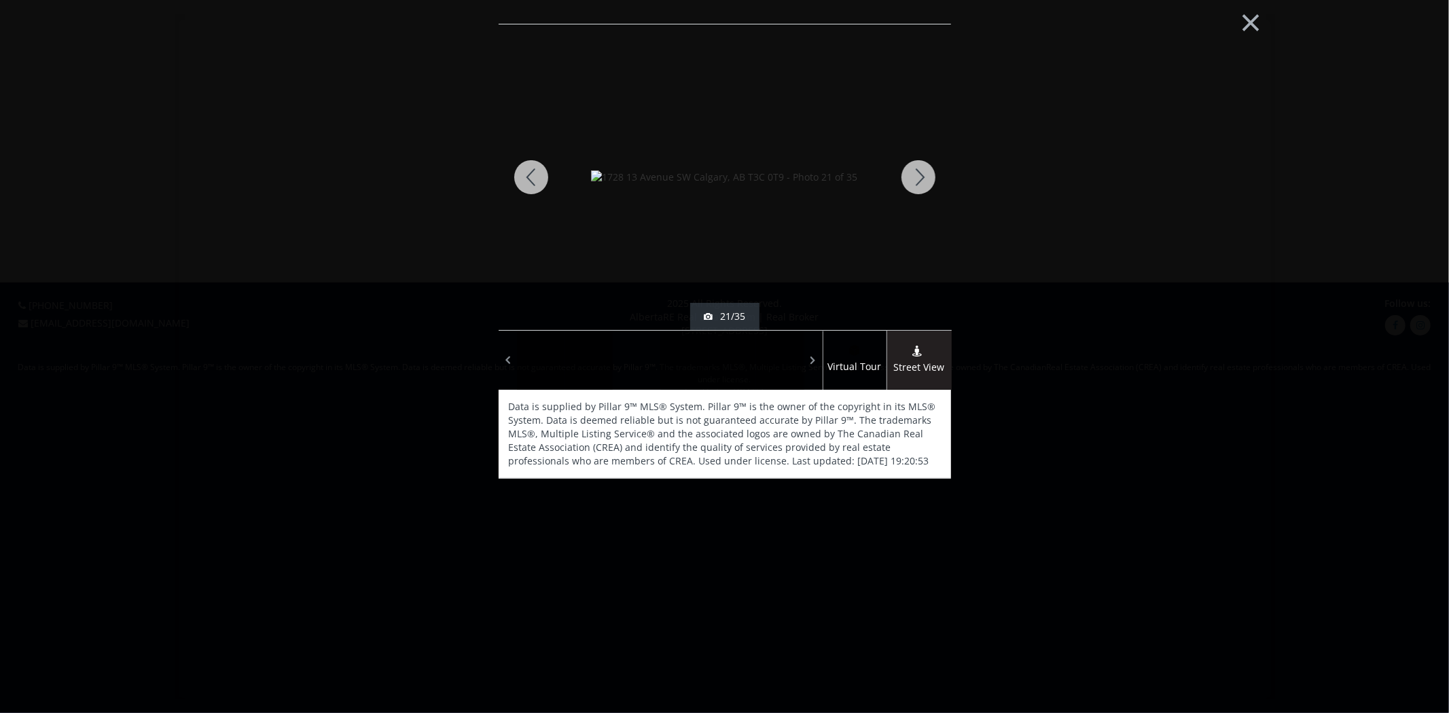
click at [909, 177] on div at bounding box center [918, 177] width 65 height 306
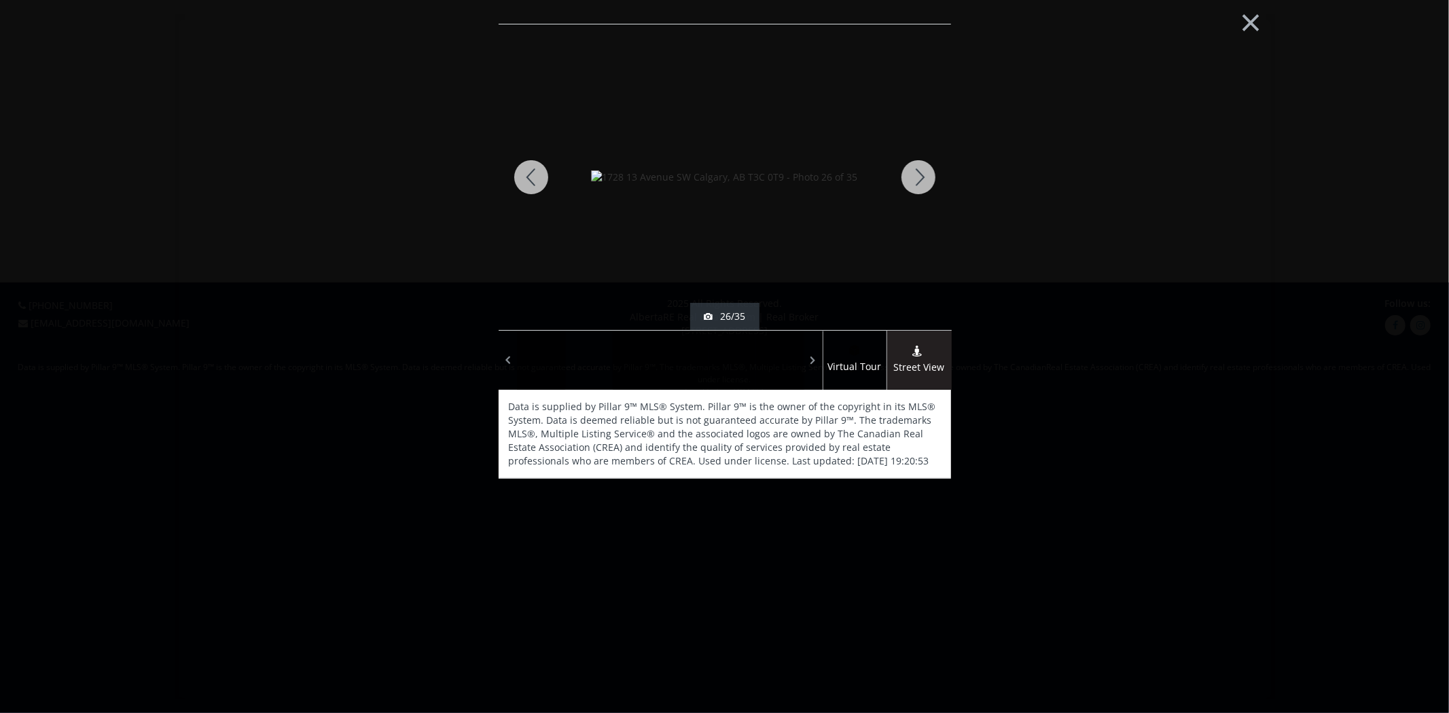
click at [909, 177] on div at bounding box center [918, 177] width 65 height 306
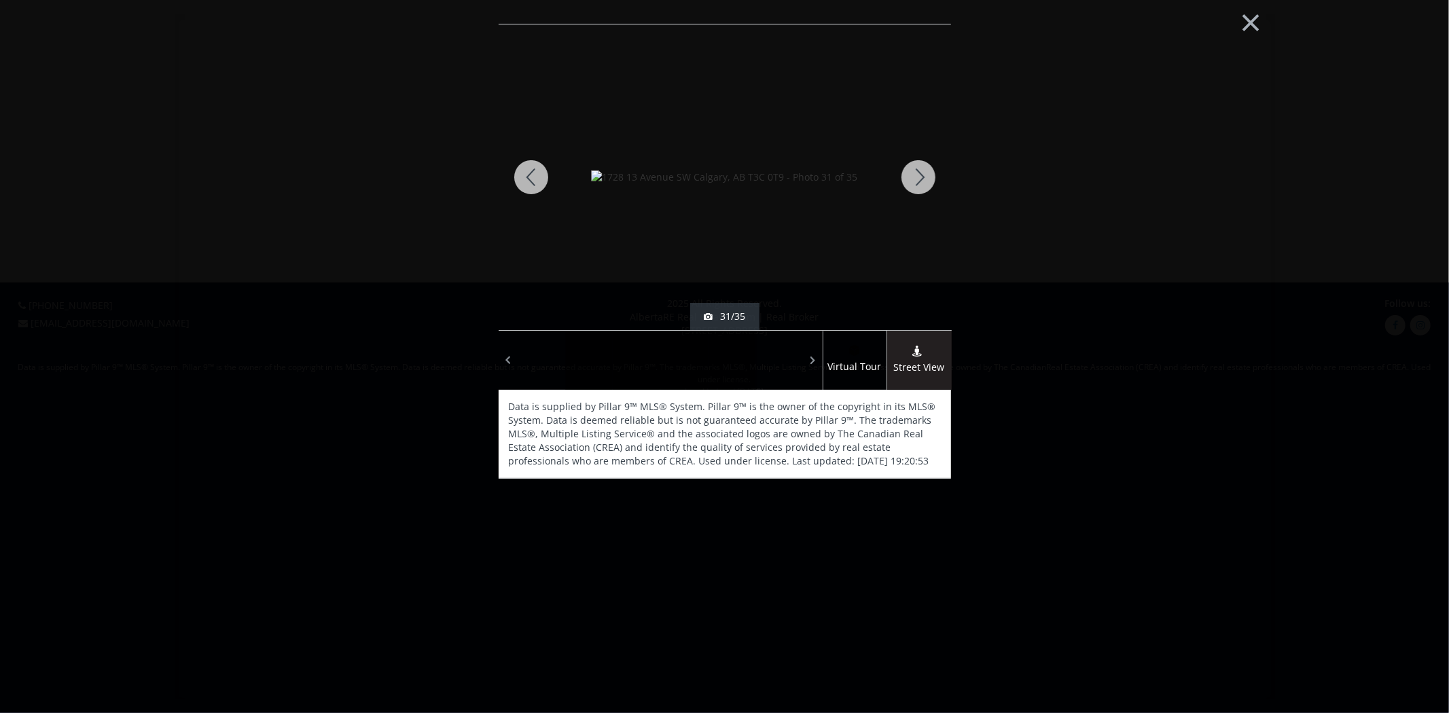
click at [909, 177] on div at bounding box center [918, 177] width 65 height 306
